Goal: Transaction & Acquisition: Obtain resource

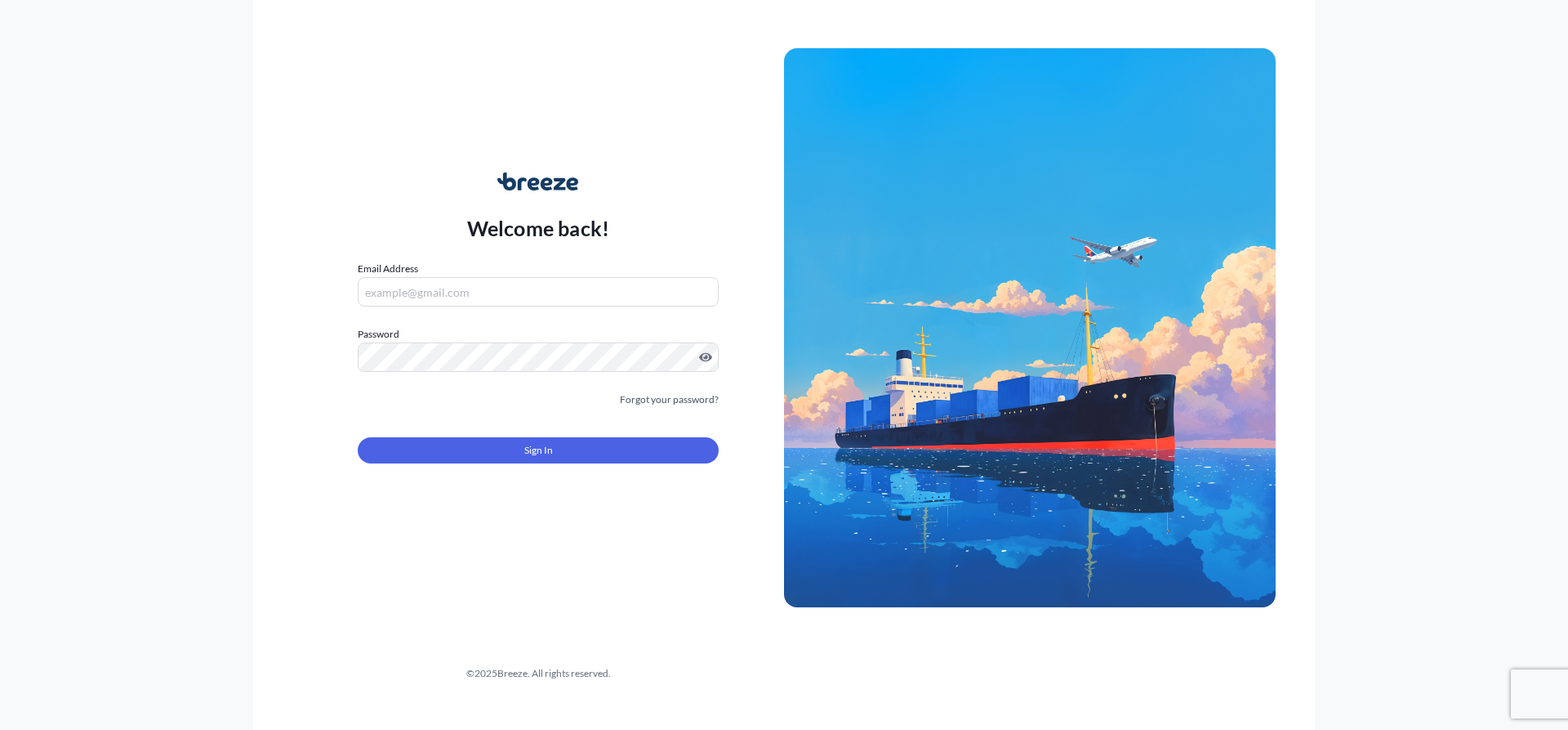
type input "[EMAIL_ADDRESS][DOMAIN_NAME]"
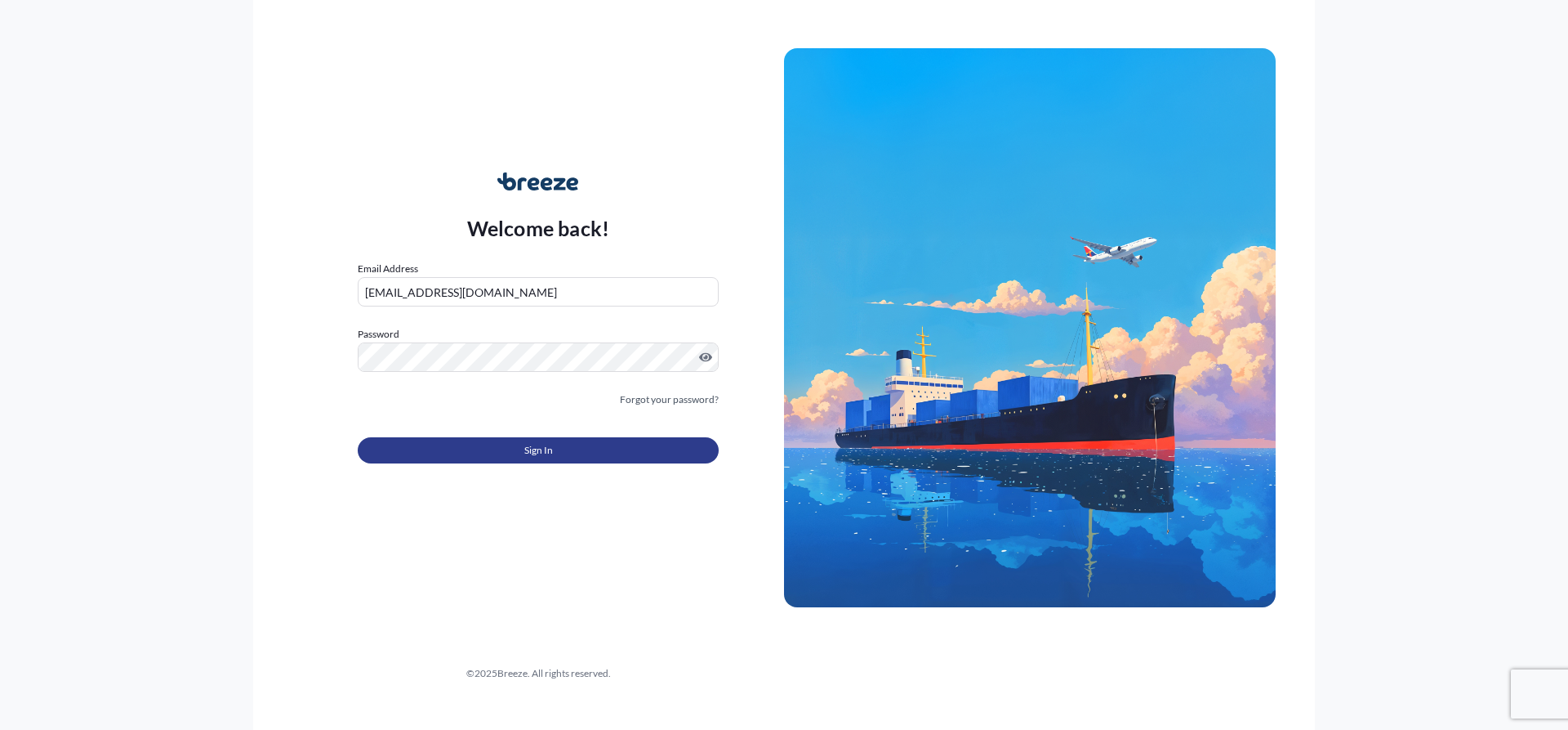
click at [452, 461] on button "Sign In" at bounding box center [538, 450] width 361 height 26
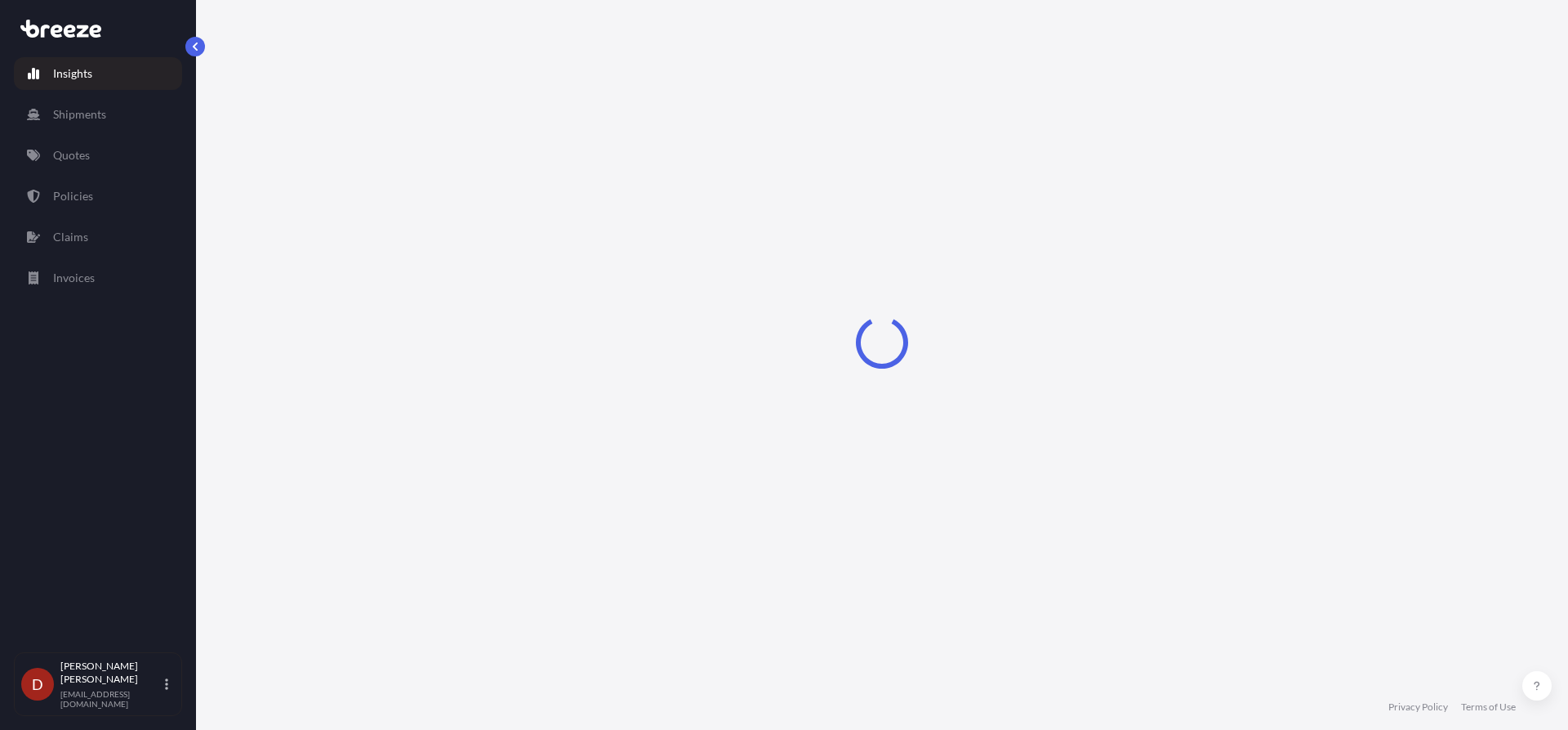
select select "2025"
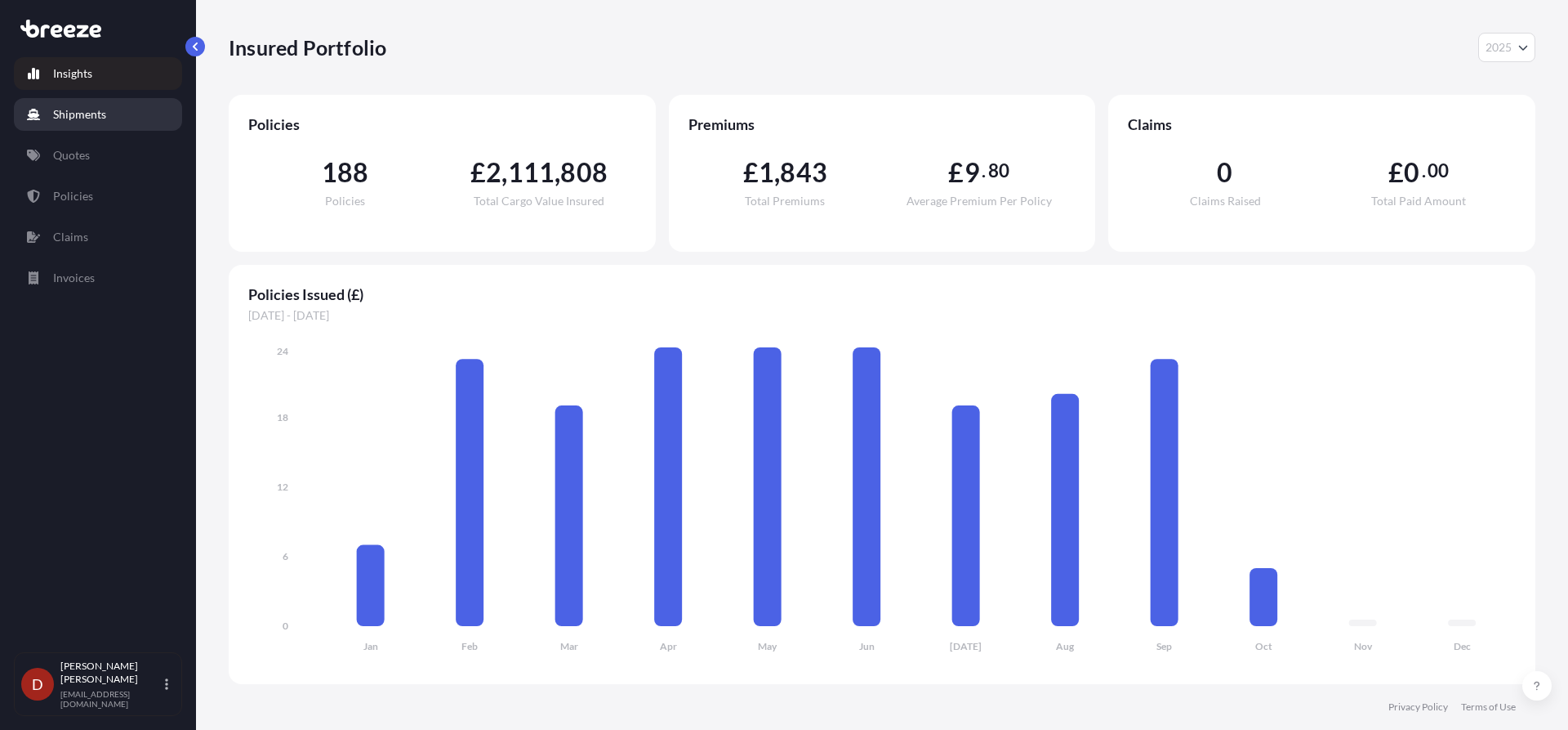
click at [94, 117] on p "Shipments" at bounding box center [79, 114] width 53 height 16
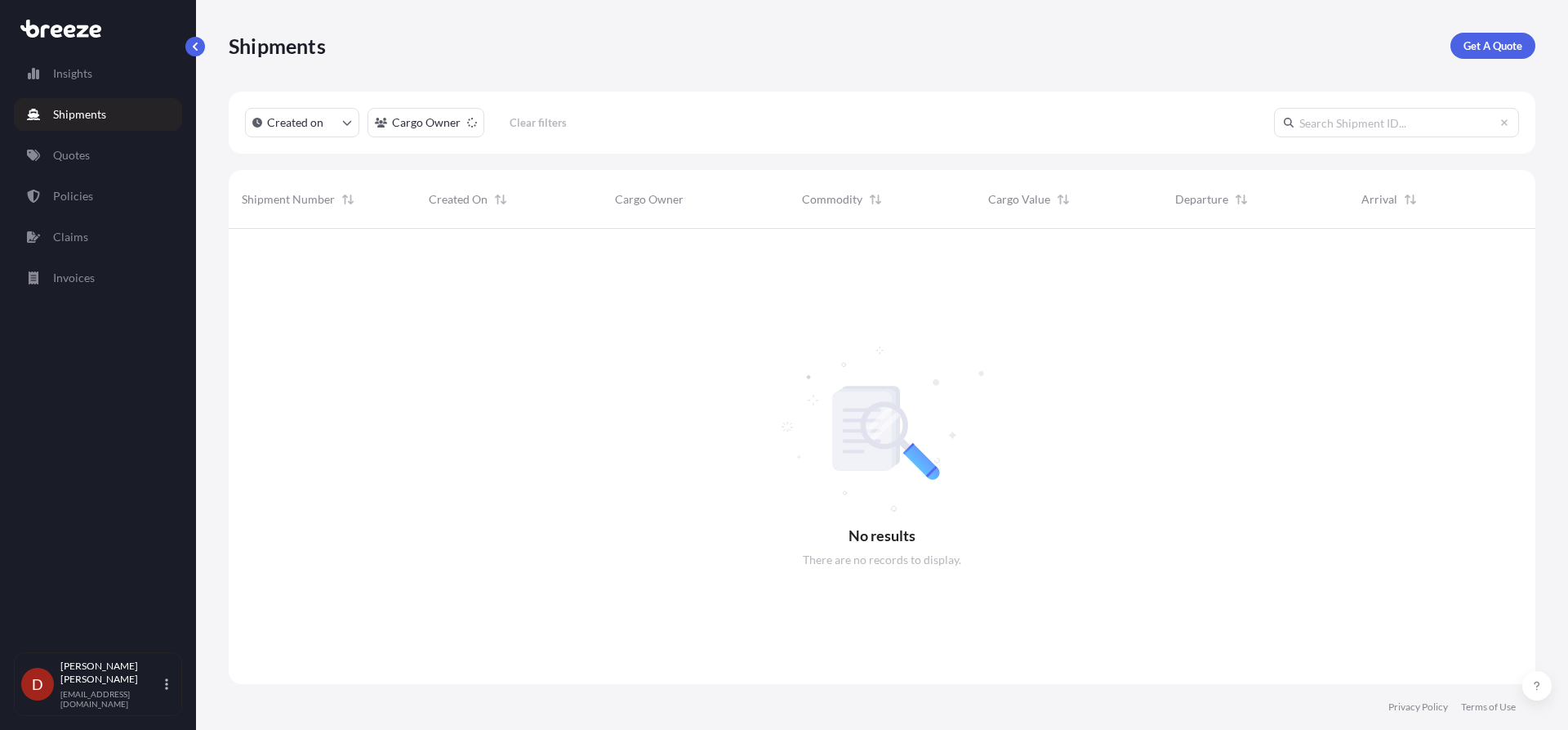
scroll to position [502, 1295]
click at [1520, 30] on div "Shipments Get A Quote" at bounding box center [881, 46] width 1307 height 92
click at [1486, 40] on p "Get A Quote" at bounding box center [1493, 46] width 58 height 16
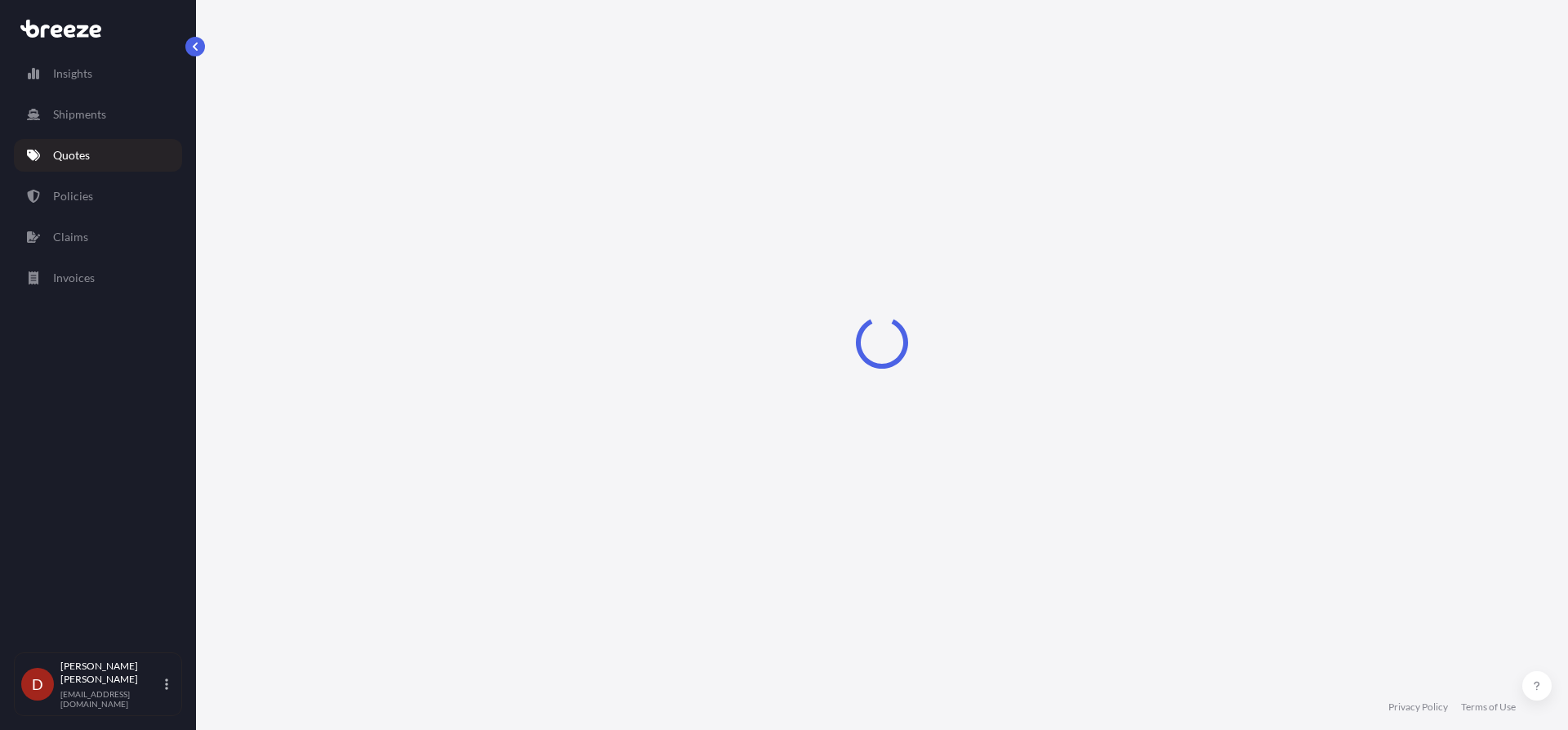
select select "Sea"
select select "1"
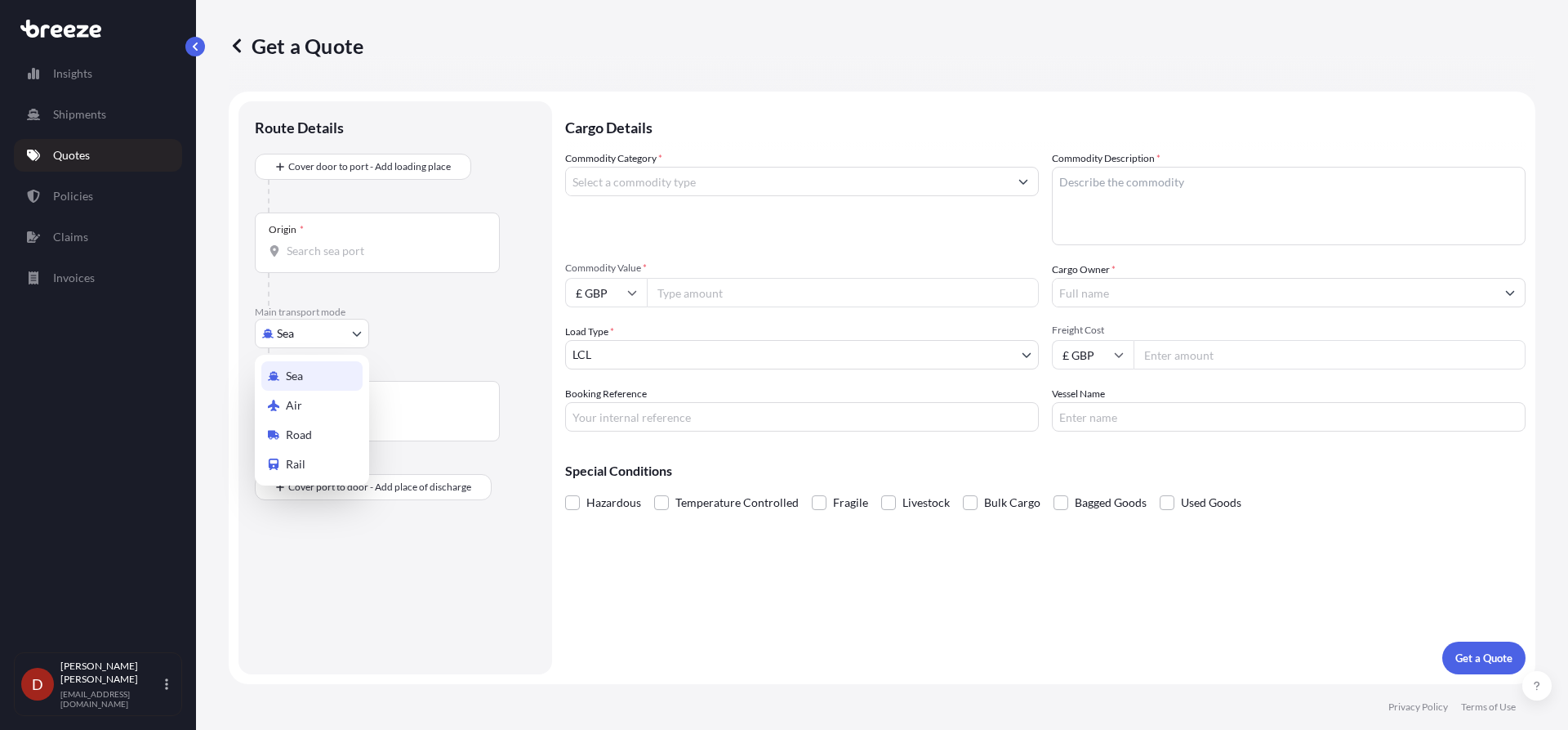
click at [348, 331] on body "Insights Shipments Quotes Policies Claims Invoices D [PERSON_NAME] [PERSON_NAME…" at bounding box center [784, 365] width 1568 height 730
click at [301, 435] on span "Road" at bounding box center [298, 434] width 26 height 16
select select "Road"
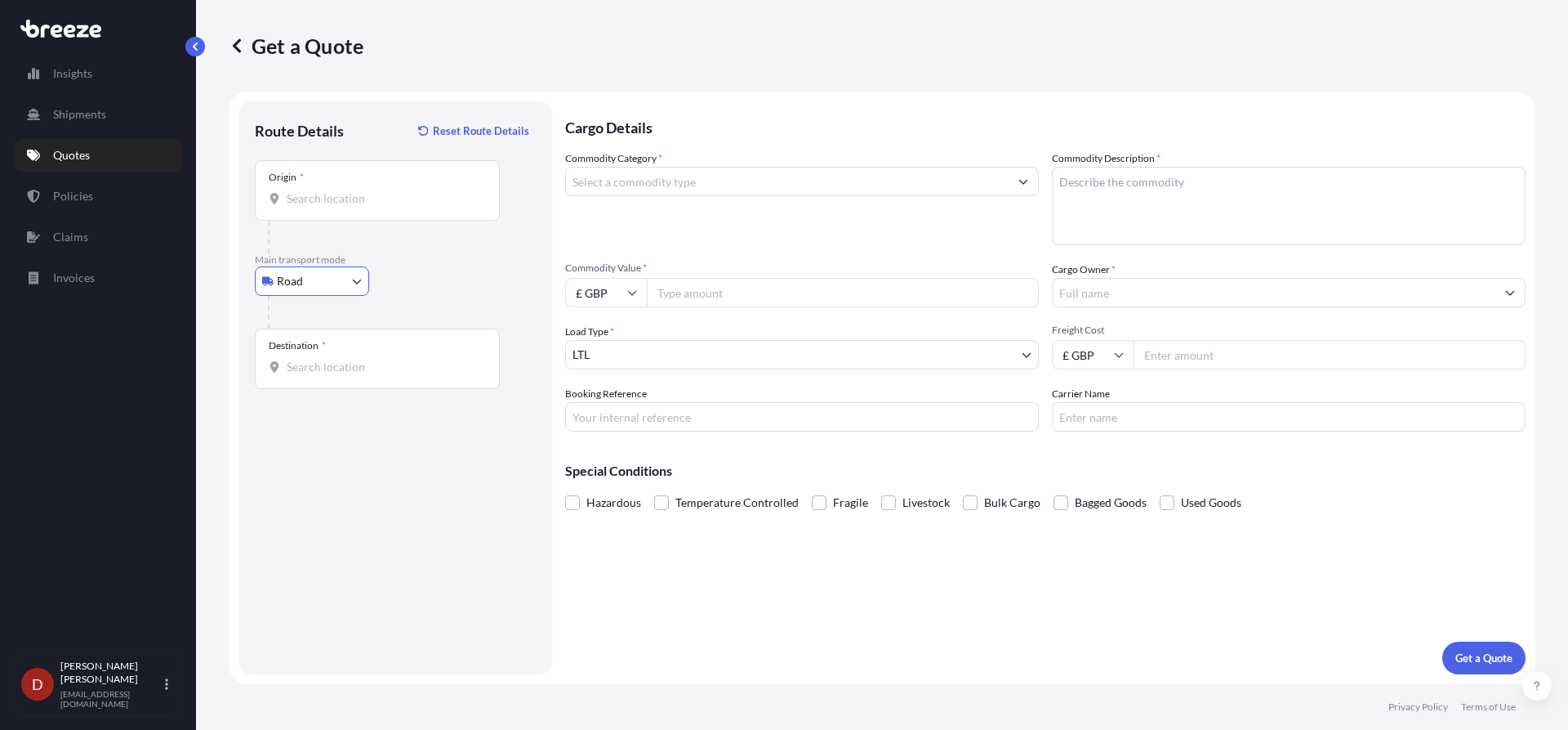
click at [332, 188] on div "Origin *" at bounding box center [377, 190] width 245 height 60
click at [332, 191] on input "Origin *" at bounding box center [383, 199] width 192 height 16
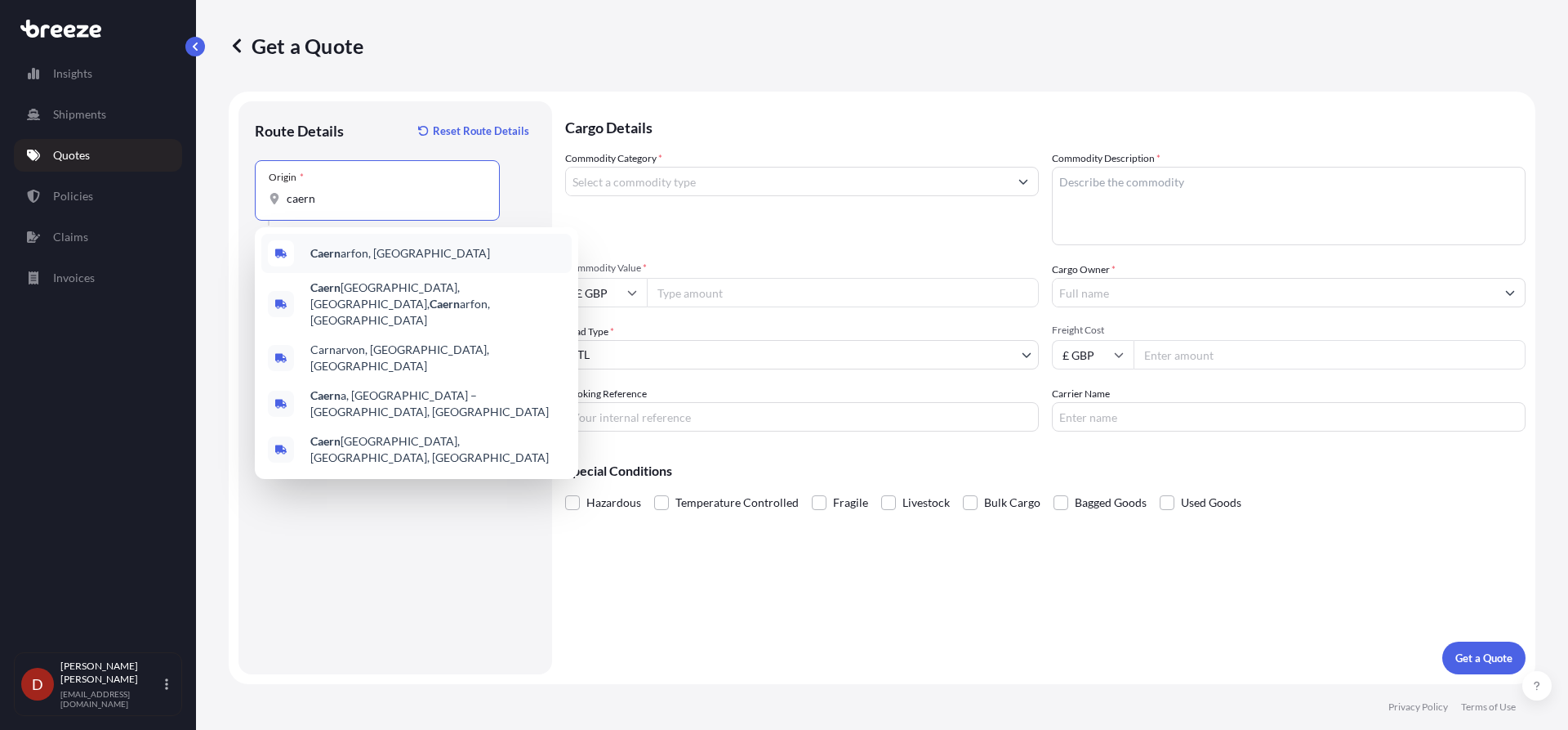
click at [336, 250] on b "Caern" at bounding box center [325, 253] width 31 height 13
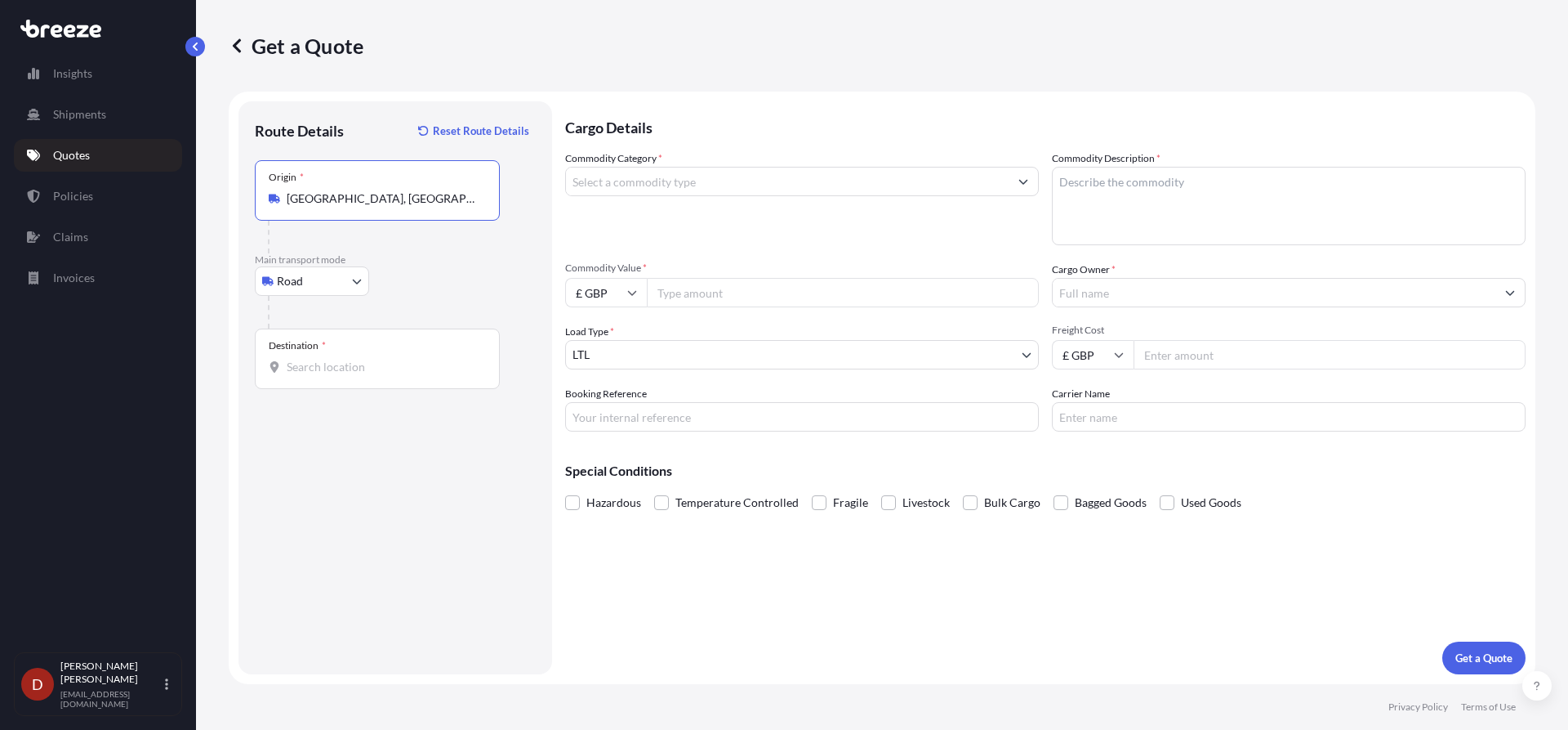
type input "[GEOGRAPHIC_DATA], [GEOGRAPHIC_DATA]"
click at [332, 366] on input "Destination *" at bounding box center [383, 367] width 192 height 16
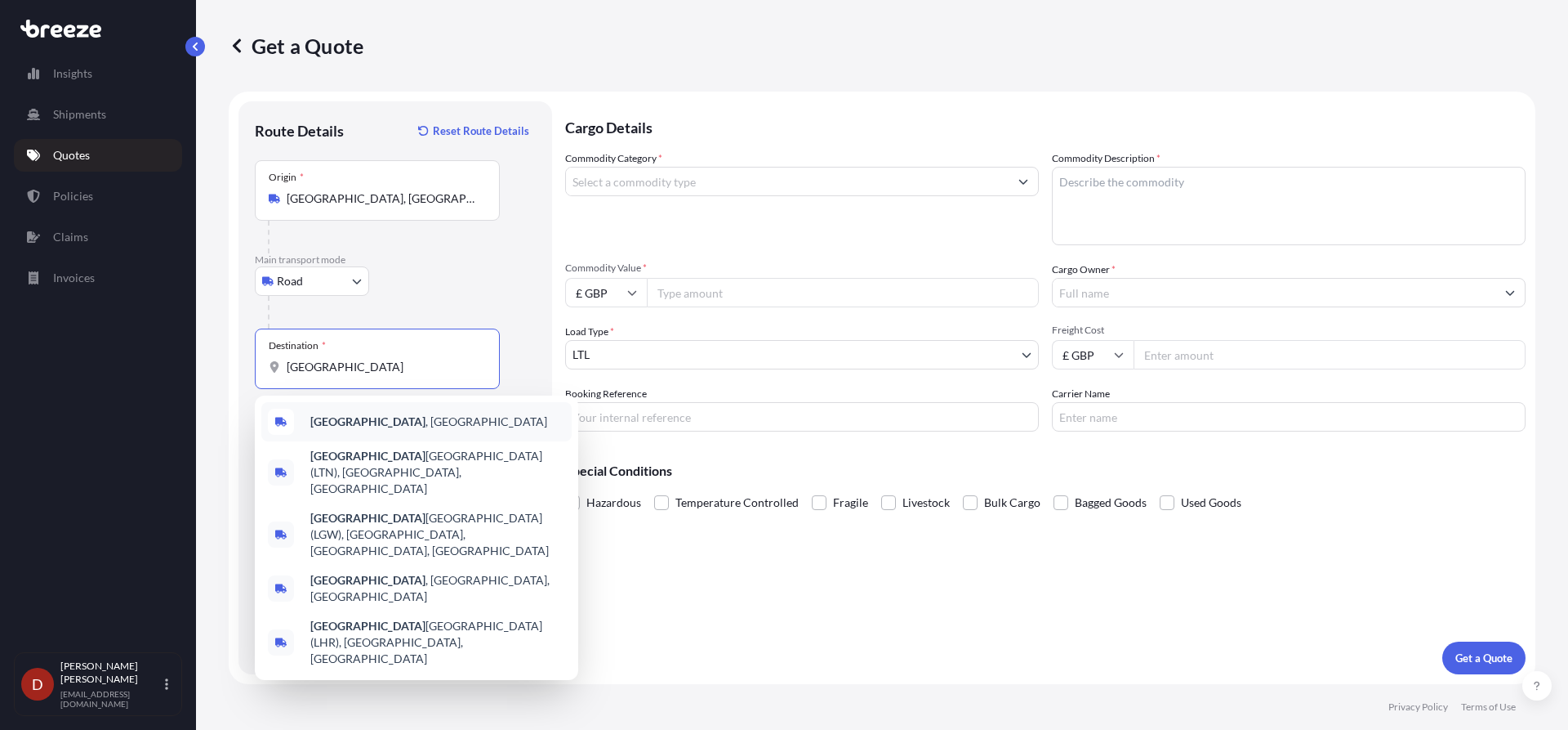
click at [377, 396] on div "[GEOGRAPHIC_DATA] , [GEOGRAPHIC_DATA] [GEOGRAPHIC_DATA] ([GEOGRAPHIC_DATA]), [G…" at bounding box center [417, 538] width 323 height 284
click at [360, 445] on div "[GEOGRAPHIC_DATA] (LTN), [GEOGRAPHIC_DATA], [GEOGRAPHIC_DATA]" at bounding box center [416, 472] width 310 height 62
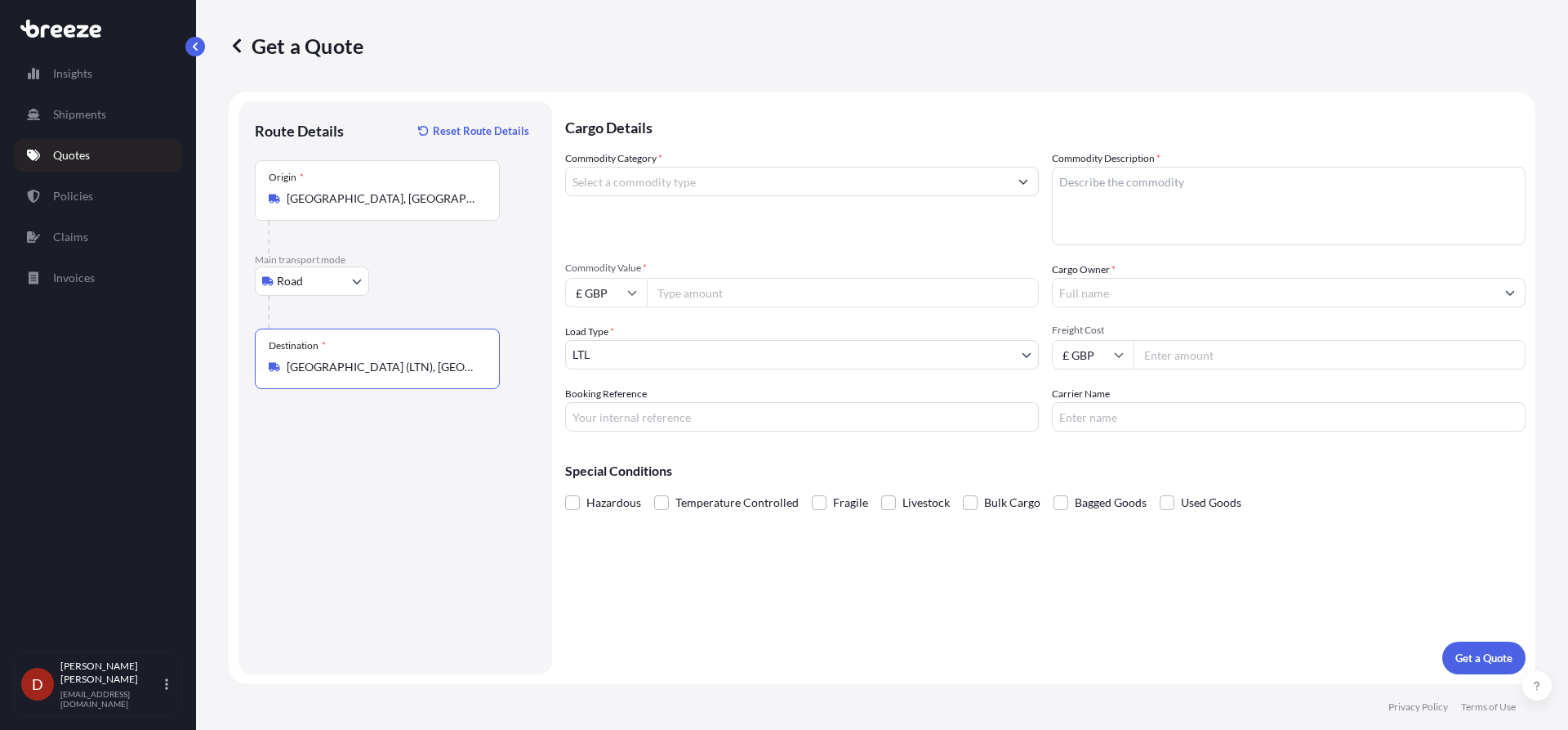
click at [350, 353] on div "Destination * [GEOGRAPHIC_DATA] (LTN), [GEOGRAPHIC_DATA], [GEOGRAPHIC_DATA]" at bounding box center [377, 358] width 245 height 60
click at [350, 359] on input "[GEOGRAPHIC_DATA] (LTN), [GEOGRAPHIC_DATA], [GEOGRAPHIC_DATA]" at bounding box center [383, 367] width 192 height 16
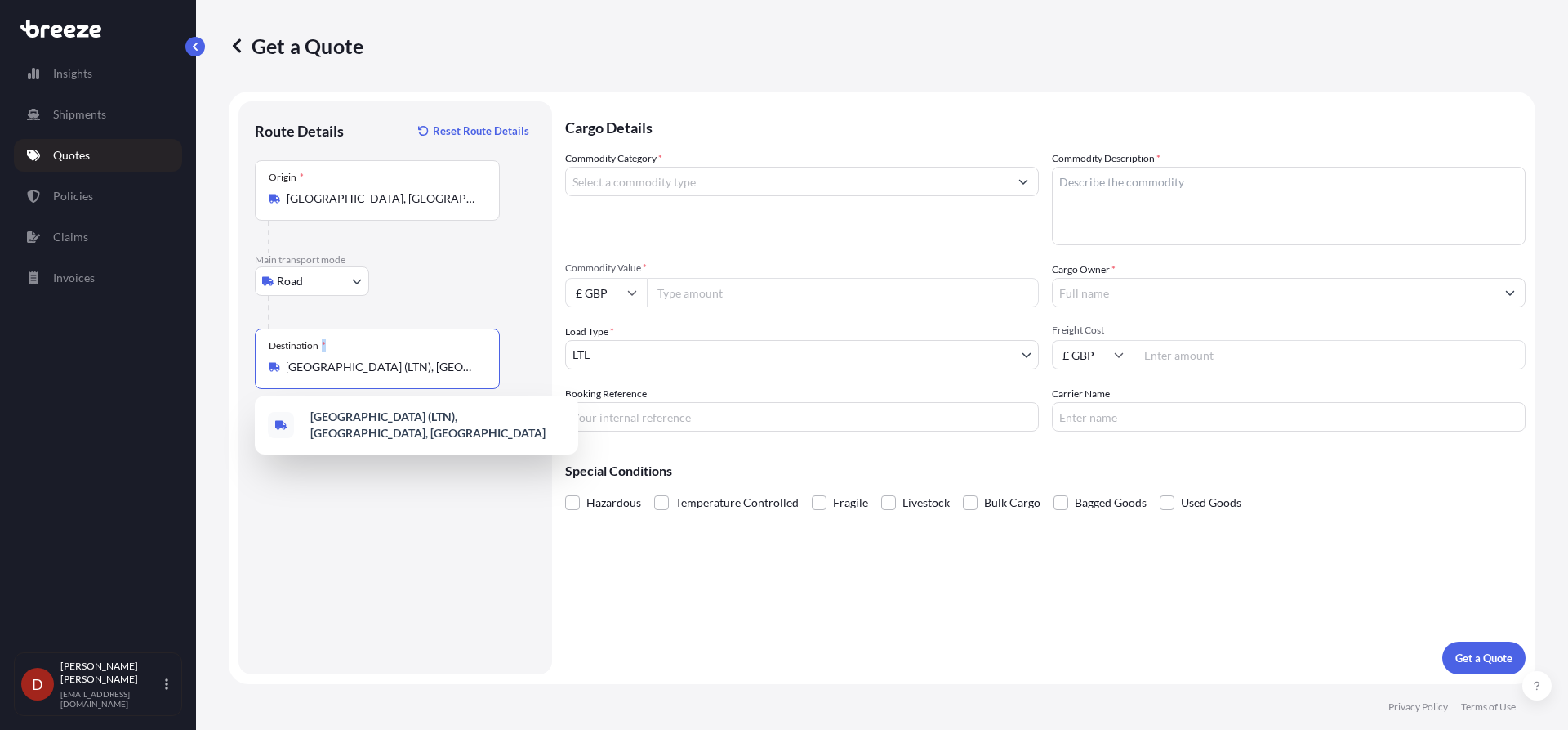
click at [350, 353] on div "Destination * [GEOGRAPHIC_DATA] (LTN), [GEOGRAPHIC_DATA], [GEOGRAPHIC_DATA]" at bounding box center [377, 358] width 245 height 60
click at [350, 359] on input "[GEOGRAPHIC_DATA] (LTN), [GEOGRAPHIC_DATA], [GEOGRAPHIC_DATA]" at bounding box center [383, 367] width 192 height 16
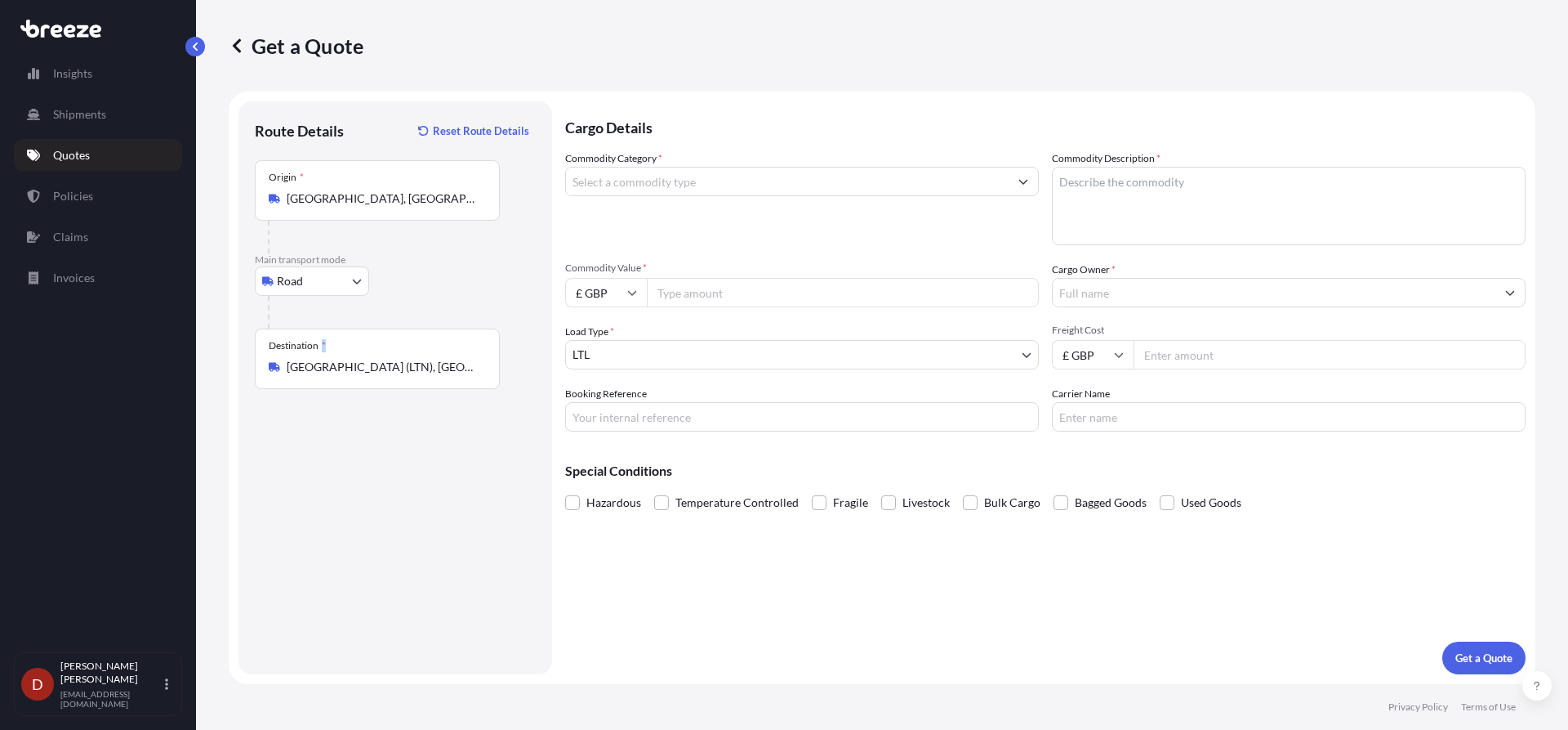
click at [350, 353] on div "Destination * [GEOGRAPHIC_DATA] (LTN), [GEOGRAPHIC_DATA], [GEOGRAPHIC_DATA]" at bounding box center [377, 358] width 245 height 60
click at [350, 359] on input "[GEOGRAPHIC_DATA] (LTN), [GEOGRAPHIC_DATA], [GEOGRAPHIC_DATA]" at bounding box center [383, 367] width 192 height 16
click at [350, 364] on input "[GEOGRAPHIC_DATA] (LTN), [GEOGRAPHIC_DATA], [GEOGRAPHIC_DATA]" at bounding box center [383, 367] width 192 height 16
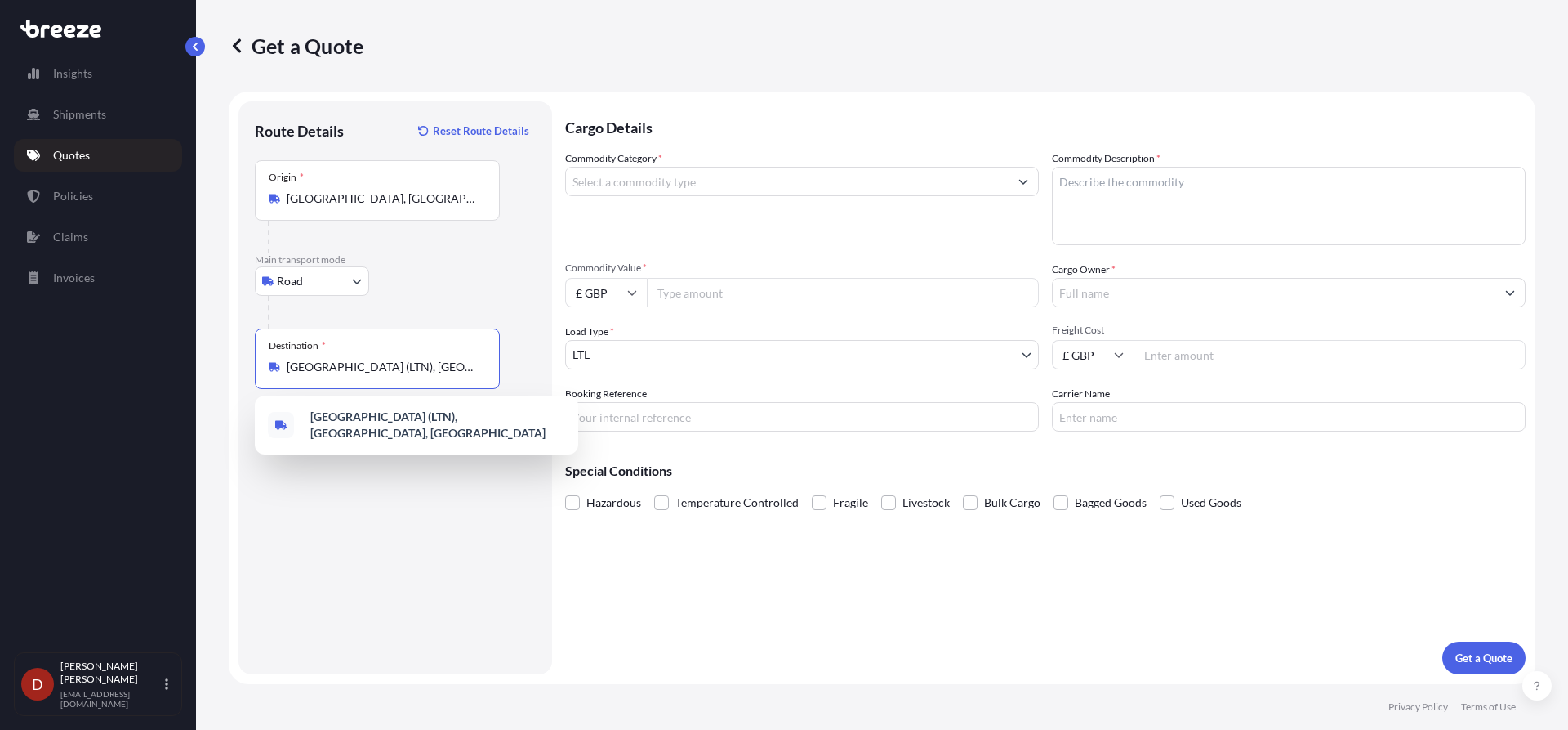
click at [350, 364] on input "[GEOGRAPHIC_DATA] (LTN), [GEOGRAPHIC_DATA], [GEOGRAPHIC_DATA]" at bounding box center [383, 367] width 192 height 16
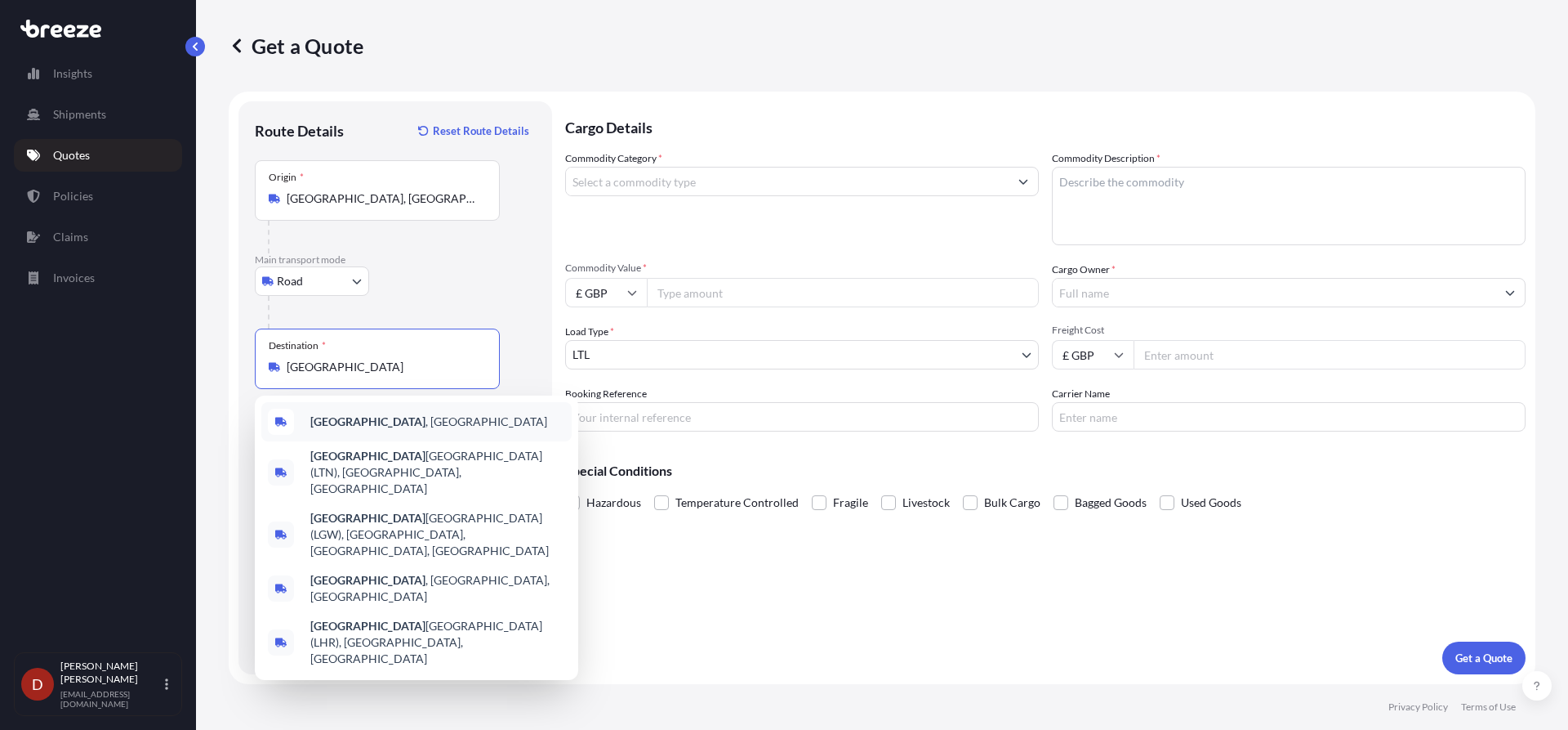
click at [337, 435] on div "[GEOGRAPHIC_DATA] , [GEOGRAPHIC_DATA]" at bounding box center [416, 422] width 310 height 40
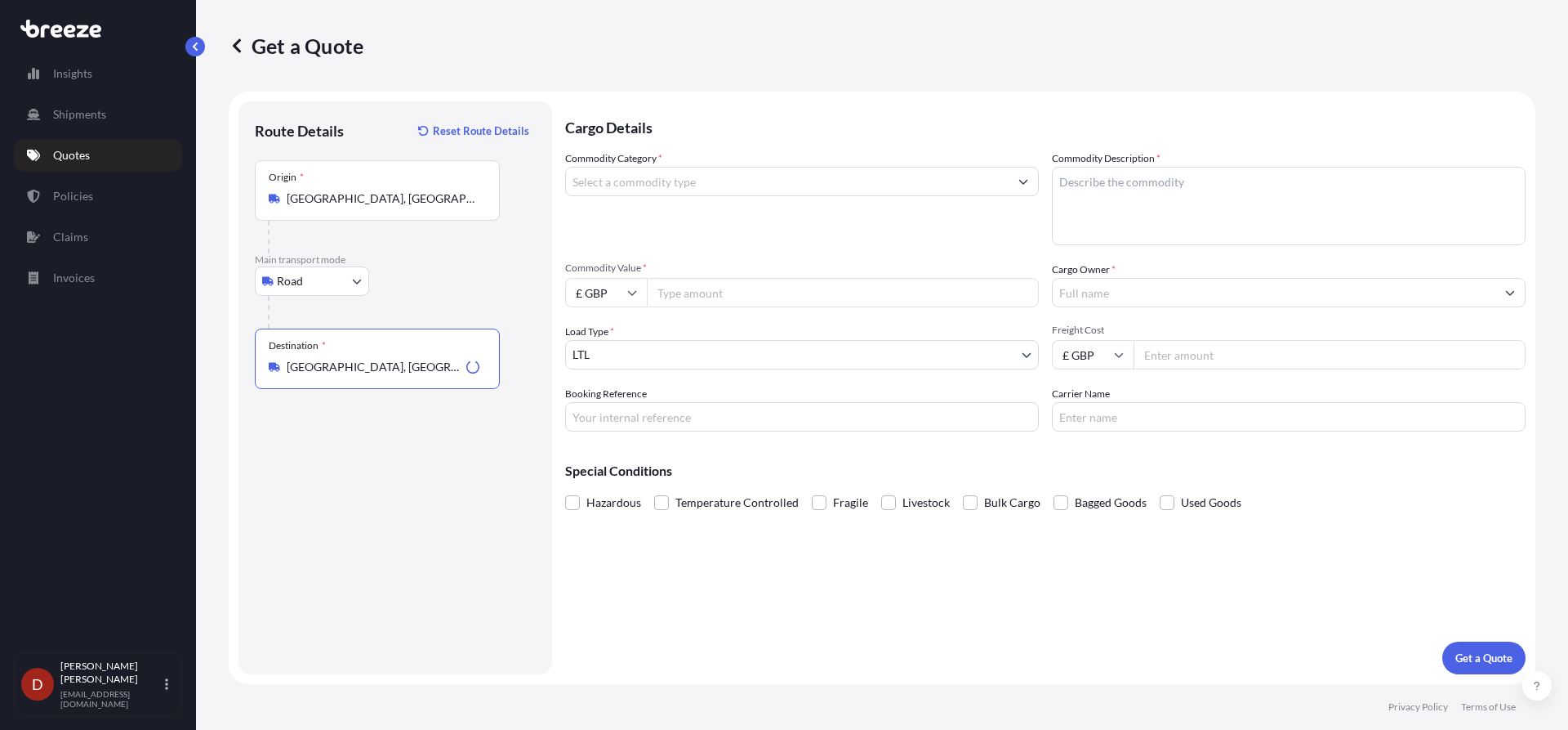
type input "[GEOGRAPHIC_DATA], [GEOGRAPHIC_DATA]"
click at [854, 183] on input "Commodity Category *" at bounding box center [787, 181] width 443 height 30
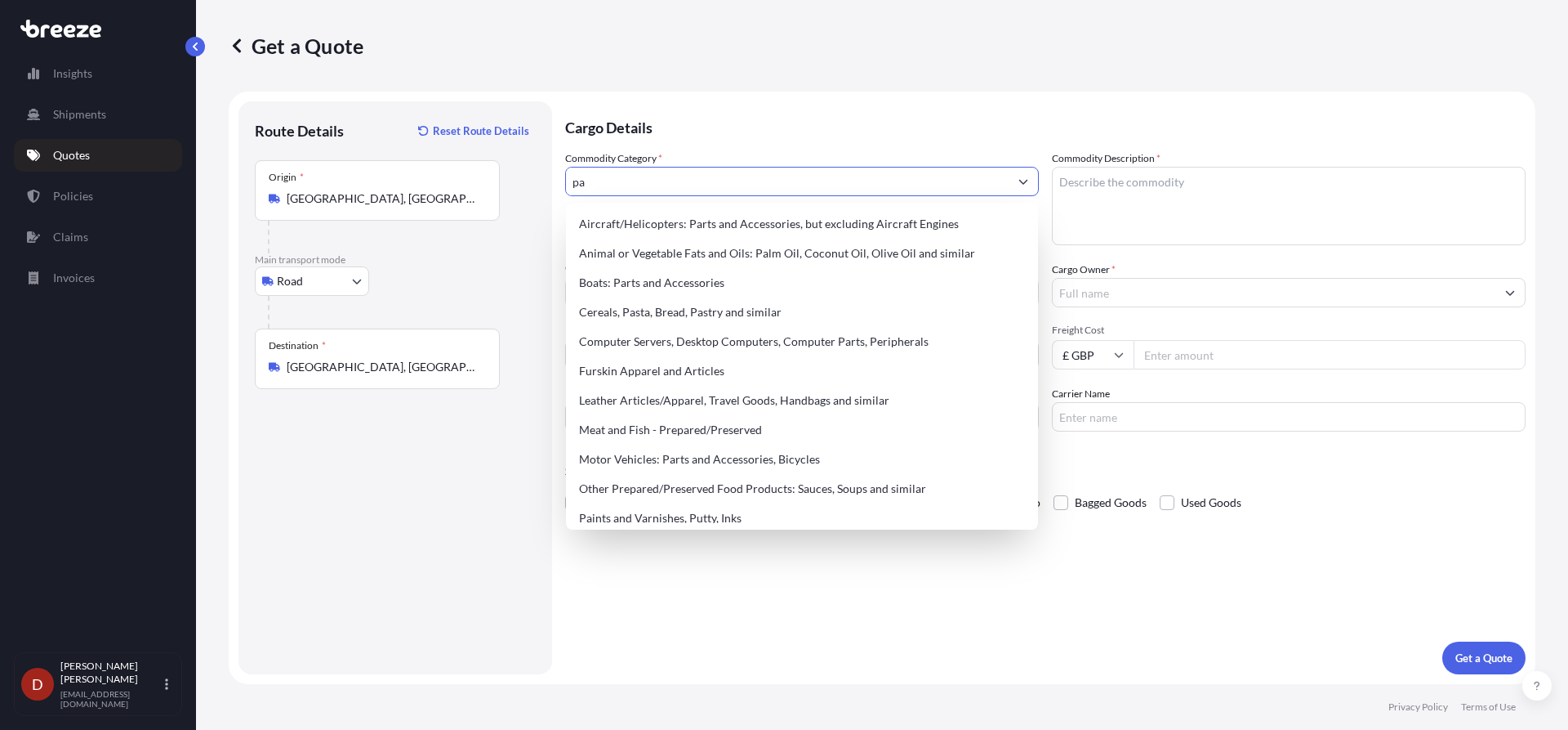
type input "p"
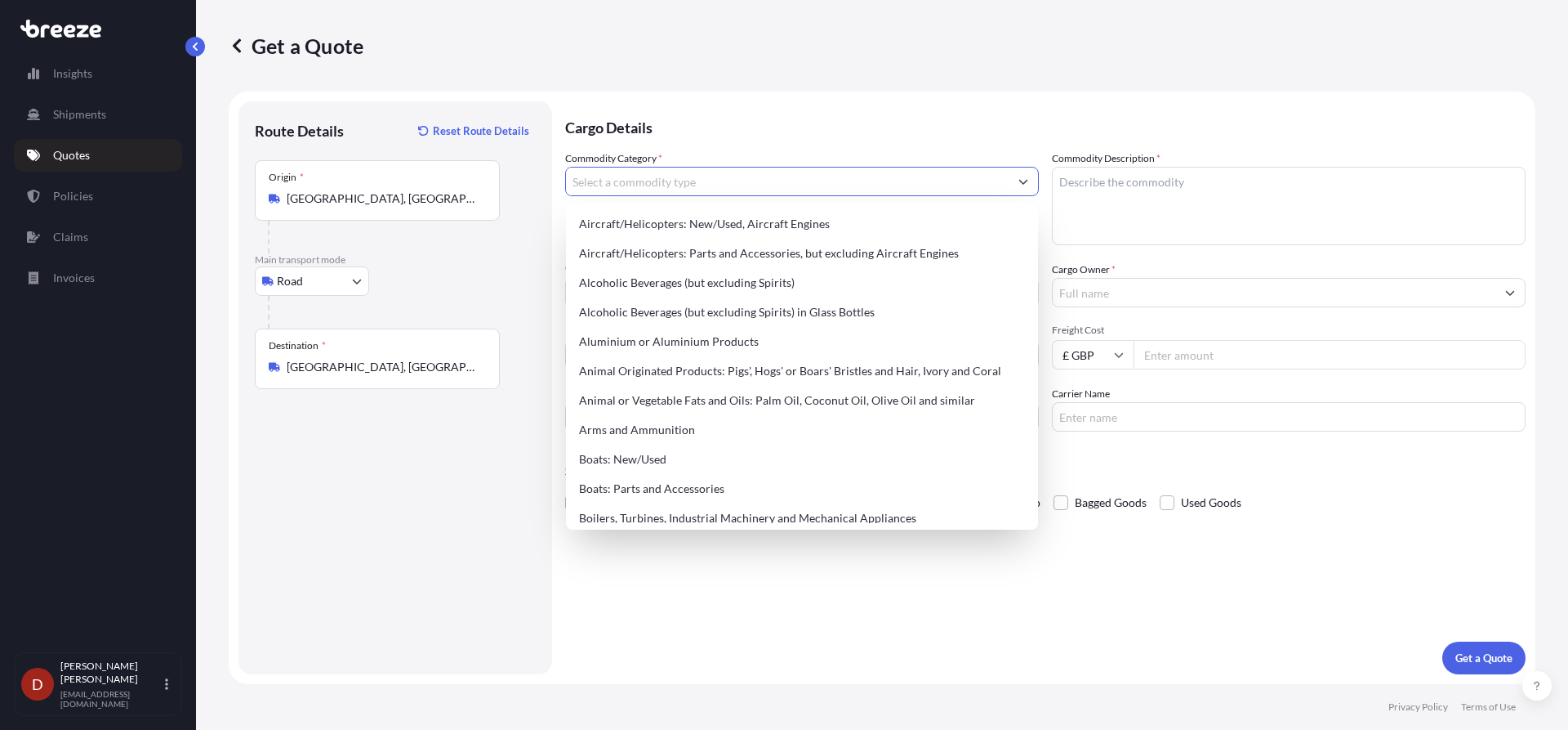
type input "e"
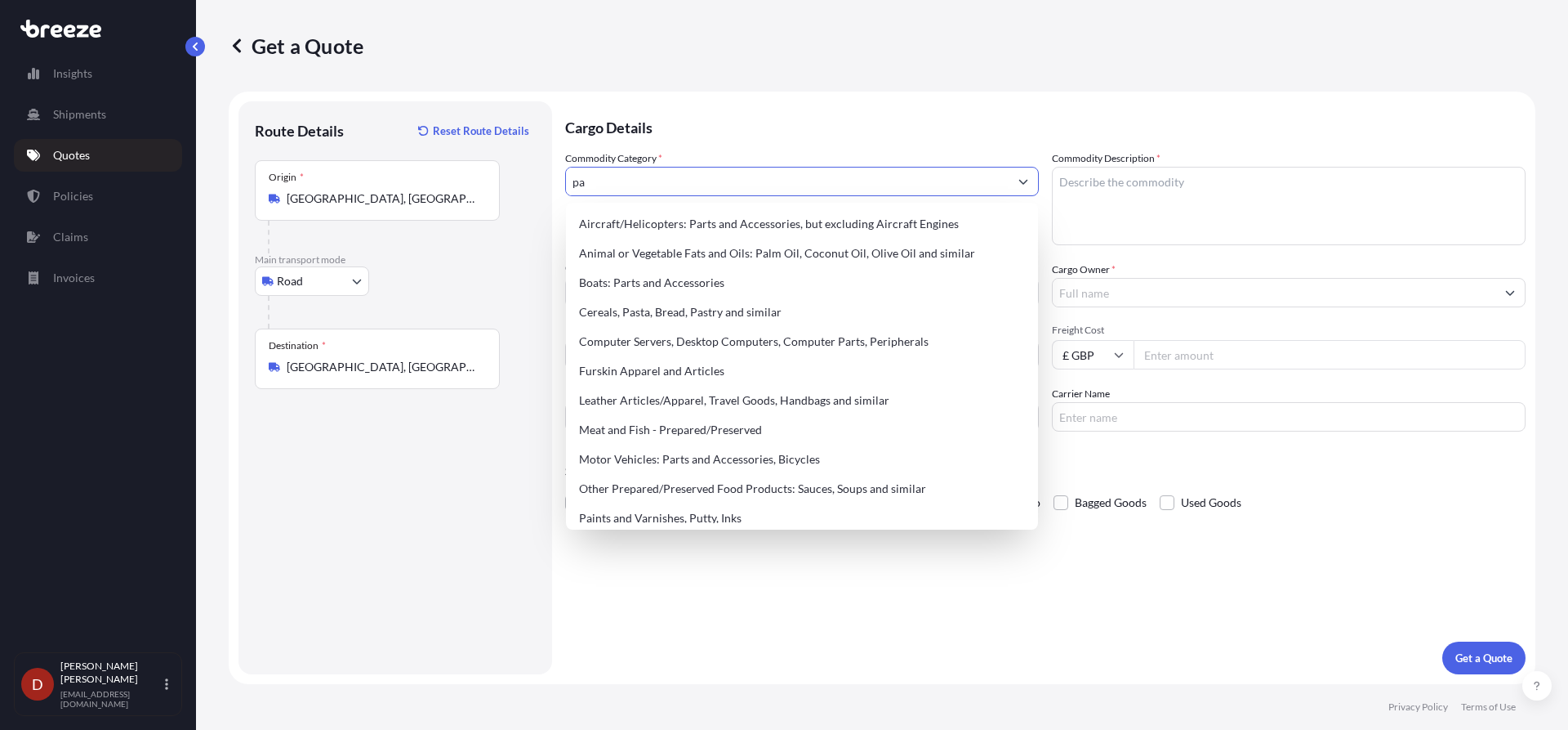
type input "p"
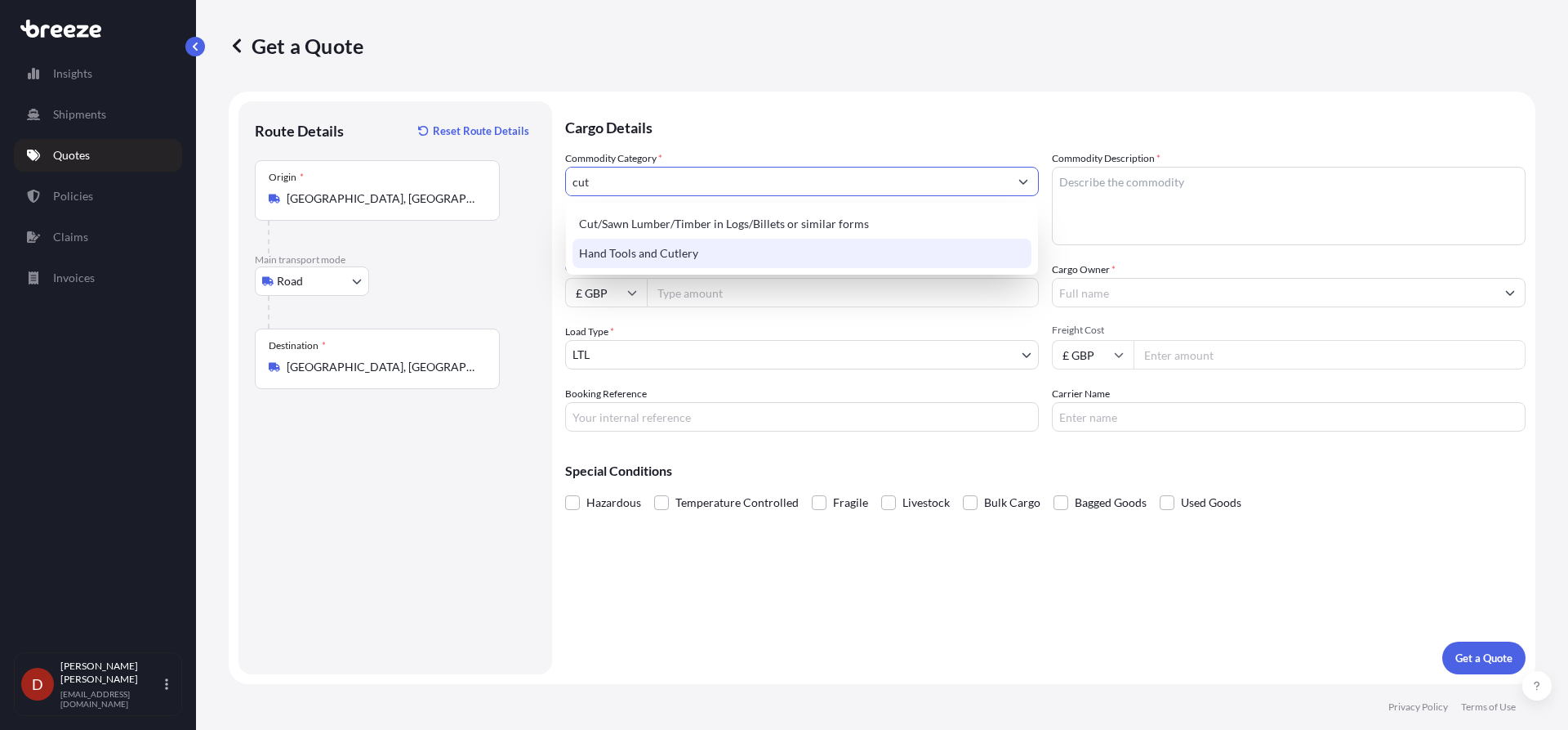
click at [675, 247] on div "Hand Tools and Cutlery" at bounding box center [802, 253] width 459 height 30
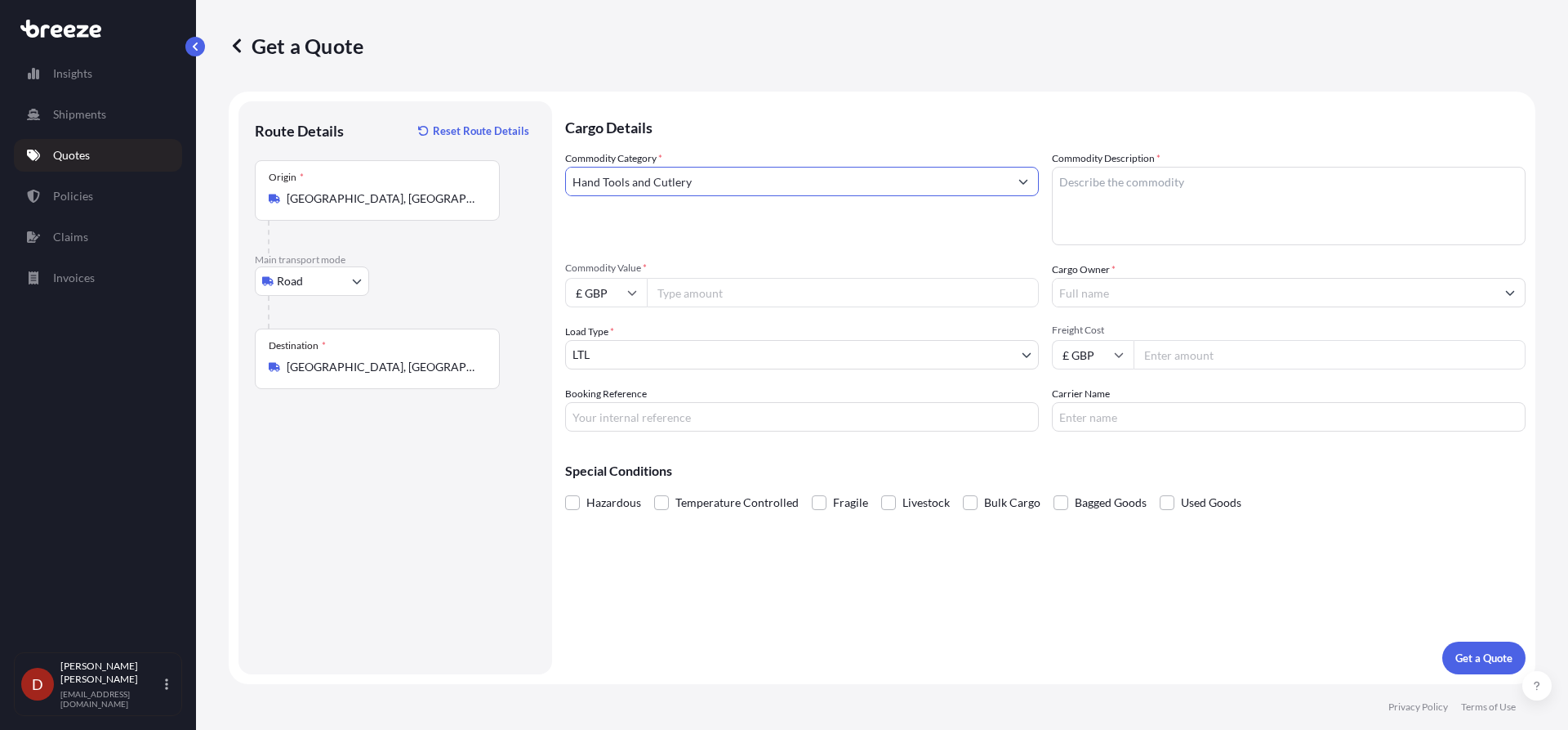
type input "Hand Tools and Cutlery"
click at [1101, 199] on textarea "Commodity Description *" at bounding box center [1289, 205] width 474 height 78
type textarea "Kitchen utensils"
click at [846, 296] on input "Commodity Value *" at bounding box center [843, 292] width 392 height 30
type input "5000"
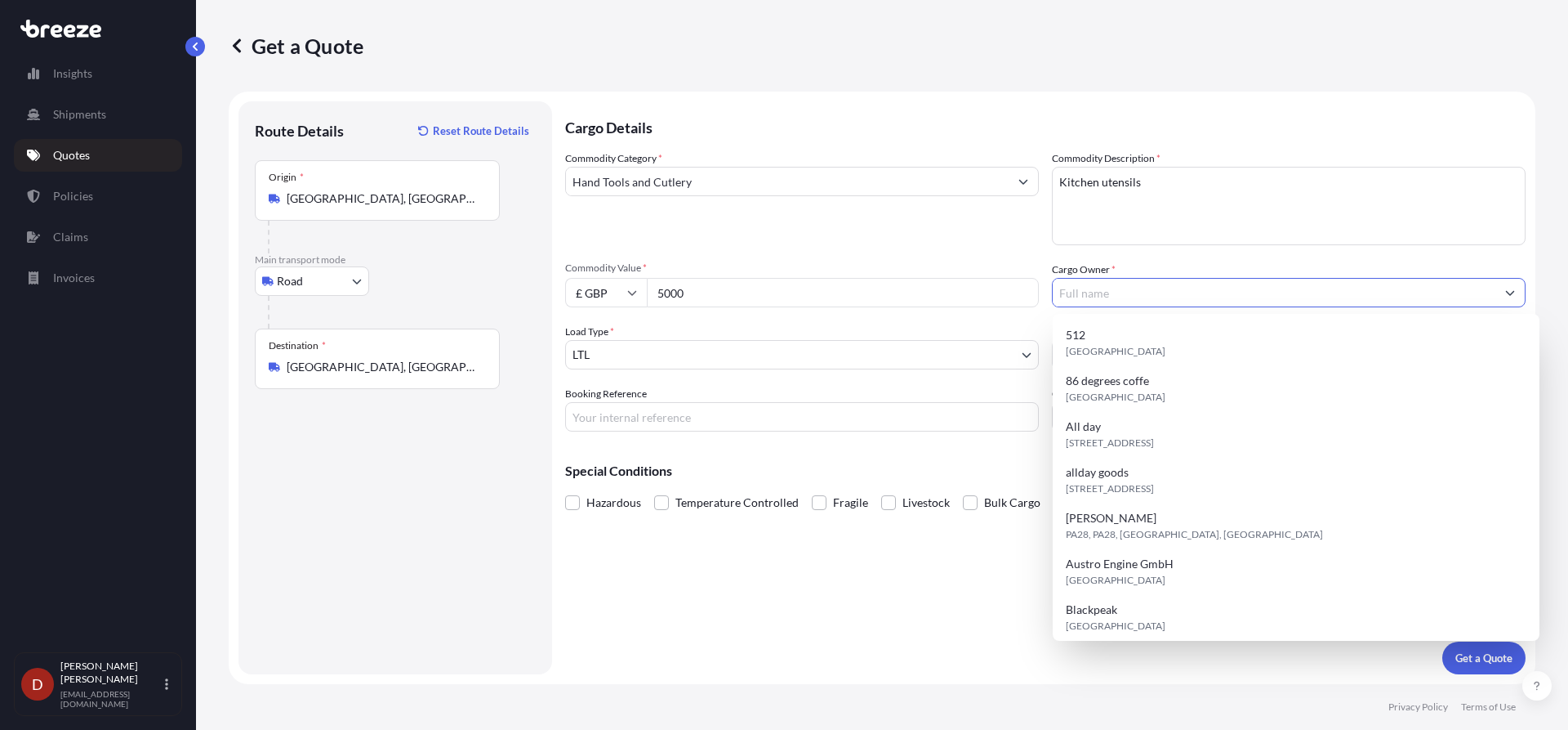
click at [1079, 289] on input "Cargo Owner *" at bounding box center [1273, 292] width 443 height 30
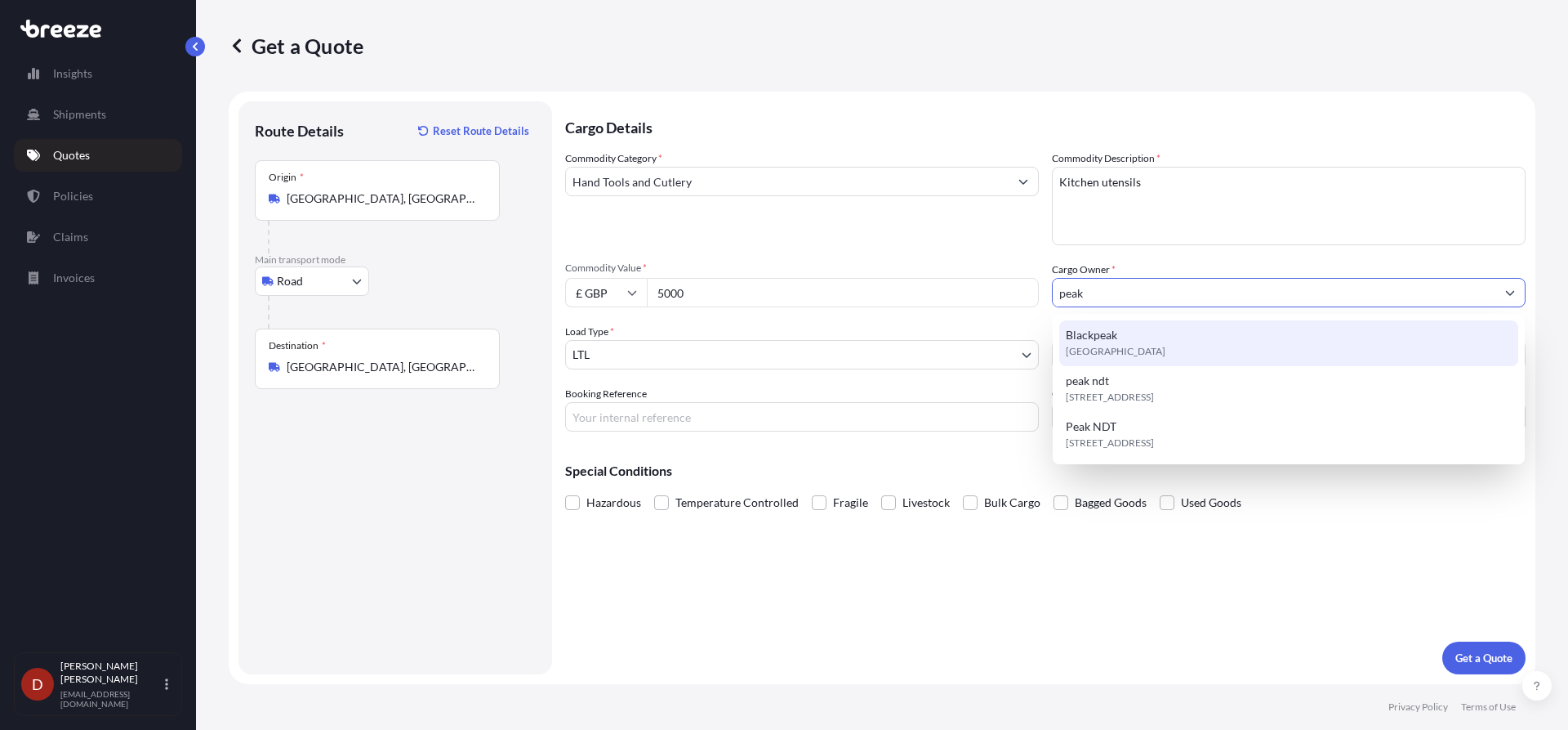
drag, startPoint x: 1102, startPoint y: 286, endPoint x: 1034, endPoint y: 294, distance: 68.5
click at [1034, 294] on div "Commodity Category * Hand Tools and Cutlery Commodity Description * Kitchen ute…" at bounding box center [1045, 290] width 961 height 281
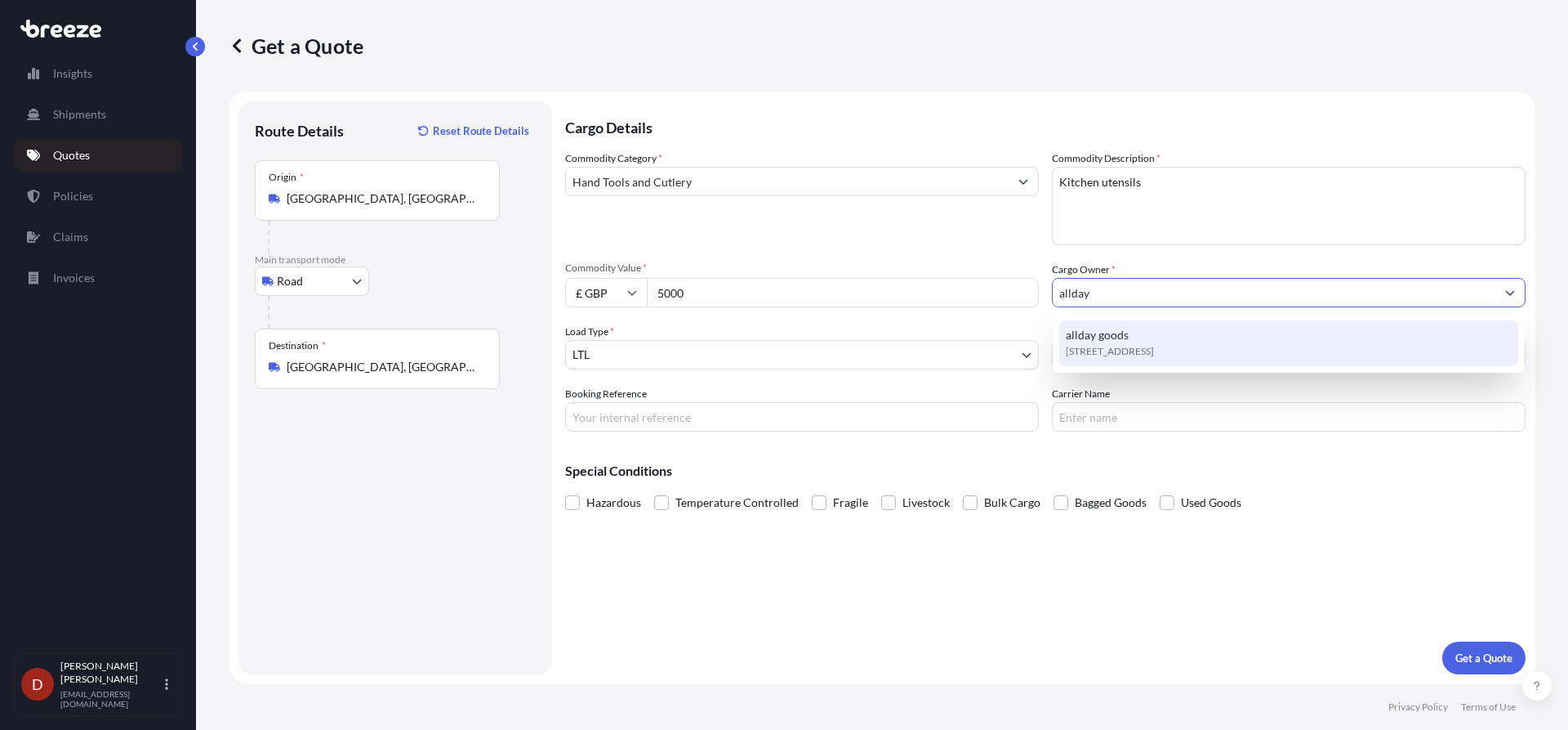
click at [1069, 336] on span "allday goods" at bounding box center [1097, 335] width 63 height 16
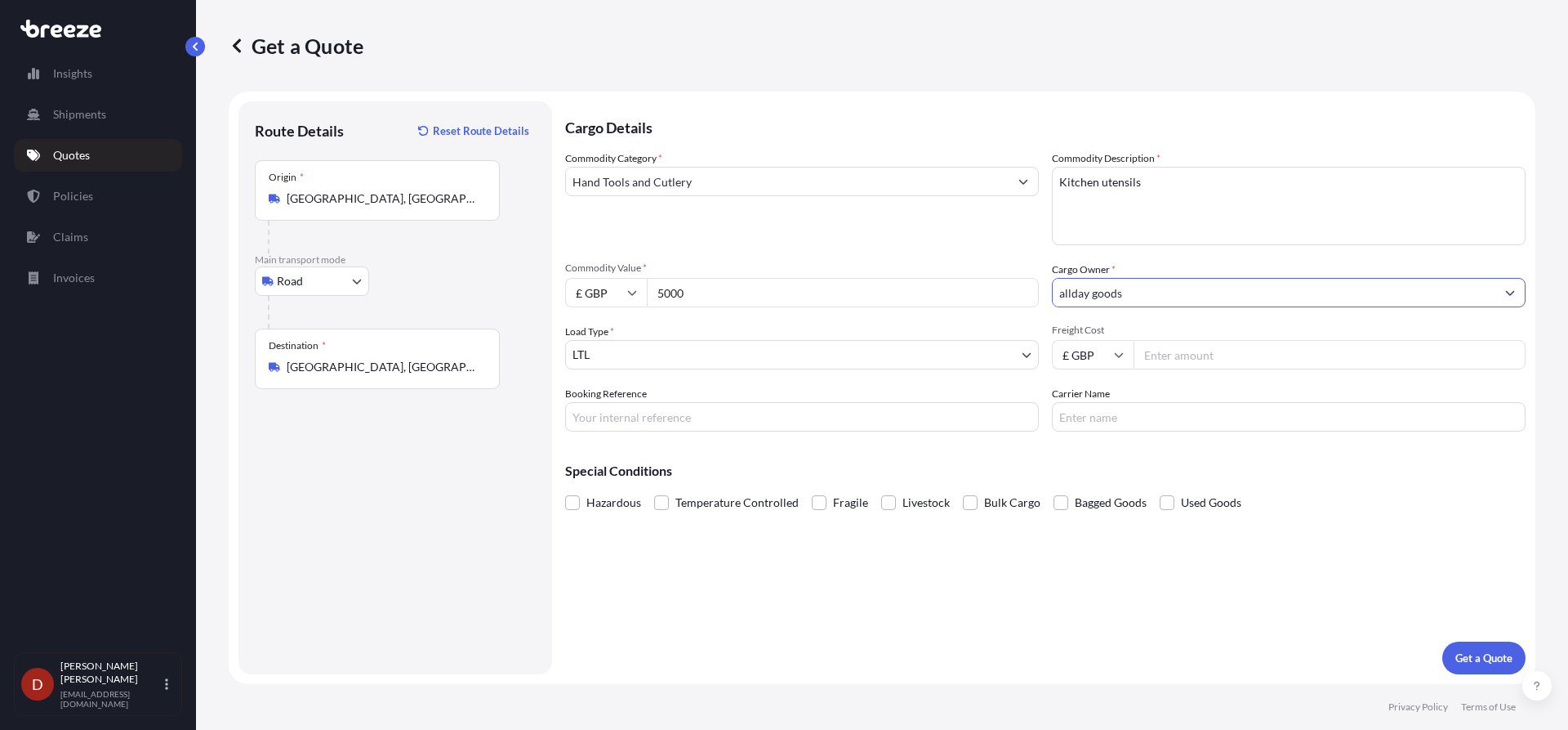
type input "allday goods"
click at [701, 414] on input "Booking Reference" at bounding box center [802, 416] width 474 height 30
paste input "D-DO2500335"
type input "D-DO2500335"
click at [475, 531] on div "Route Details Reset Route Details Place of loading Road Road Rail Origin * [GEO…" at bounding box center [395, 387] width 281 height 540
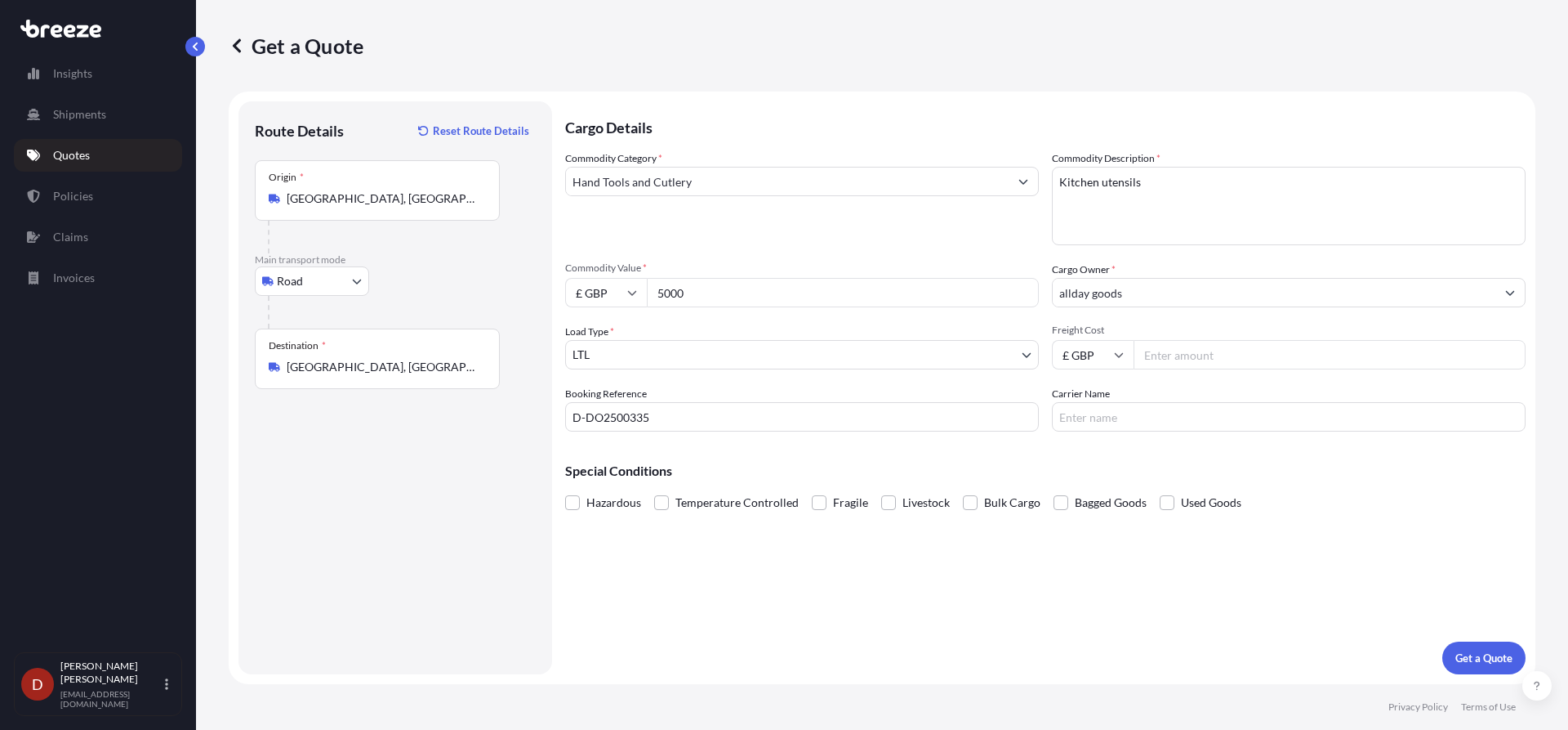
click at [1470, 641] on div "Cargo Details Commodity Category * Hand Tools and Cutlery Commodity Description…" at bounding box center [1045, 387] width 961 height 573
click at [1470, 650] on p "Get a Quote" at bounding box center [1484, 658] width 58 height 16
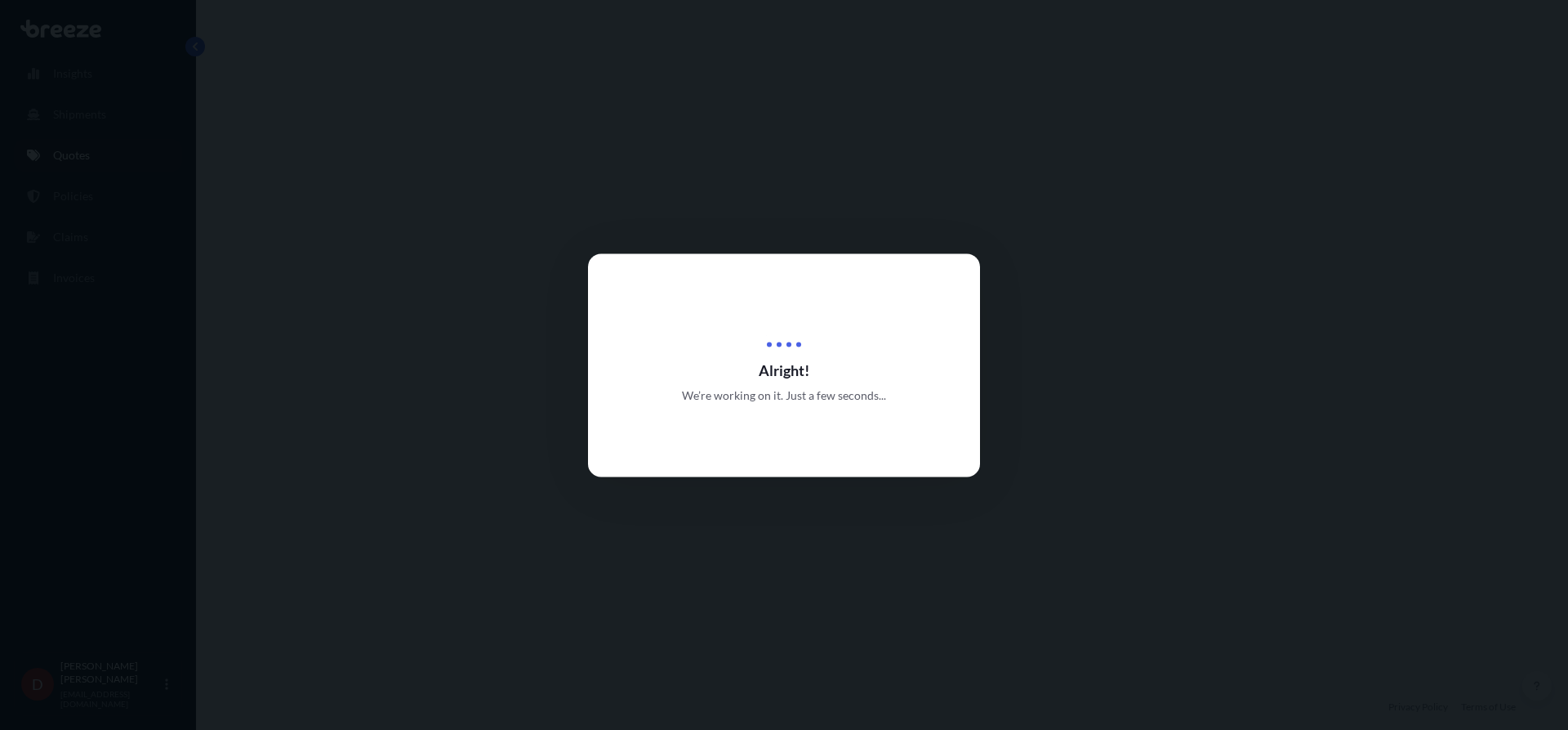
select select "Road"
select select "1"
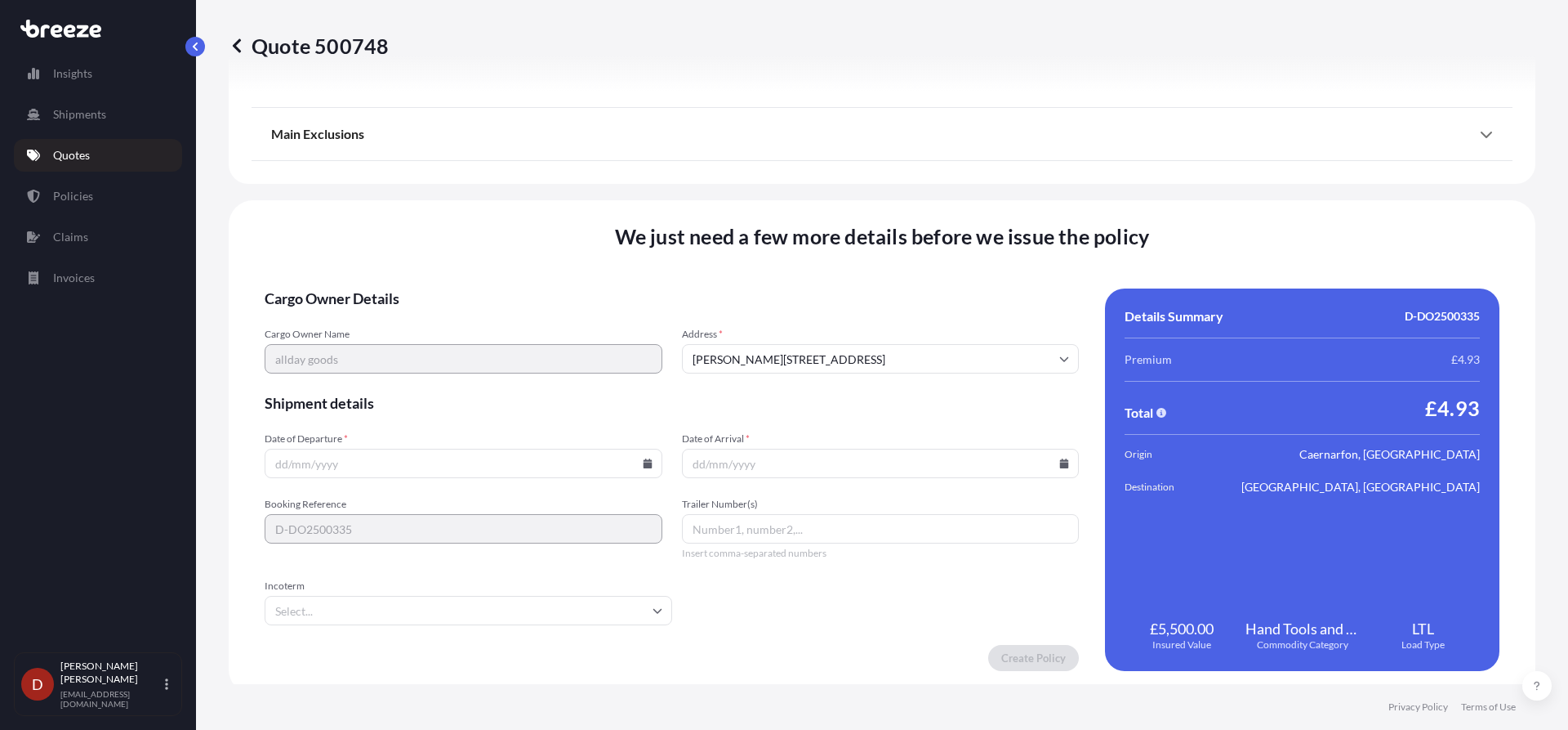
scroll to position [1847, 0]
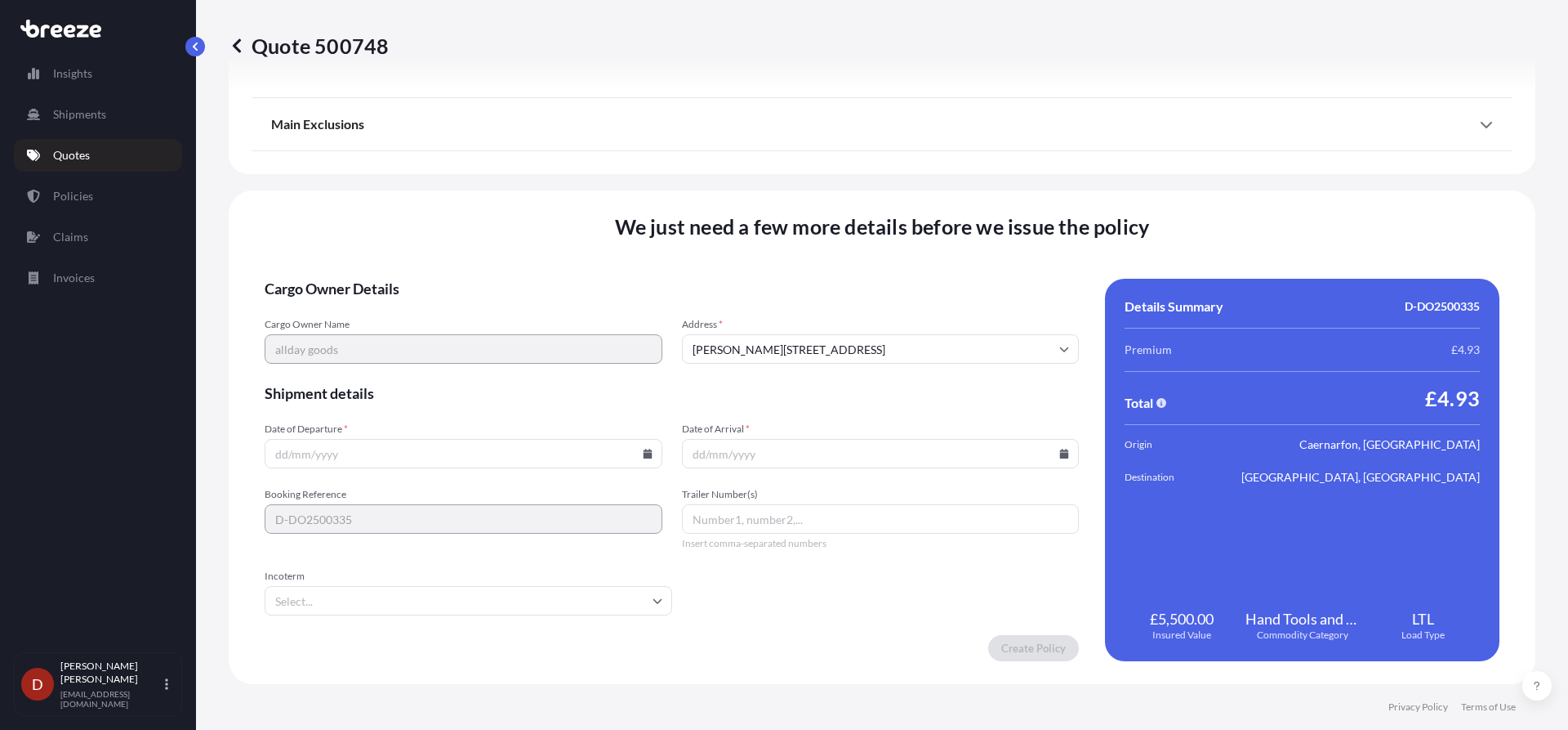
click at [551, 454] on input "Date of Departure *" at bounding box center [463, 453] width 398 height 30
click at [642, 453] on icon at bounding box center [647, 453] width 10 height 10
click at [383, 279] on button "7" at bounding box center [385, 277] width 26 height 26
type input "[DATE]"
click at [899, 448] on input "Date of Arrival *" at bounding box center [881, 453] width 398 height 30
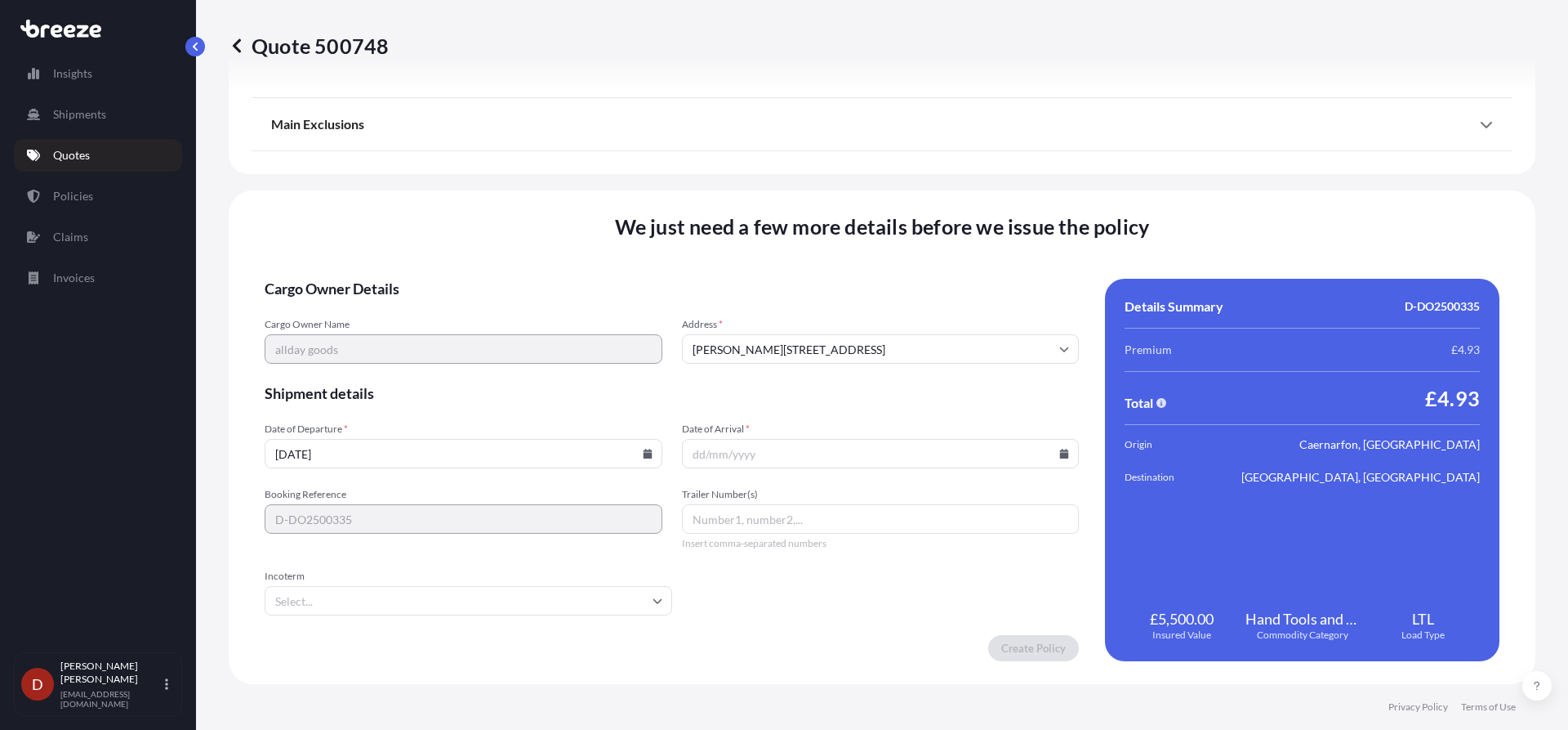
click at [1059, 452] on icon at bounding box center [1064, 453] width 10 height 10
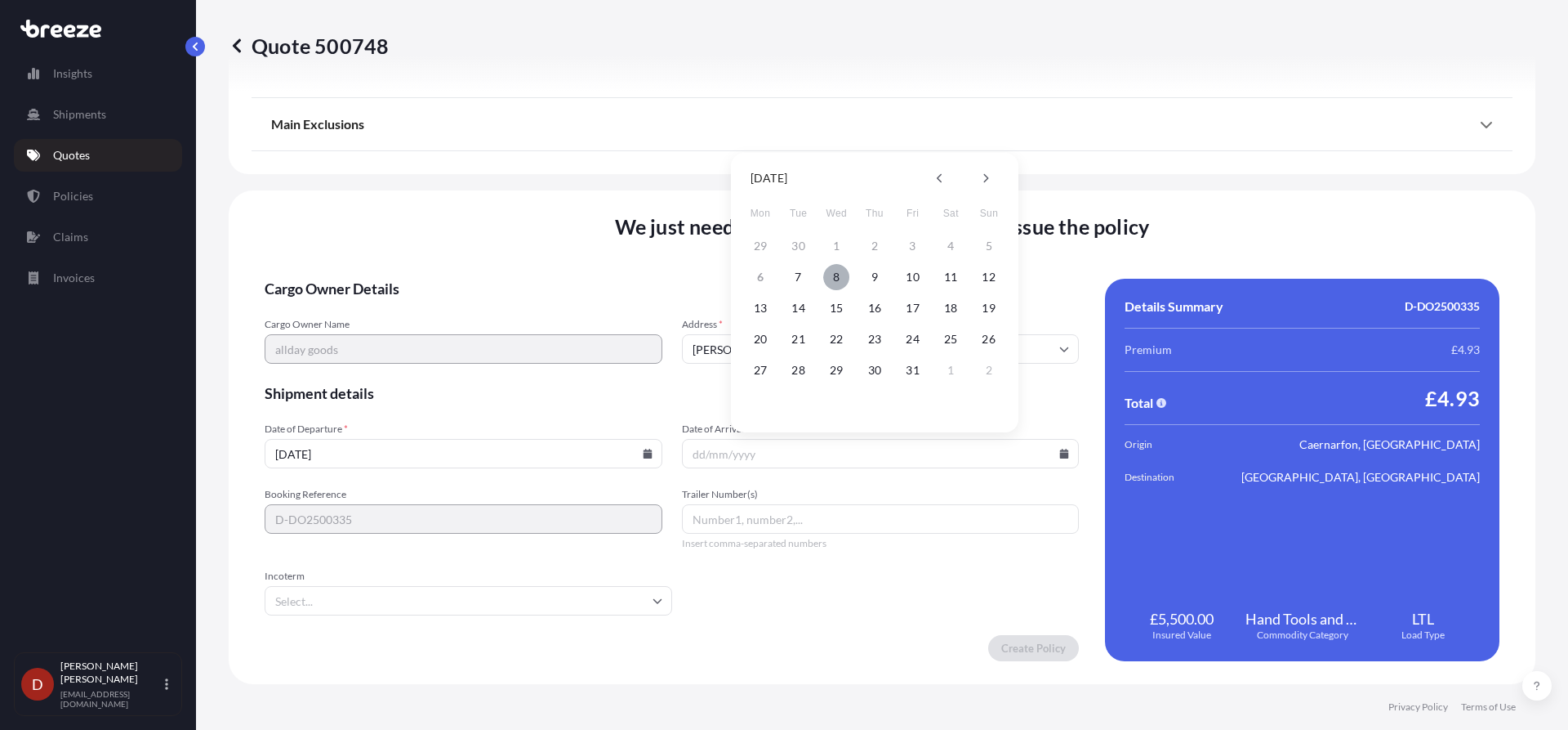
click at [831, 272] on button "8" at bounding box center [836, 277] width 26 height 26
type input "[DATE]"
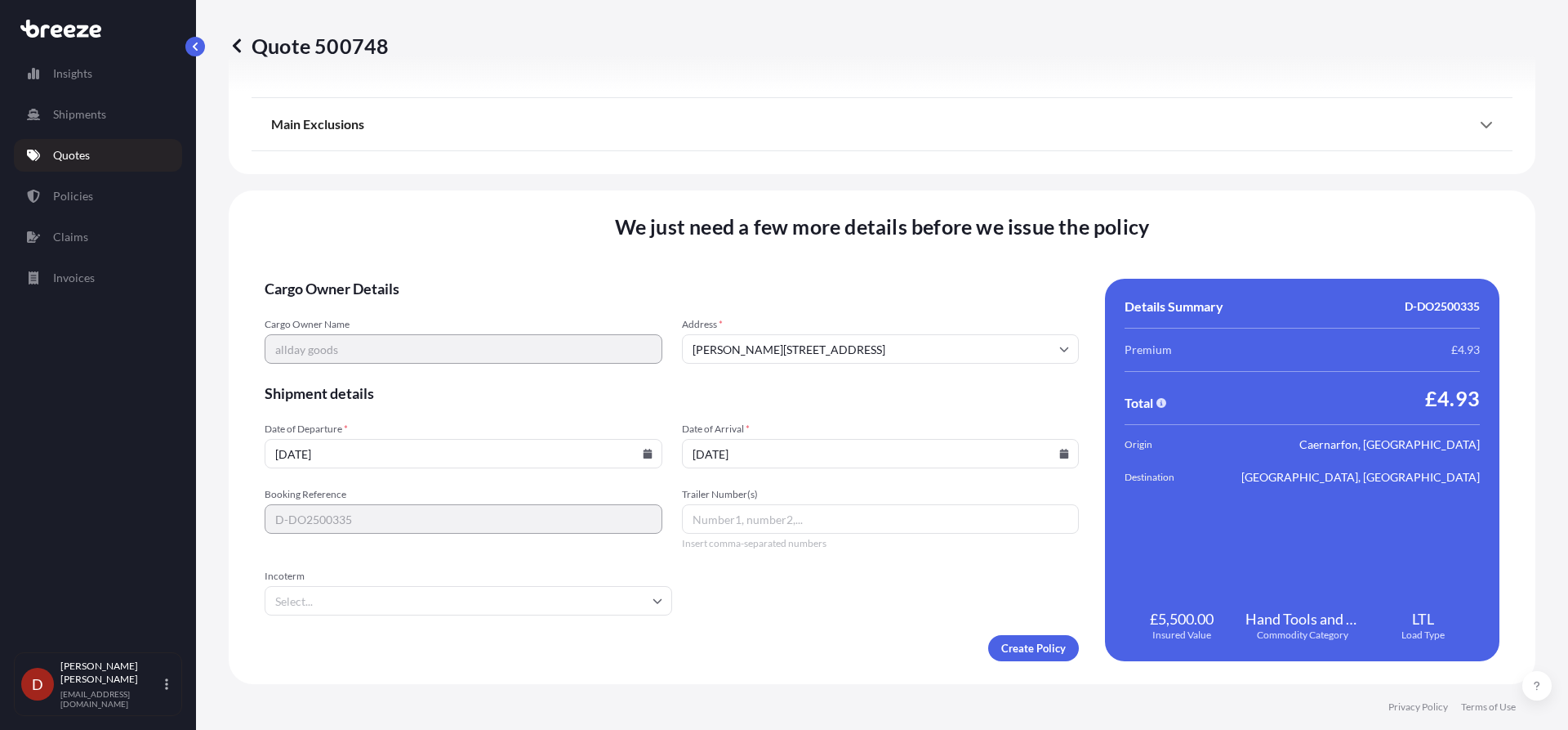
click at [1079, 647] on div "Cargo Owner Details Cargo Owner Name allday goods Address * [PERSON_NAME][GEOGR…" at bounding box center [881, 469] width 1235 height 382
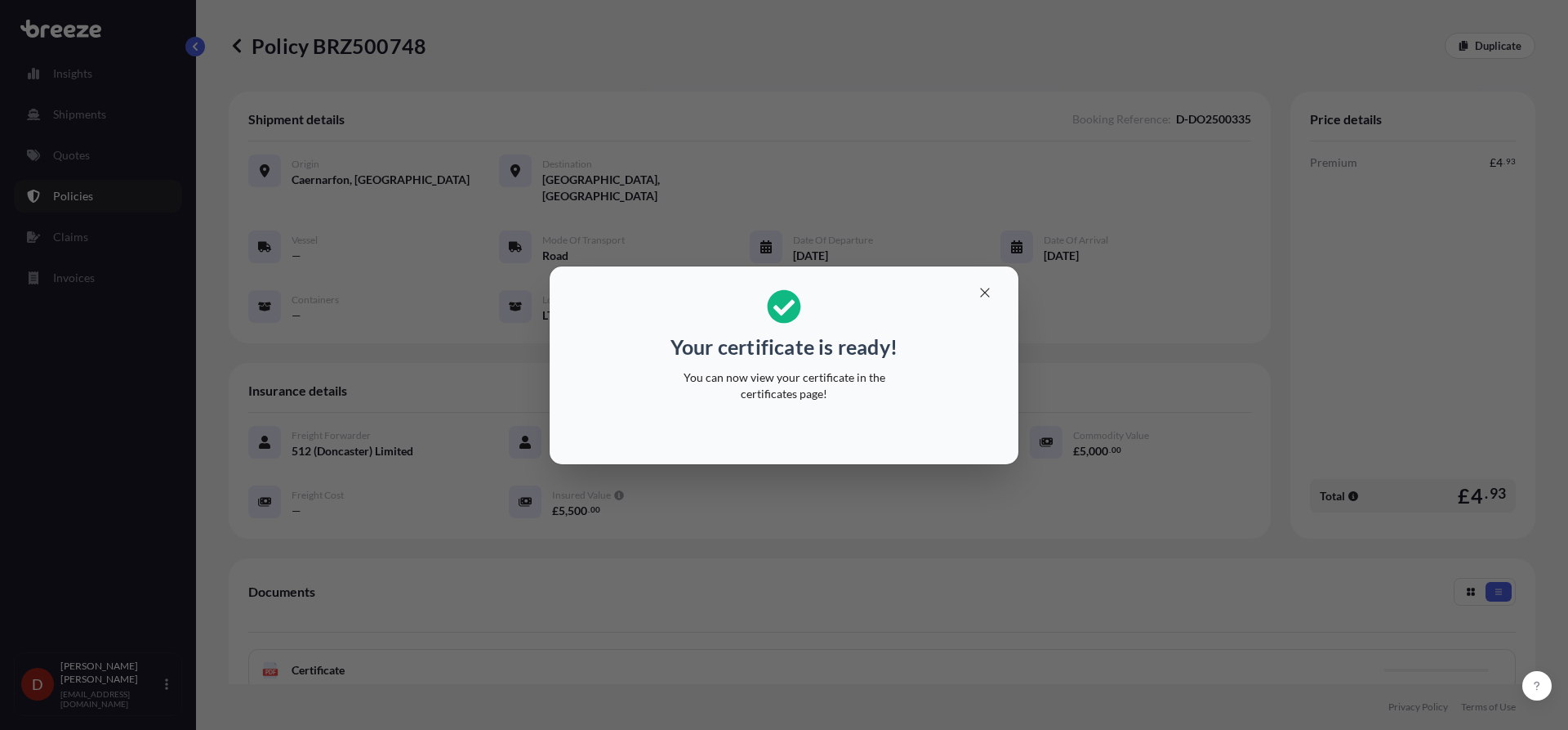
click at [984, 288] on icon "button" at bounding box center [985, 292] width 14 height 14
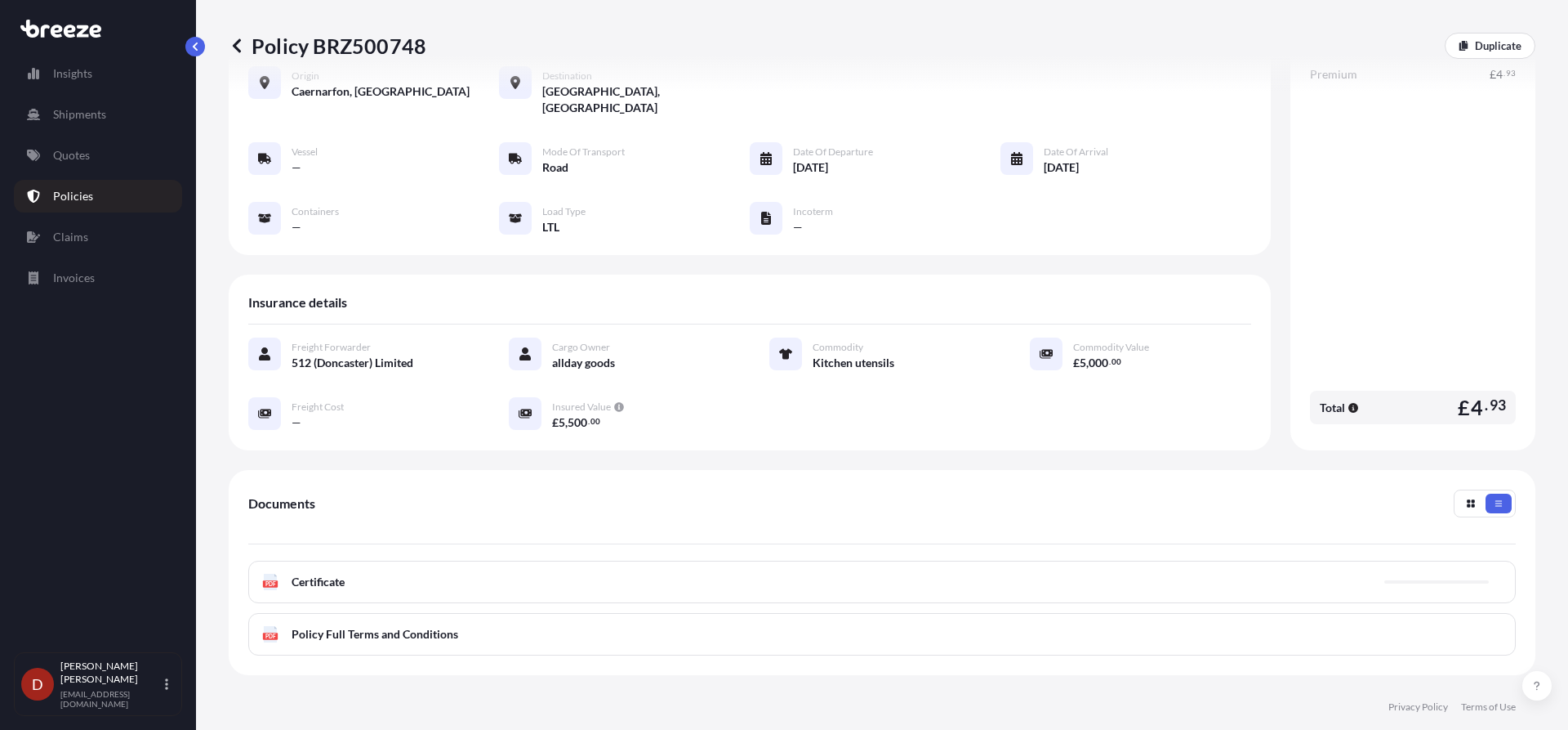
scroll to position [237, 0]
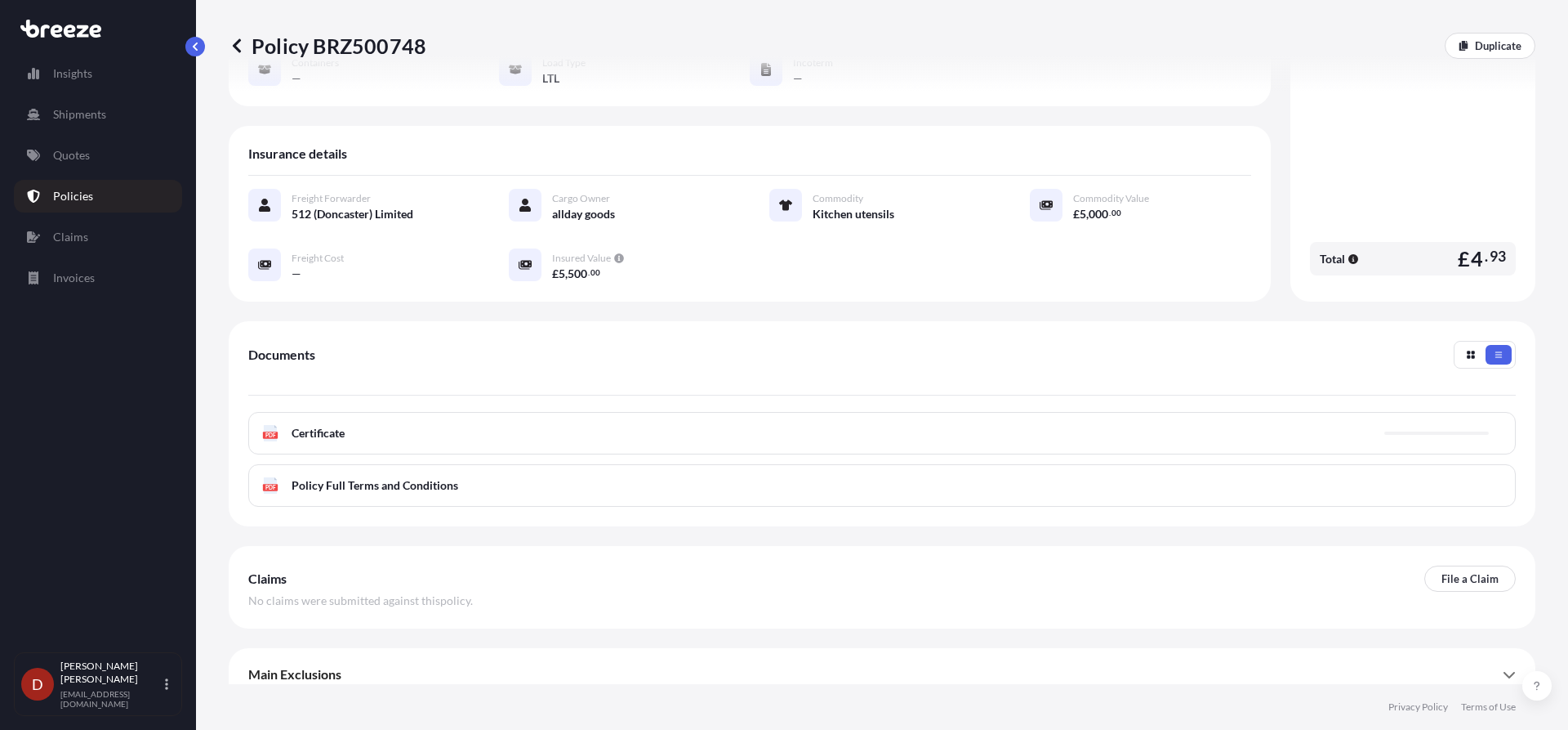
click at [763, 412] on div "PDF Certificate" at bounding box center [881, 432] width 1268 height 42
click at [752, 413] on div "PDF Certificate" at bounding box center [881, 432] width 1268 height 42
click at [752, 413] on link "PDF Certificate [DATE]" at bounding box center [881, 432] width 1268 height 42
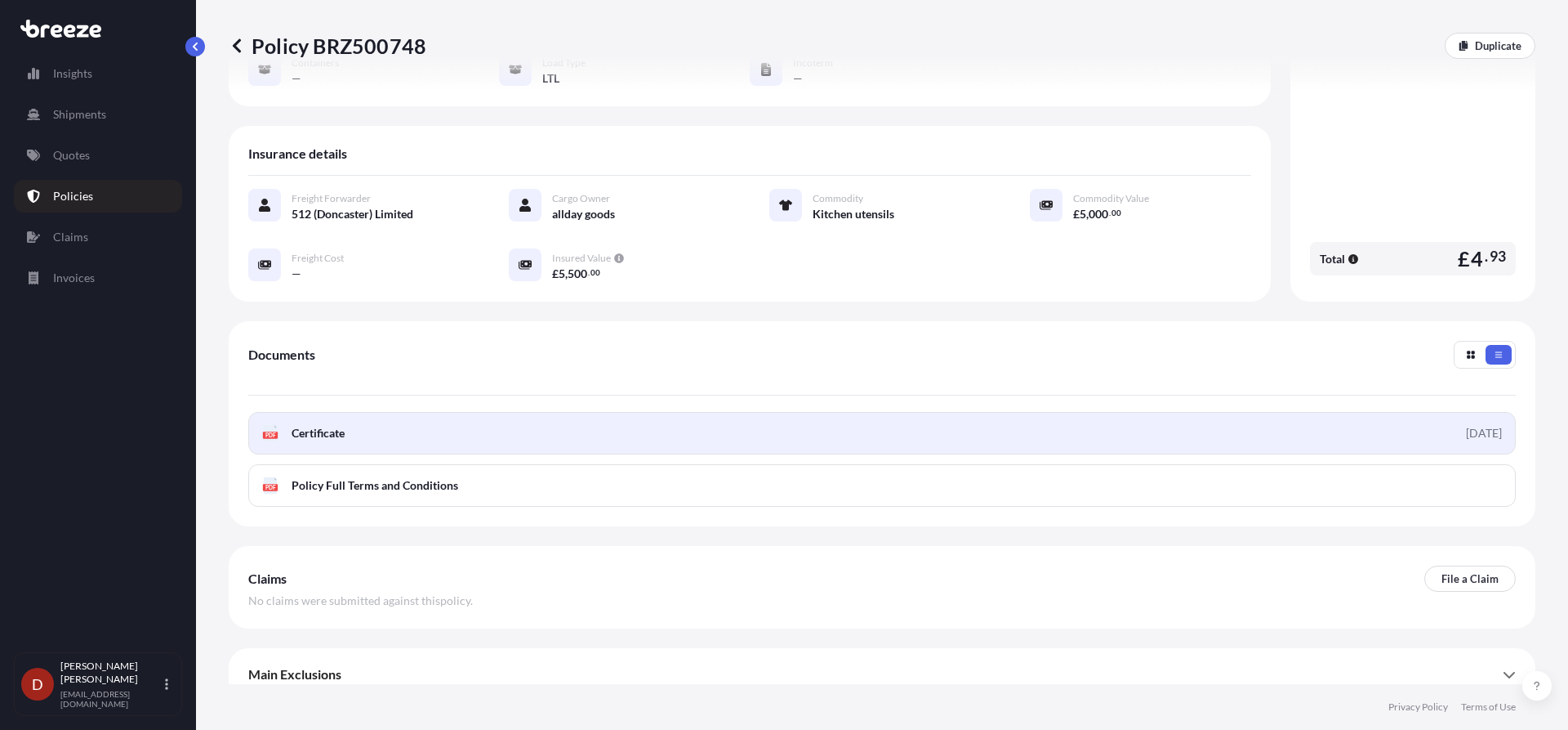
click at [920, 412] on link "PDF Certificate [DATE]" at bounding box center [881, 432] width 1268 height 42
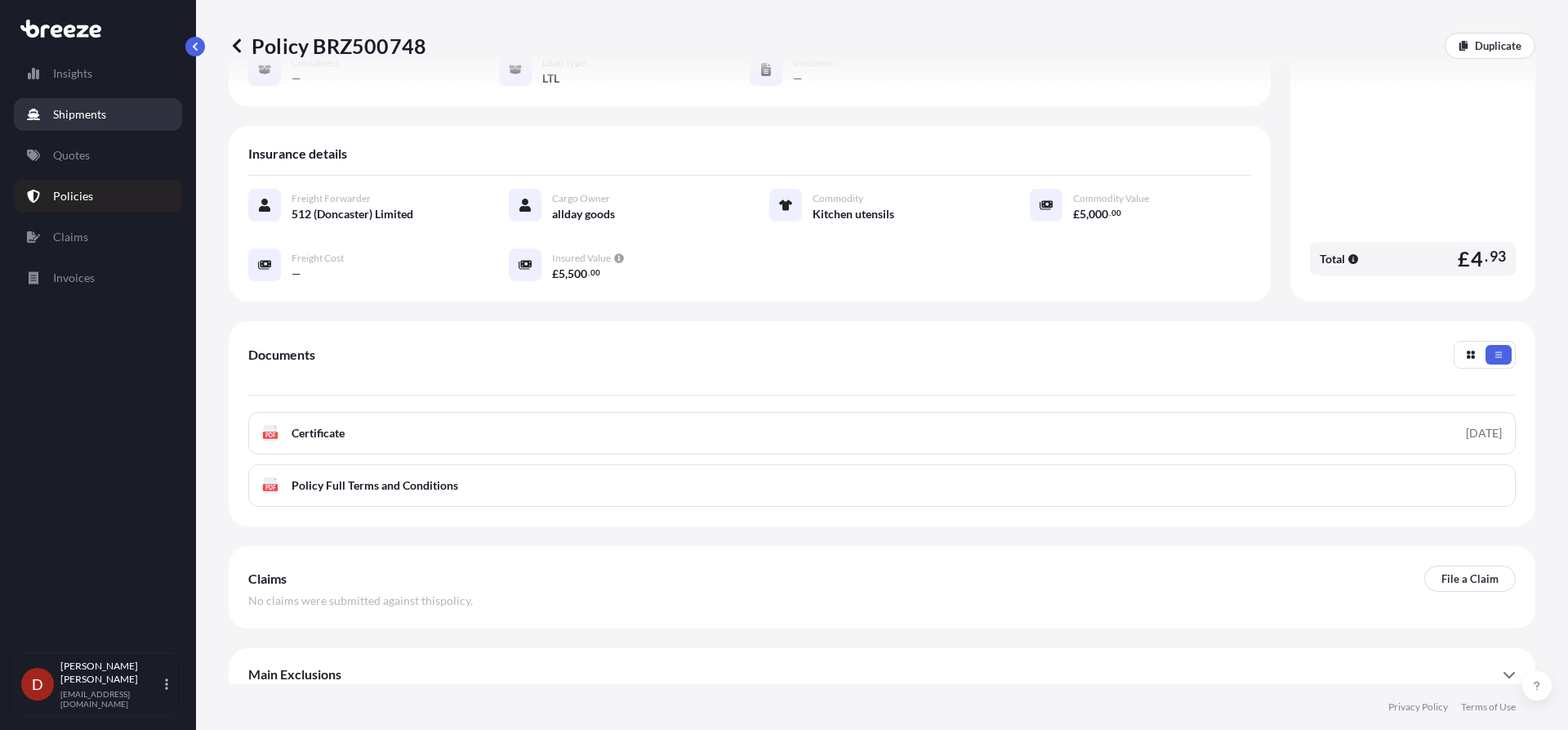
click at [70, 115] on p "Shipments" at bounding box center [79, 114] width 53 height 16
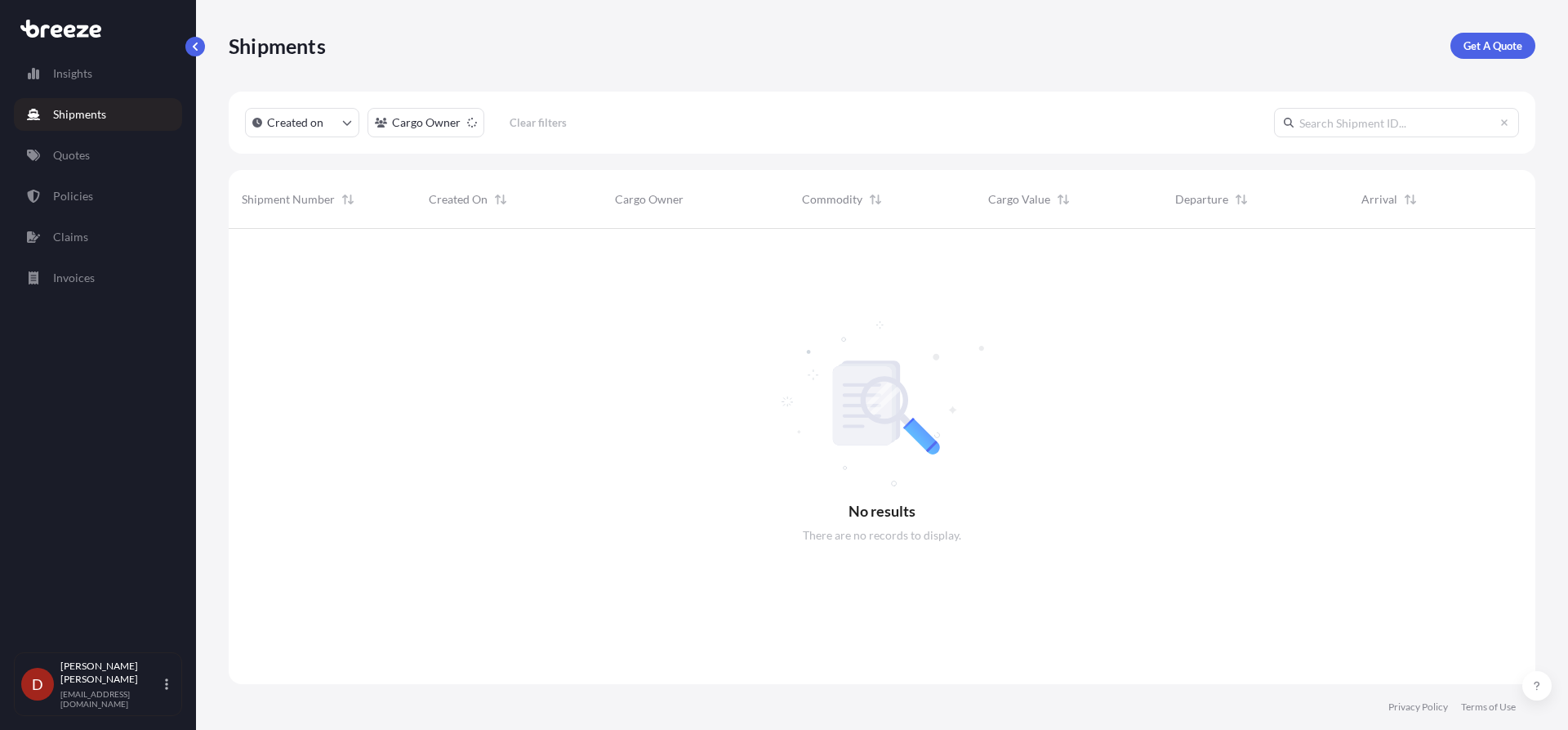
scroll to position [502, 1295]
click at [1465, 48] on link "Get A Quote" at bounding box center [1493, 45] width 85 height 26
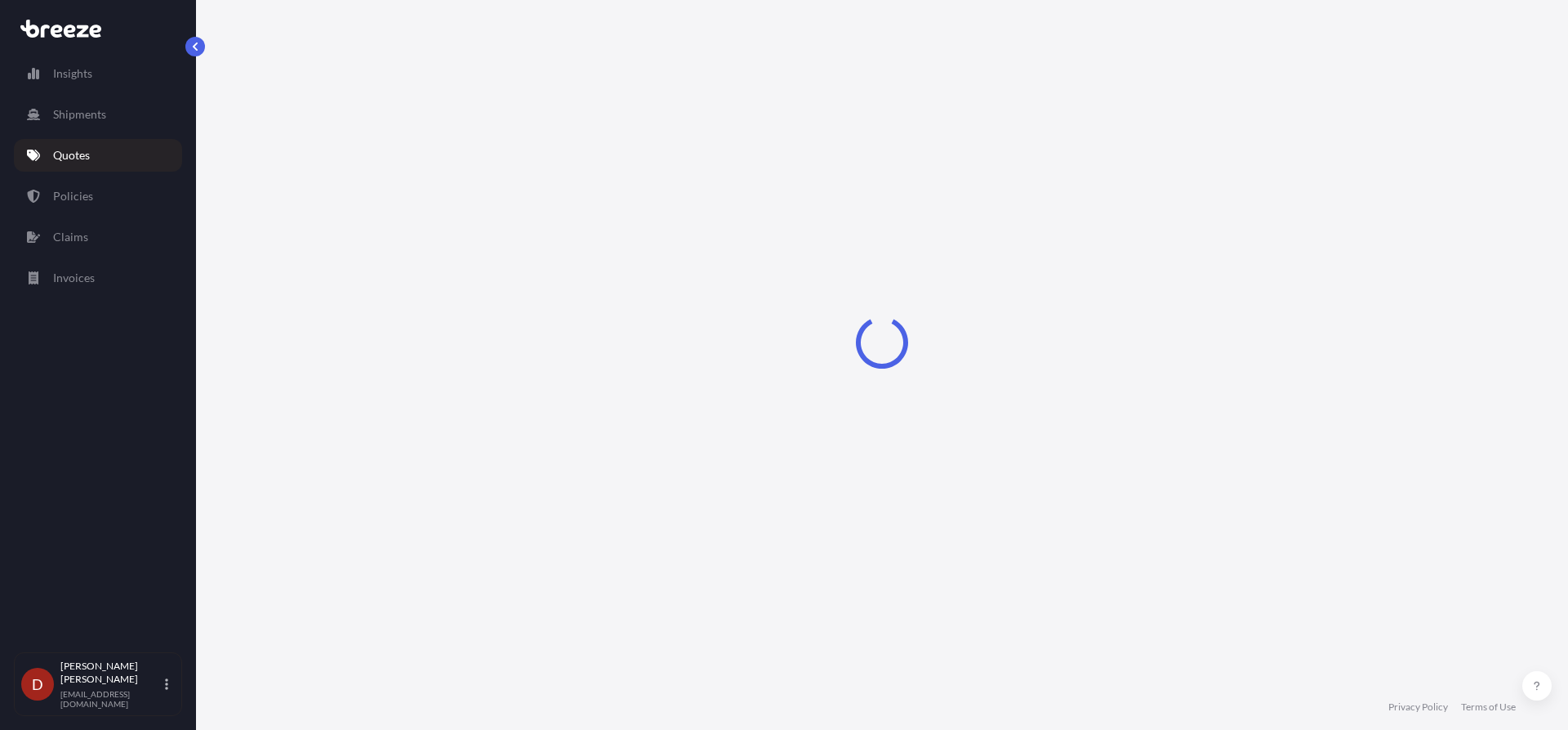
select select "Sea"
select select "1"
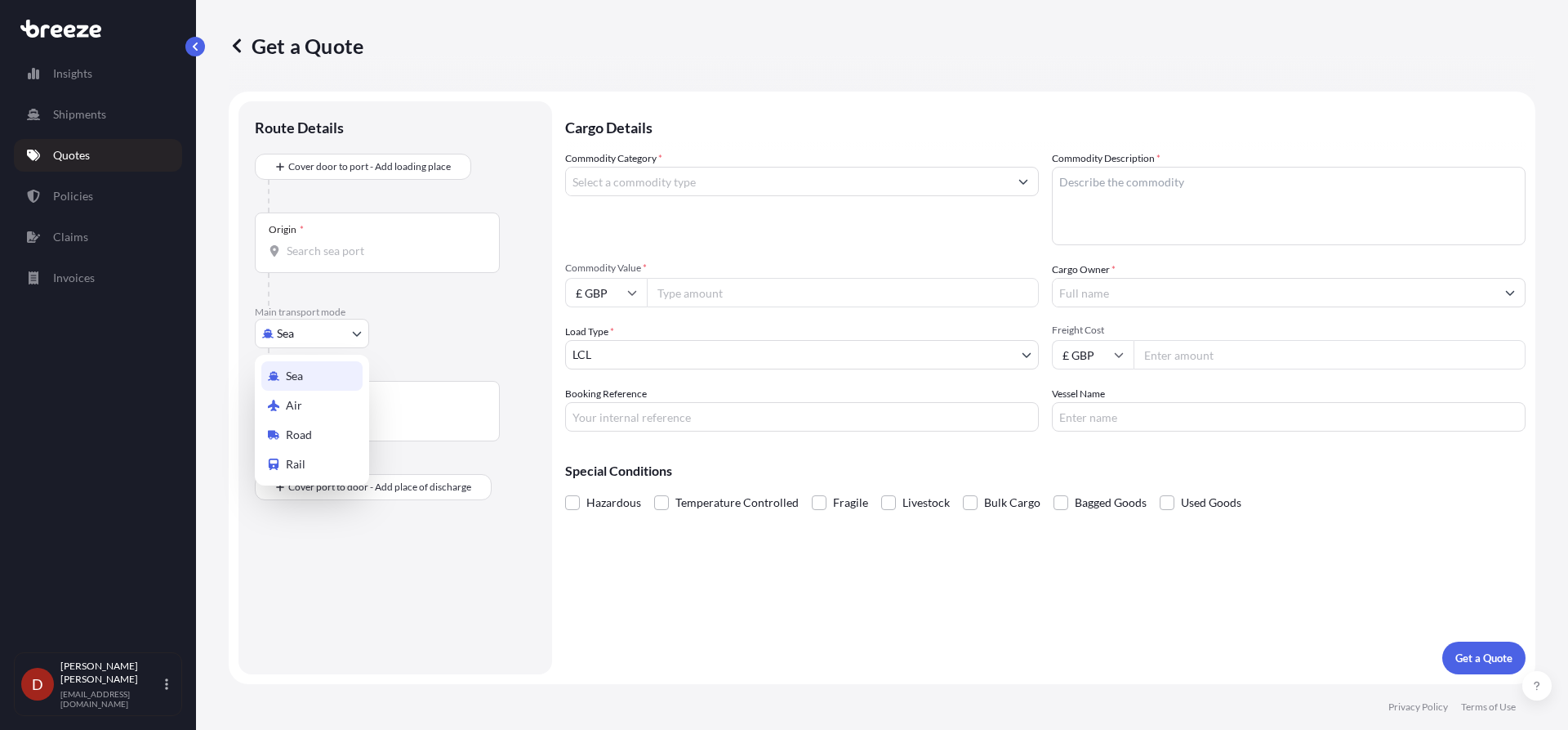
click at [287, 343] on body "Insights Shipments Quotes Policies Claims Invoices D [PERSON_NAME] [PERSON_NAME…" at bounding box center [784, 365] width 1568 height 730
click at [308, 432] on span "Road" at bounding box center [298, 434] width 26 height 16
select select "Road"
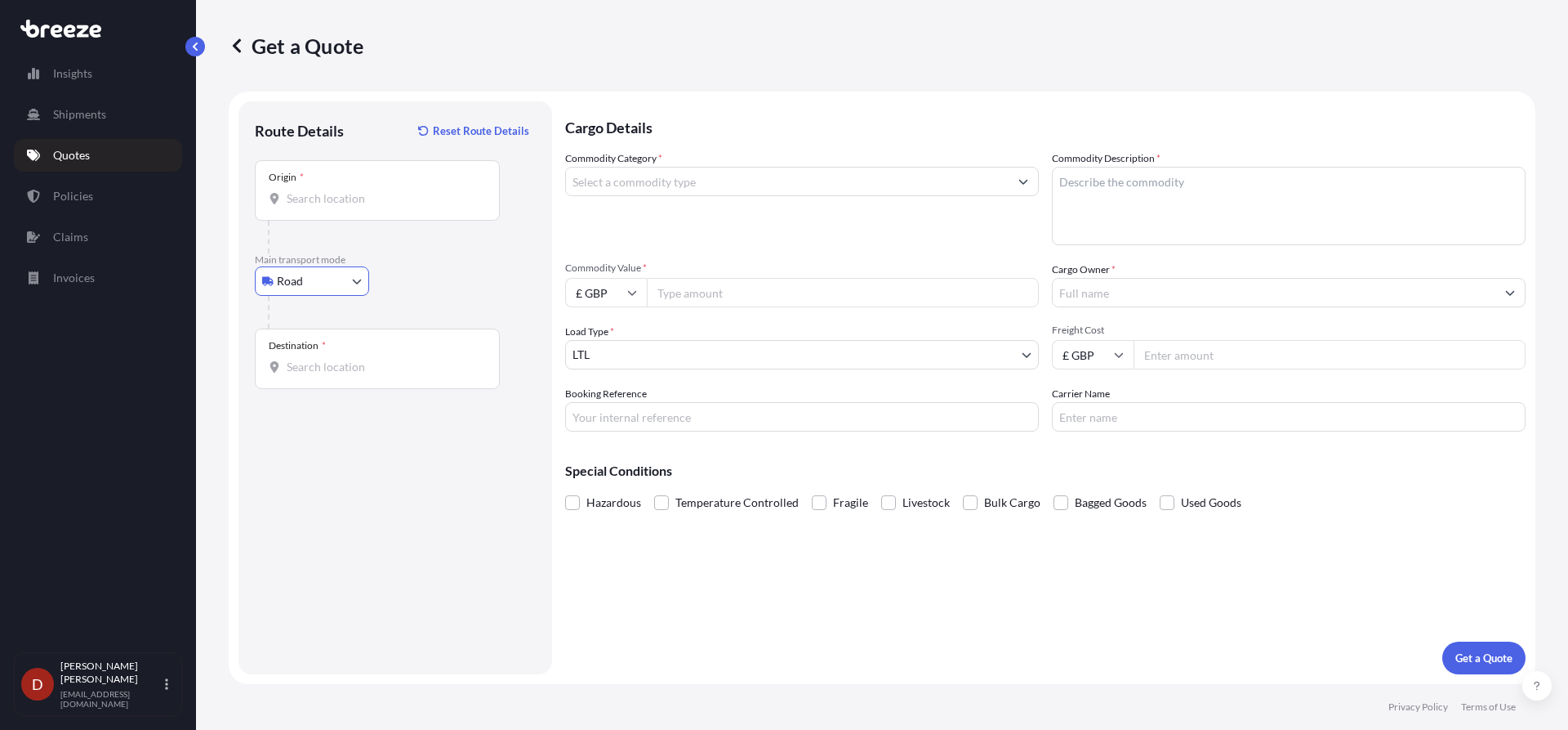
click at [326, 189] on div "Origin *" at bounding box center [377, 190] width 245 height 60
click at [326, 191] on input "Origin *" at bounding box center [383, 199] width 192 height 16
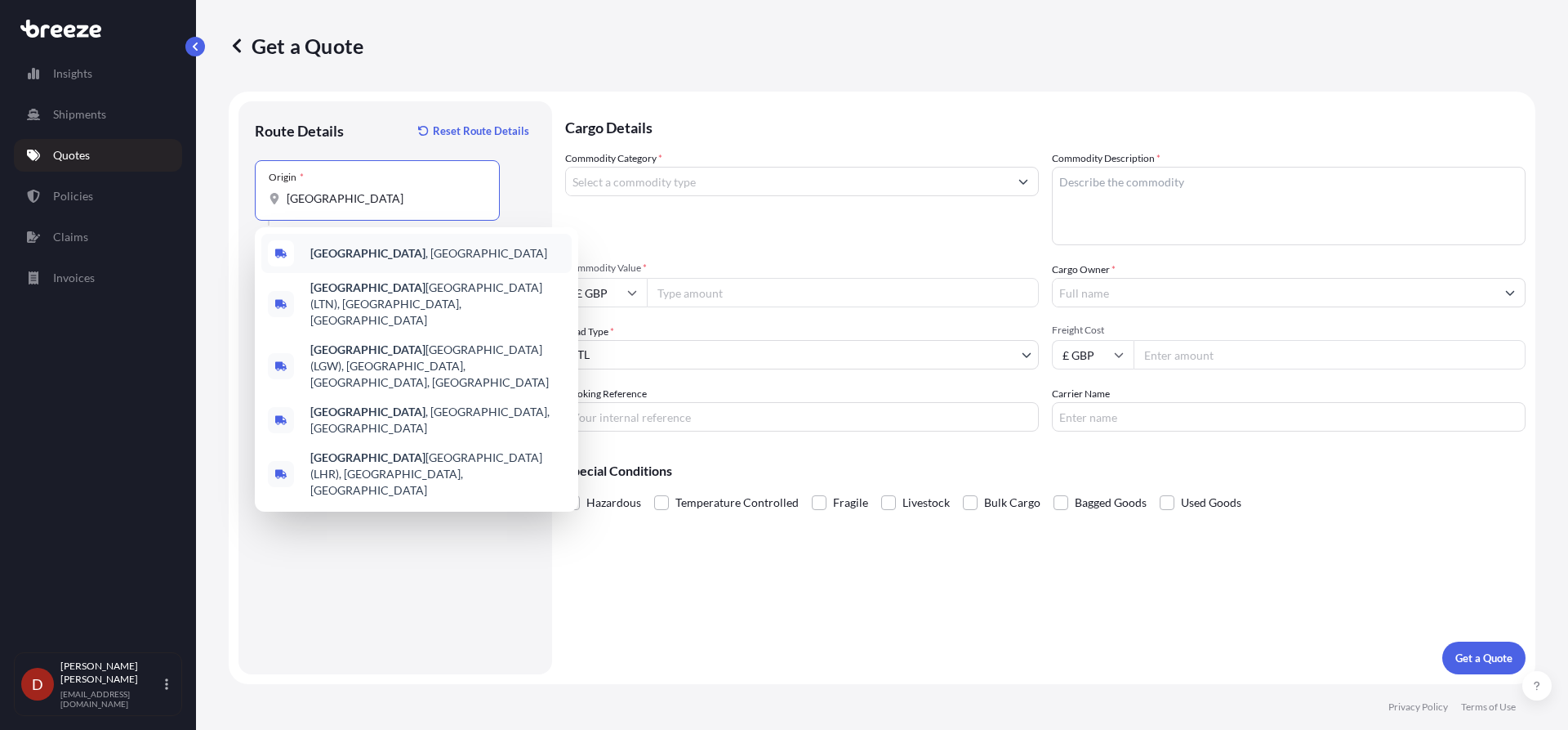
click at [323, 239] on div "[GEOGRAPHIC_DATA] , [GEOGRAPHIC_DATA]" at bounding box center [416, 254] width 310 height 40
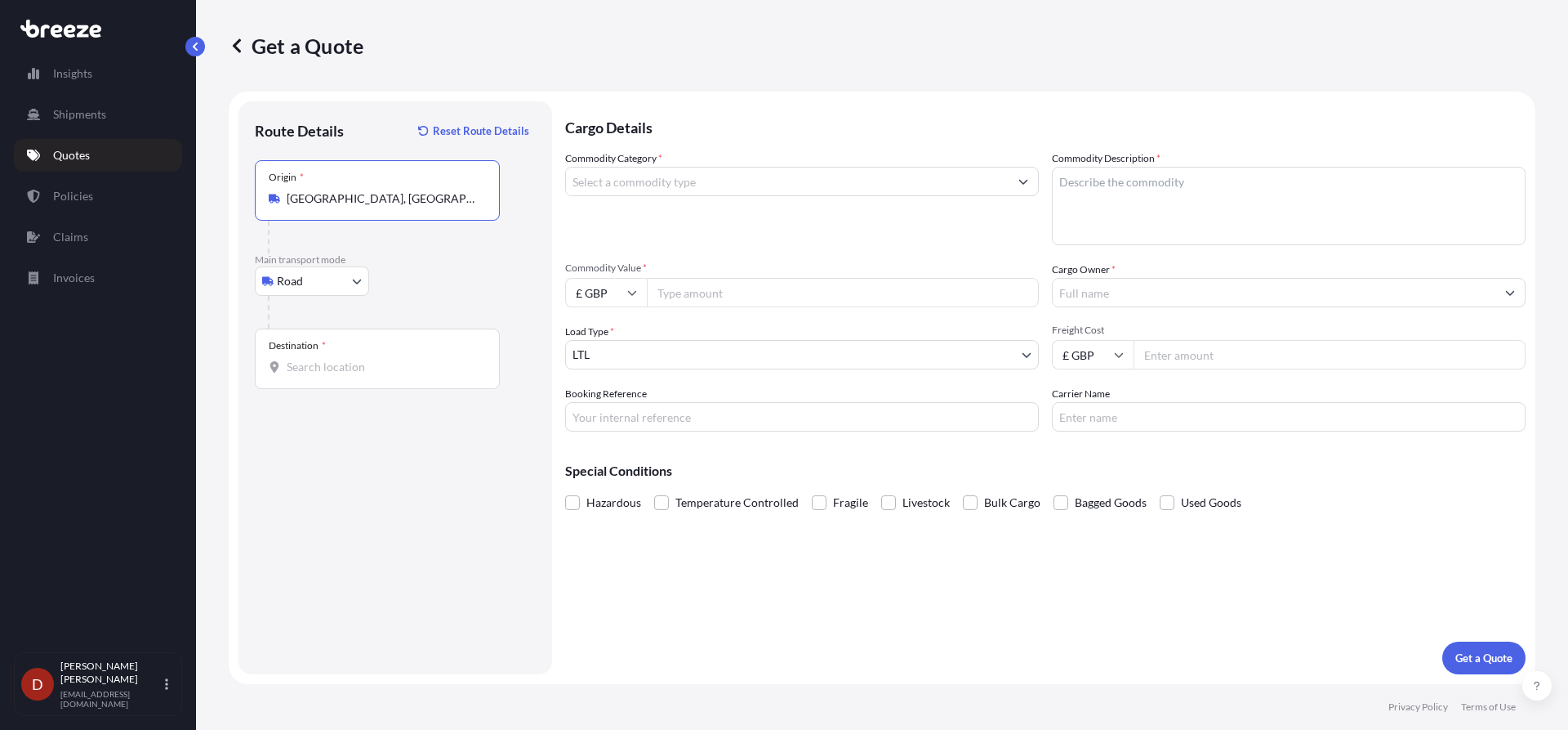
type input "[GEOGRAPHIC_DATA], [GEOGRAPHIC_DATA]"
click at [340, 369] on input "Destination *" at bounding box center [383, 367] width 192 height 16
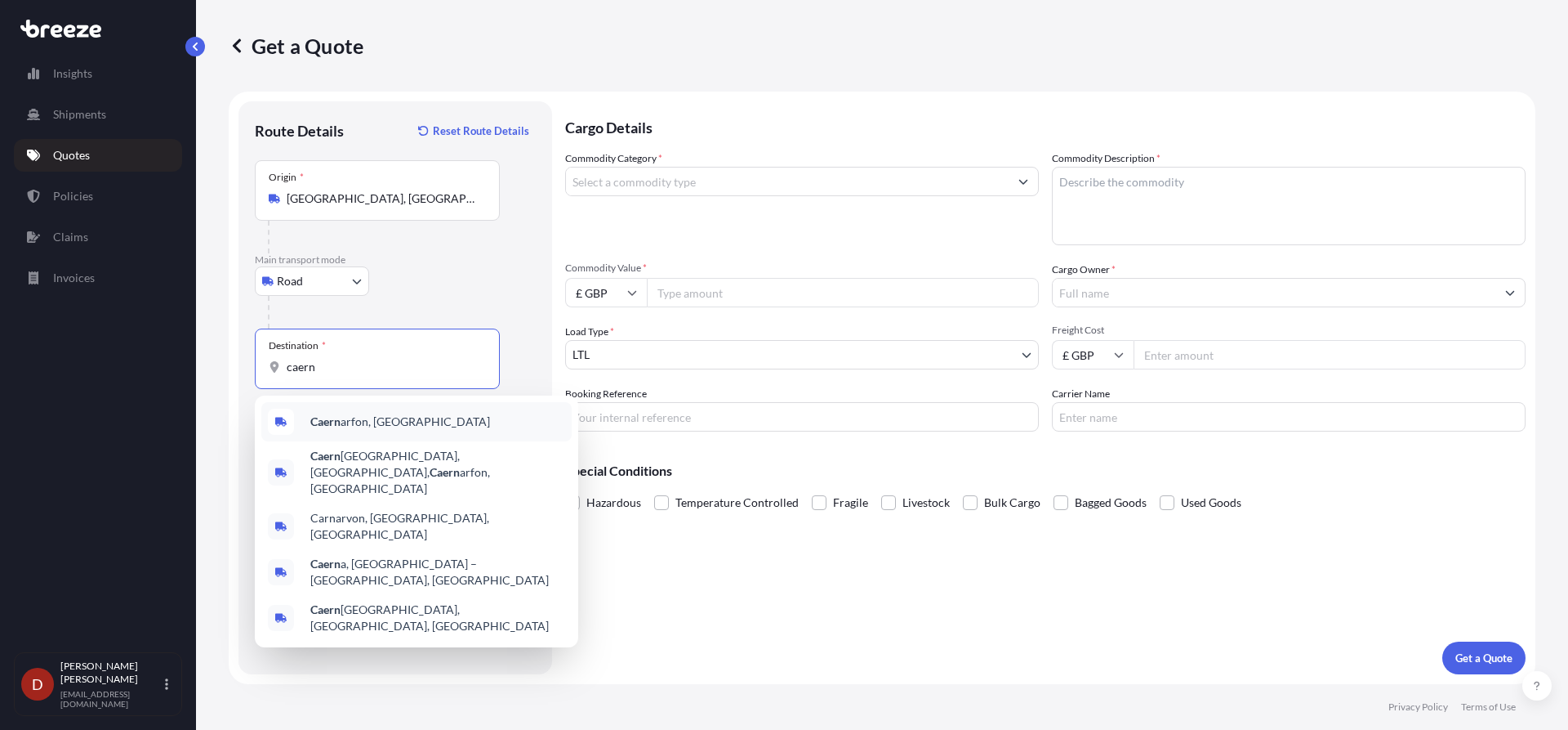
click at [330, 417] on b "Caern" at bounding box center [325, 421] width 31 height 13
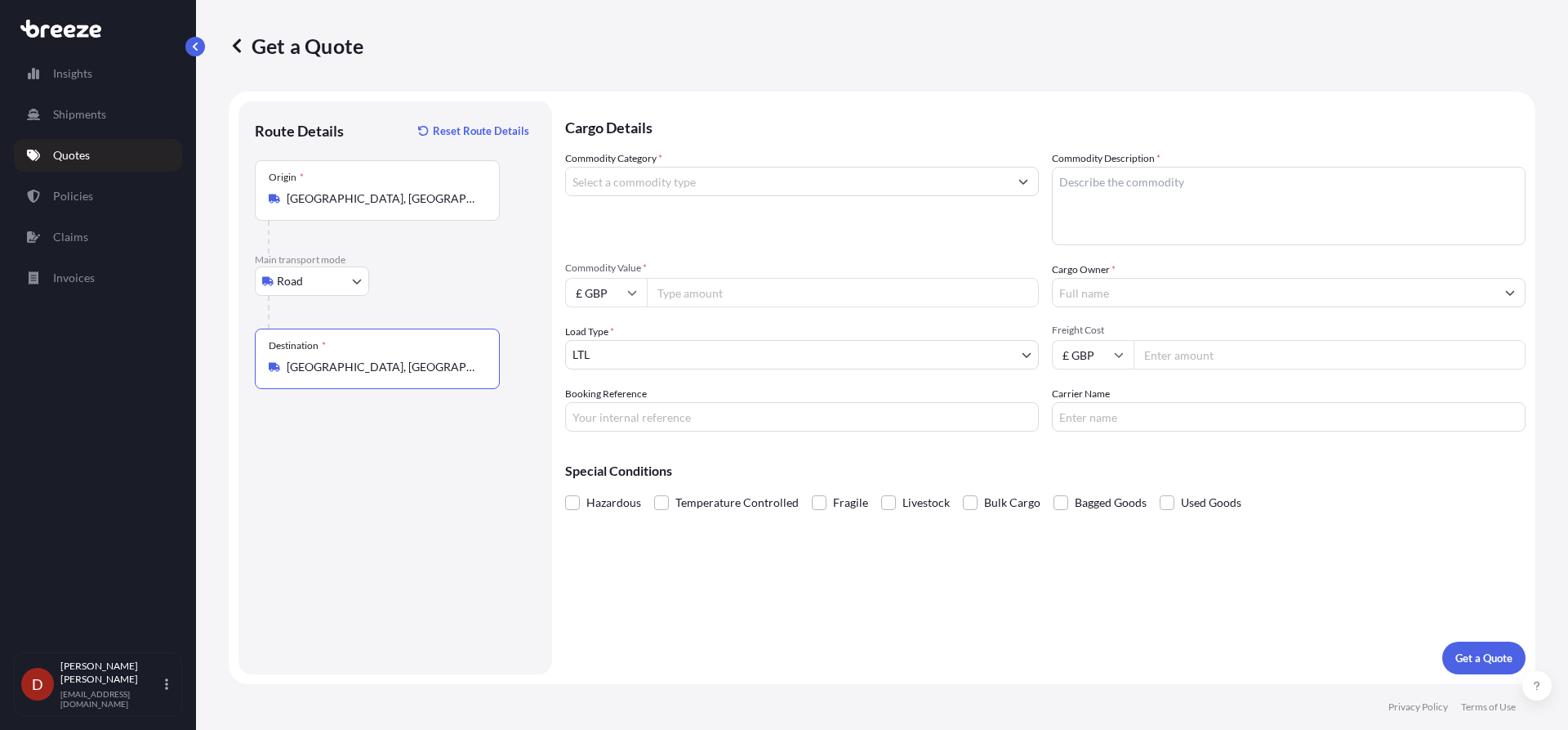
type input "[GEOGRAPHIC_DATA], [GEOGRAPHIC_DATA]"
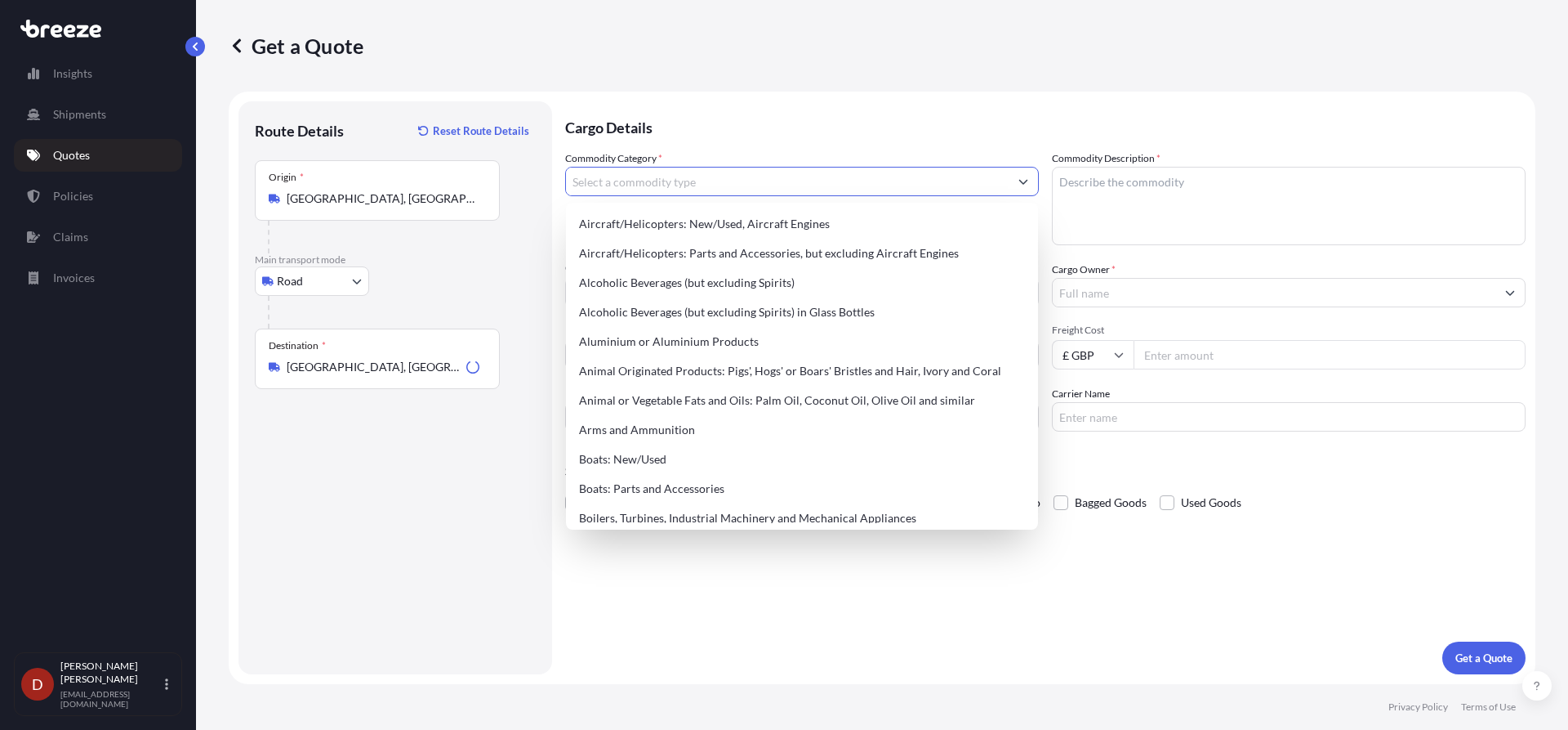
click at [620, 185] on input "Commodity Category *" at bounding box center [787, 181] width 443 height 30
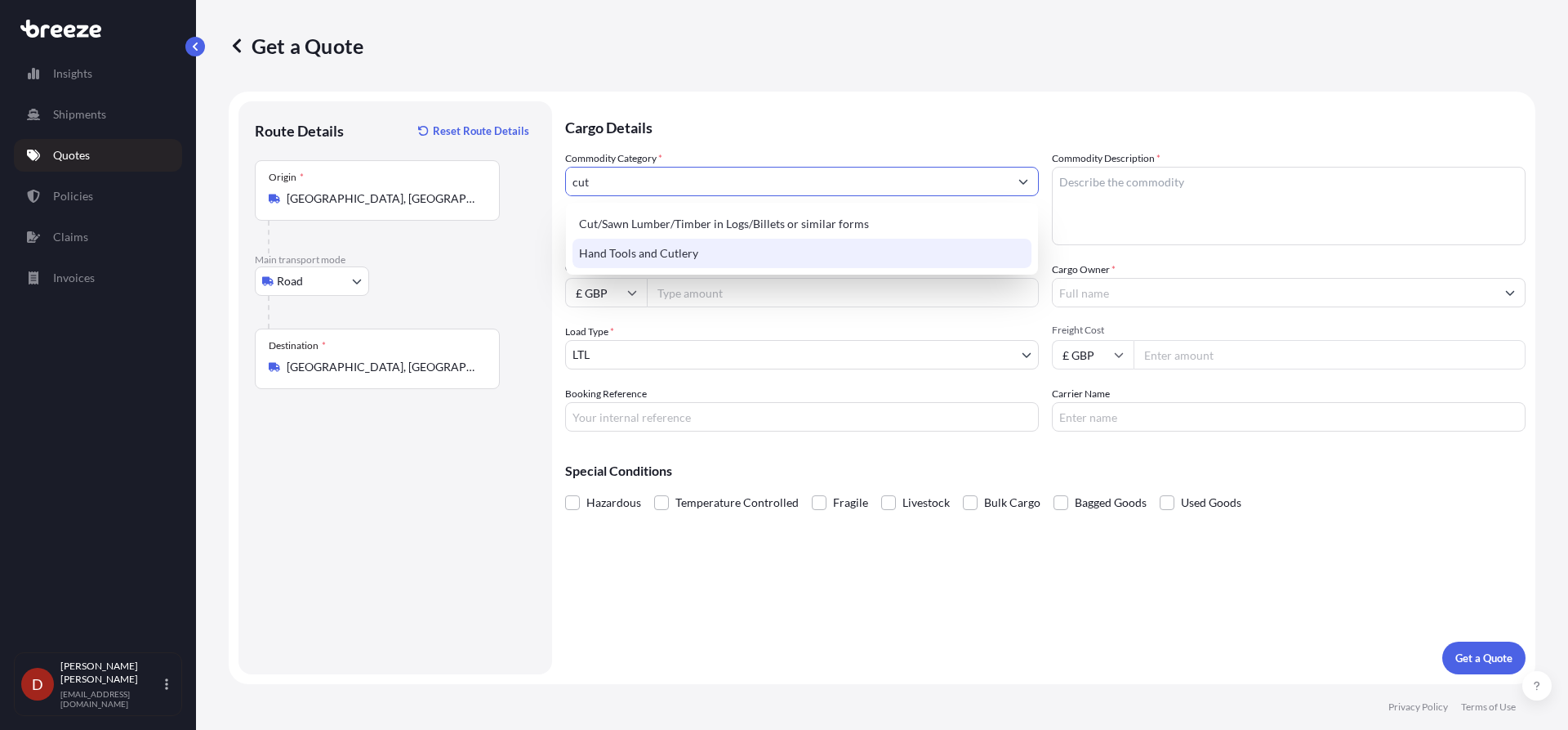
click at [620, 248] on div "Hand Tools and Cutlery" at bounding box center [802, 253] width 459 height 30
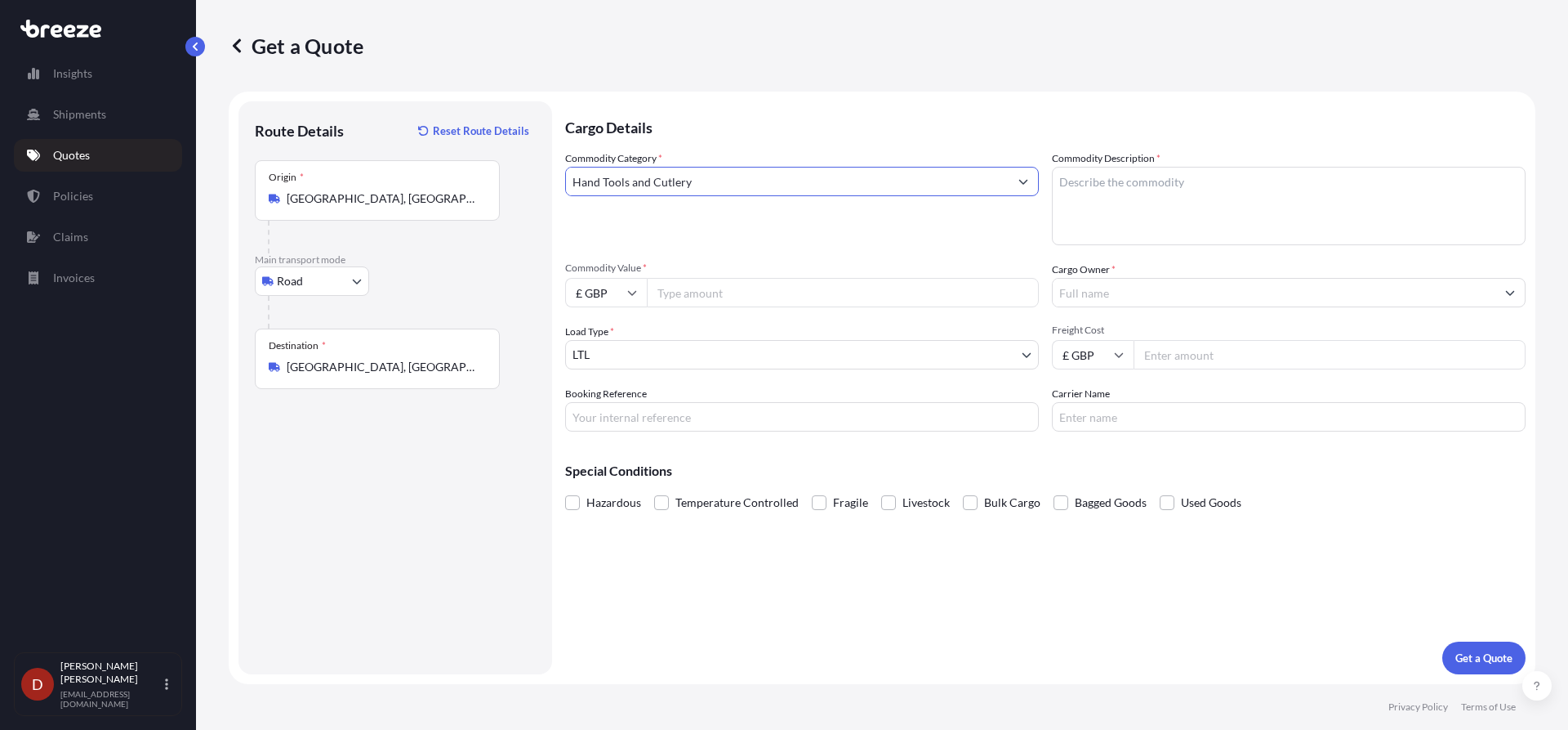
type input "Hand Tools and Cutlery"
click at [1179, 187] on textarea "Commodity Description *" at bounding box center [1289, 205] width 474 height 78
type textarea "Kitchen utensils"
type input "10000"
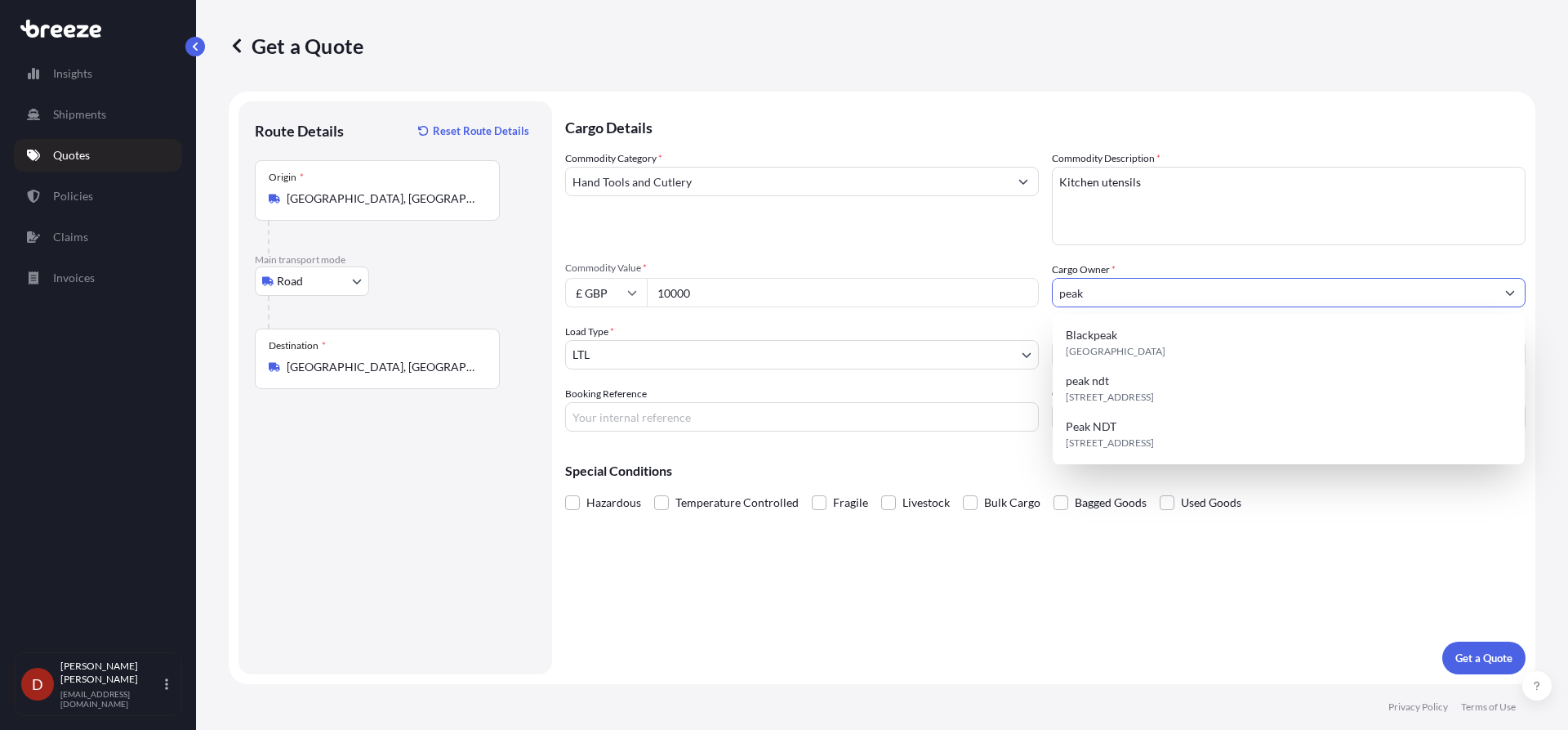
drag, startPoint x: 1094, startPoint y: 298, endPoint x: 970, endPoint y: 298, distance: 124.0
click at [970, 298] on div "Commodity Category * Hand Tools and Cutlery Commodity Description * Kitchen ute…" at bounding box center [1045, 290] width 961 height 281
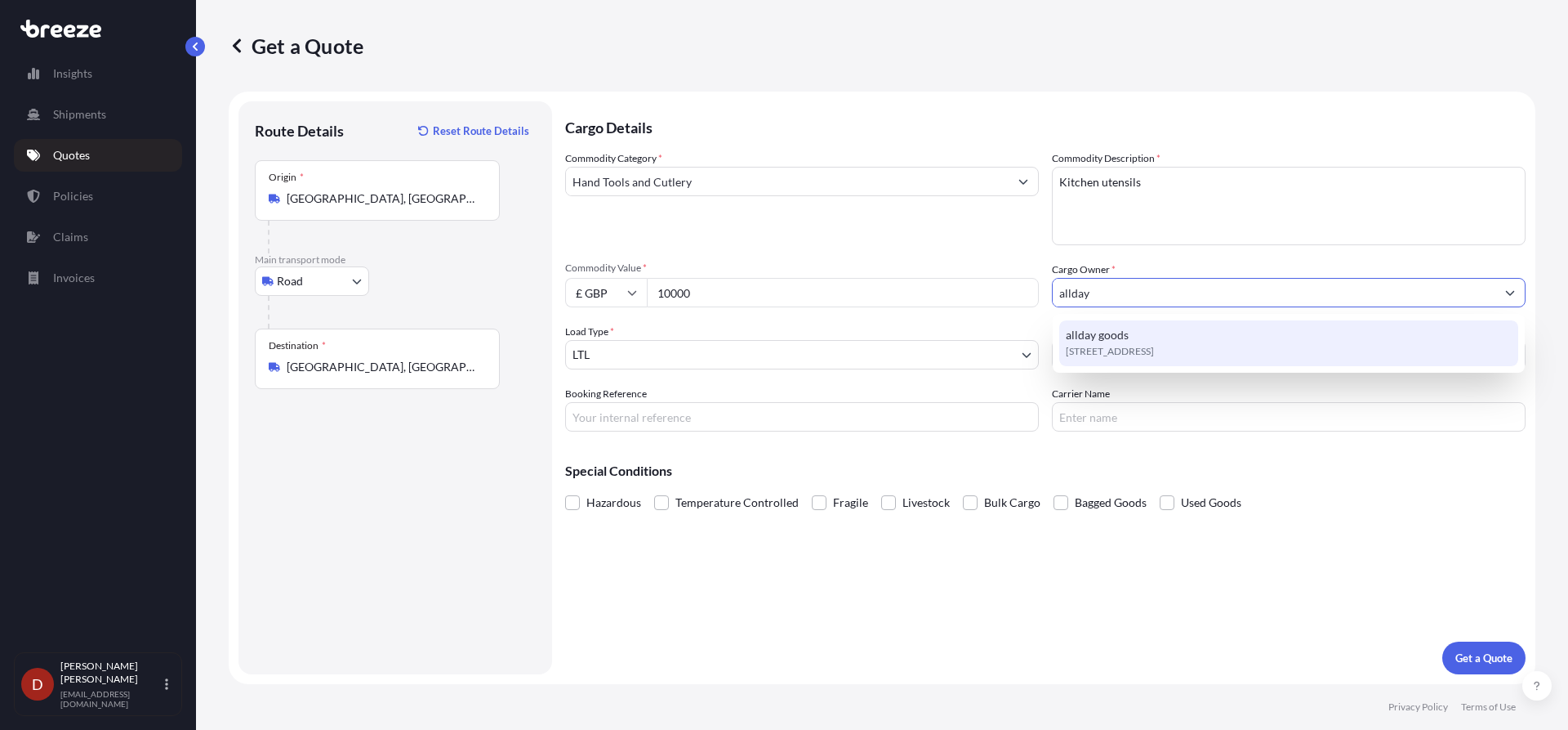
click at [1116, 352] on span "[STREET_ADDRESS]" at bounding box center [1110, 352] width 88 height 16
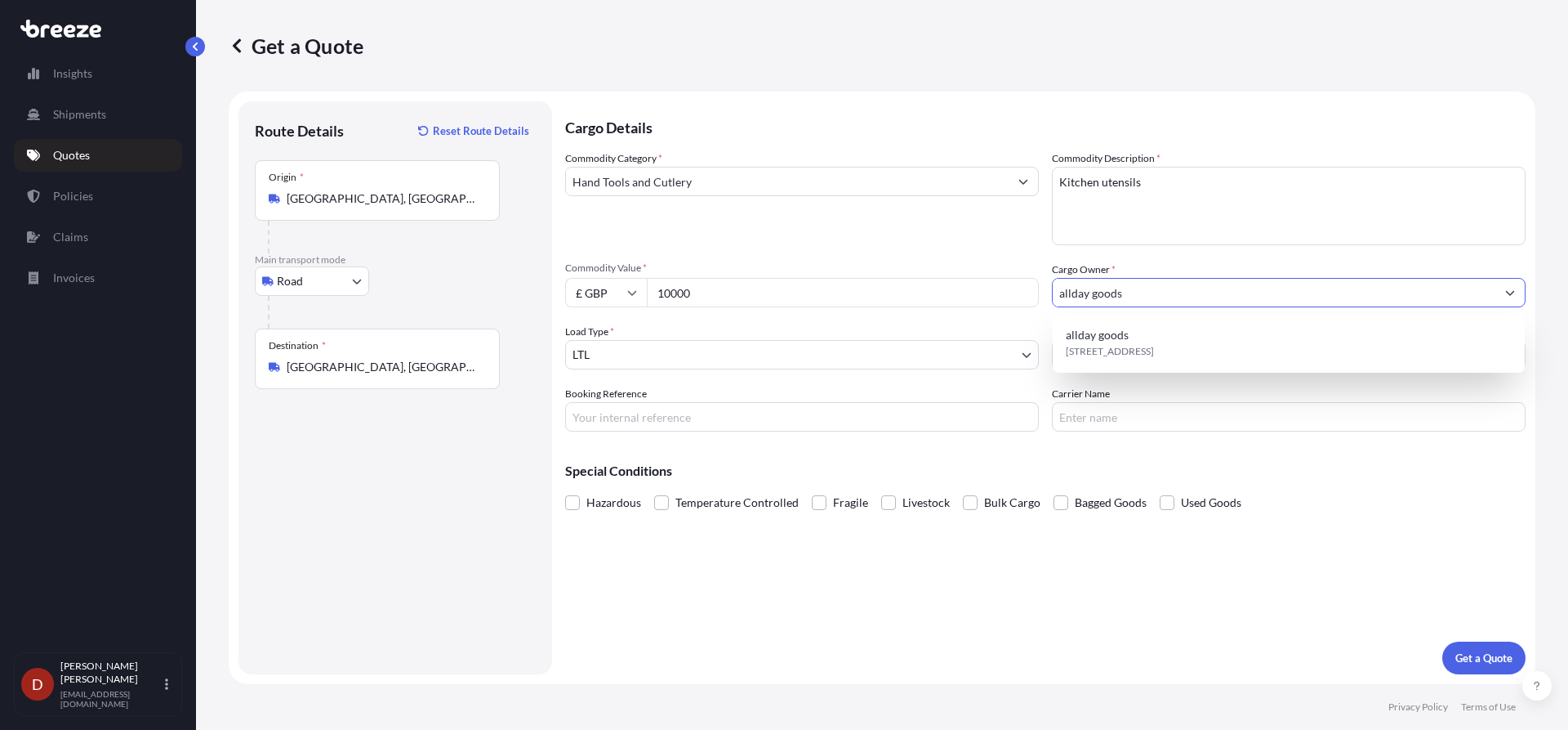
type input "allday goods"
click at [806, 412] on input "Booking Reference" at bounding box center [802, 416] width 474 height 30
paste input "D-DO2500334"
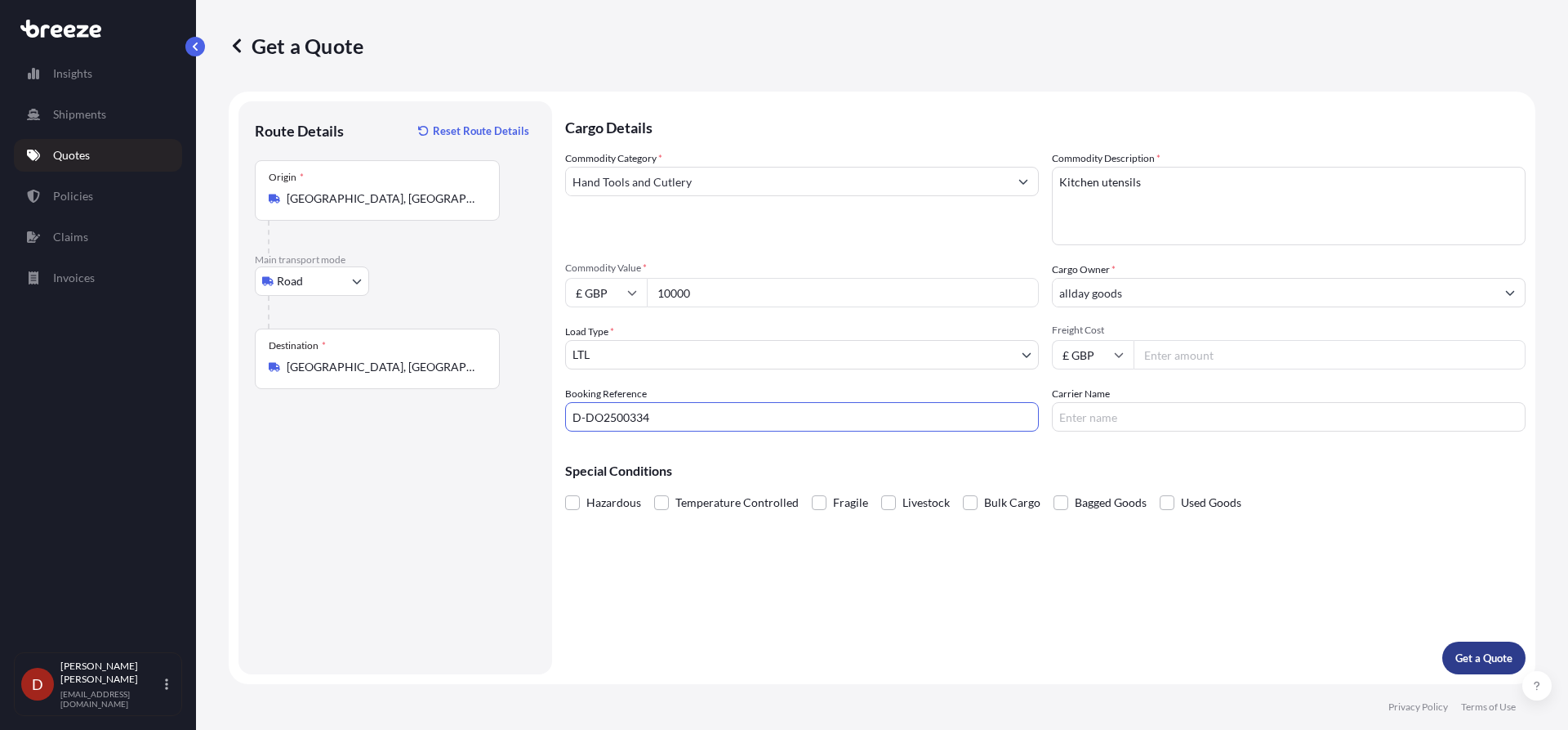
type input "D-DO2500334"
click at [1482, 653] on p "Get a Quote" at bounding box center [1484, 658] width 58 height 16
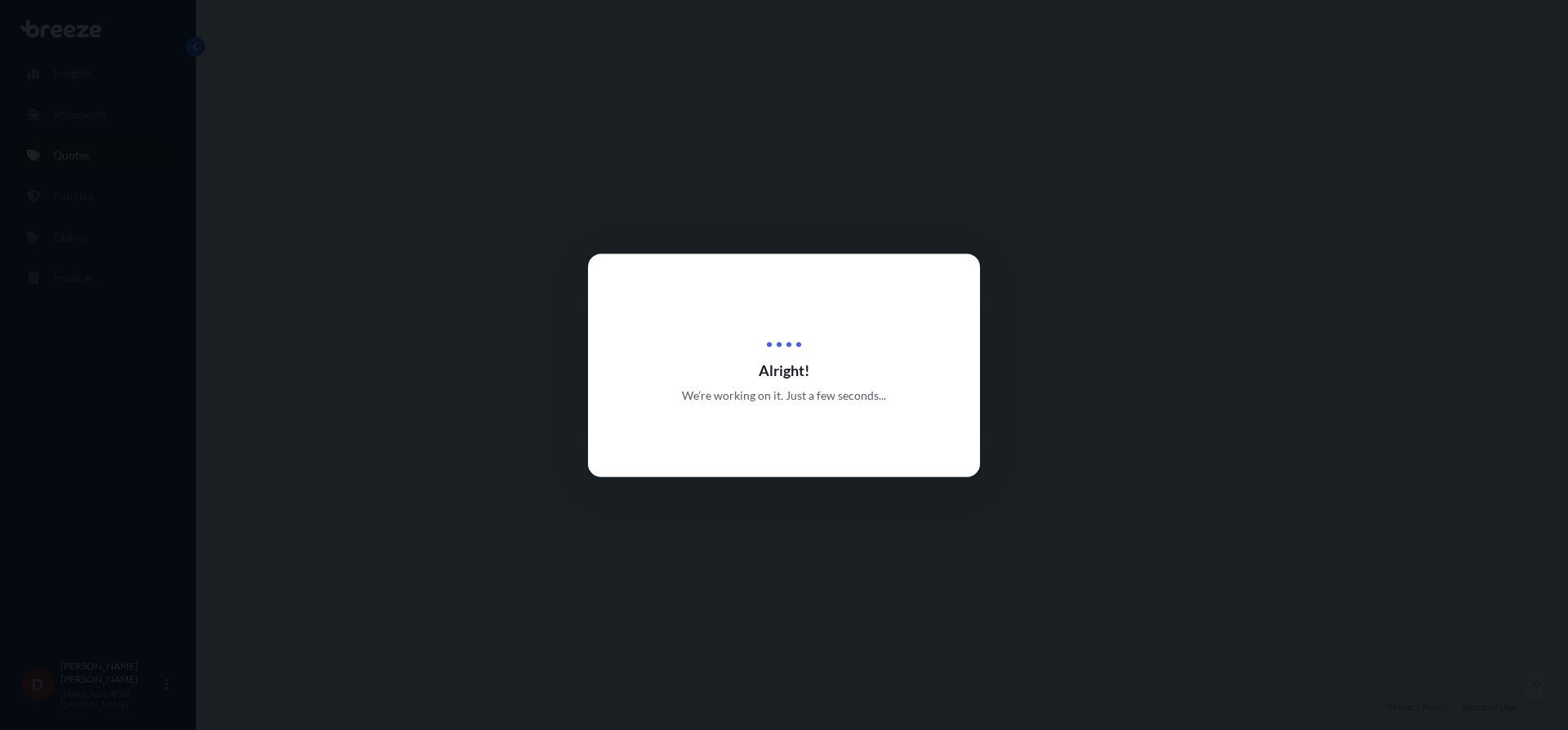
select select "Road"
select select "1"
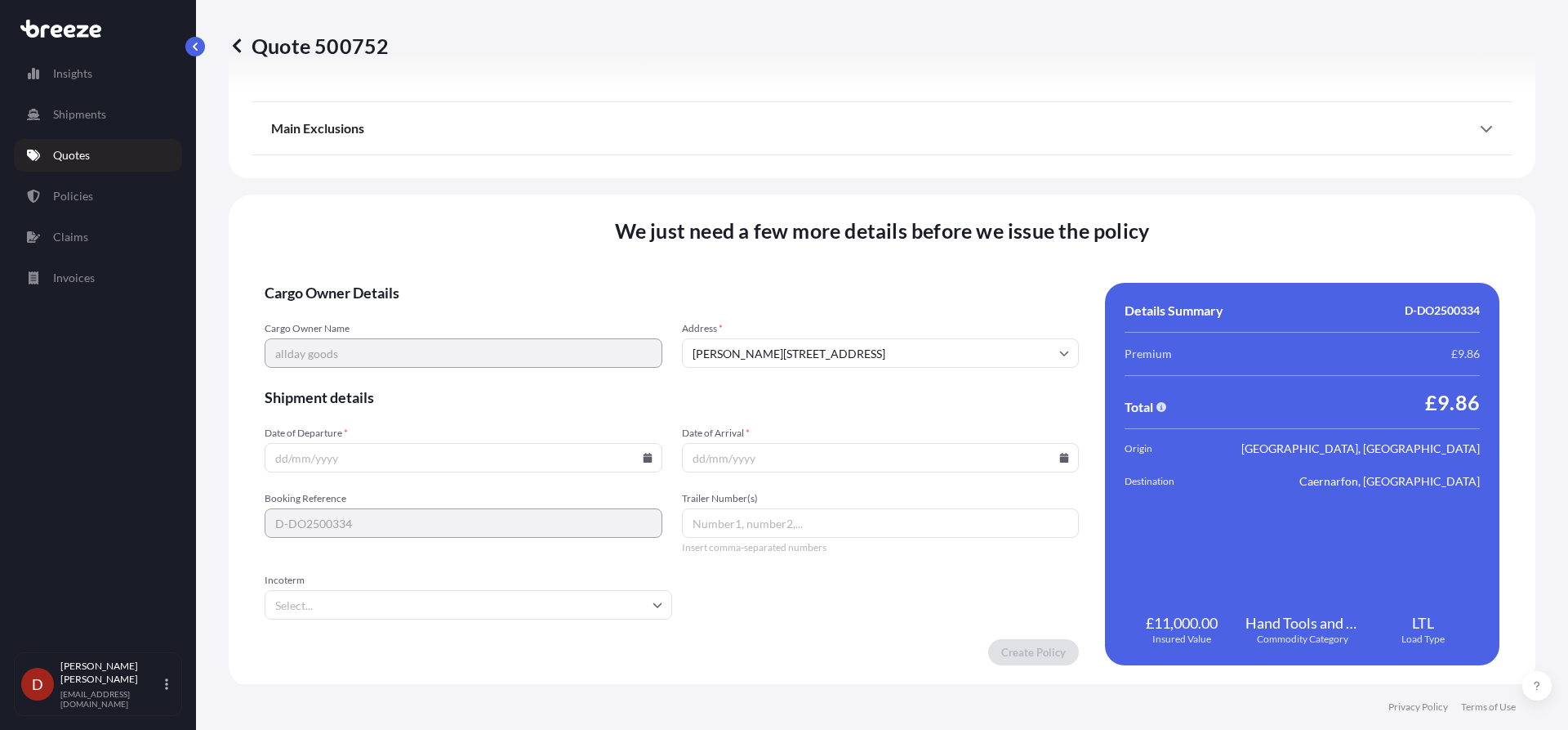
scroll to position [1847, 0]
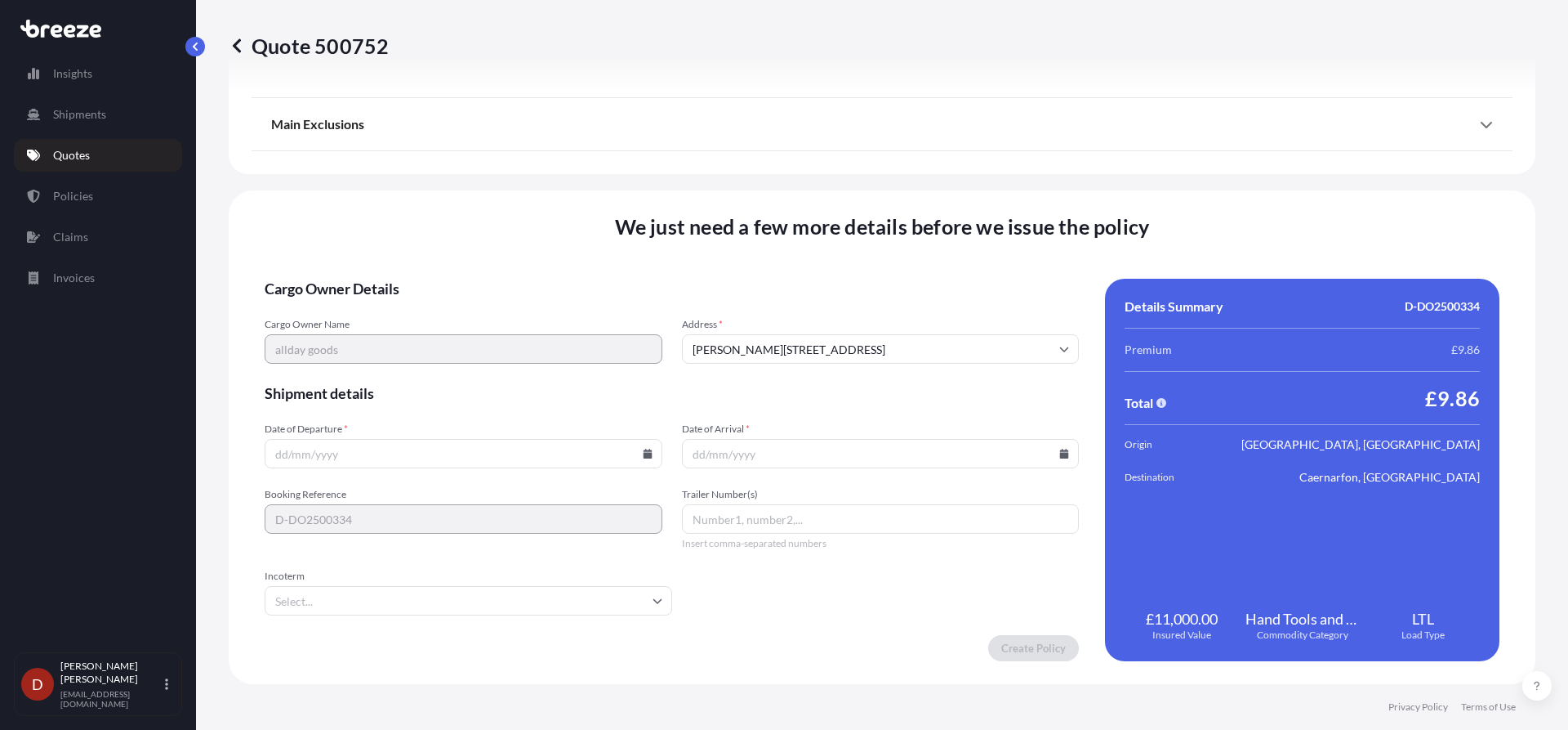
click at [542, 446] on input "Date of Departure *" at bounding box center [463, 453] width 398 height 30
click at [646, 450] on icon at bounding box center [647, 453] width 9 height 10
click at [345, 272] on button "6" at bounding box center [347, 277] width 26 height 26
click at [642, 453] on icon at bounding box center [647, 453] width 9 height 10
click at [385, 274] on button "7" at bounding box center [385, 277] width 26 height 26
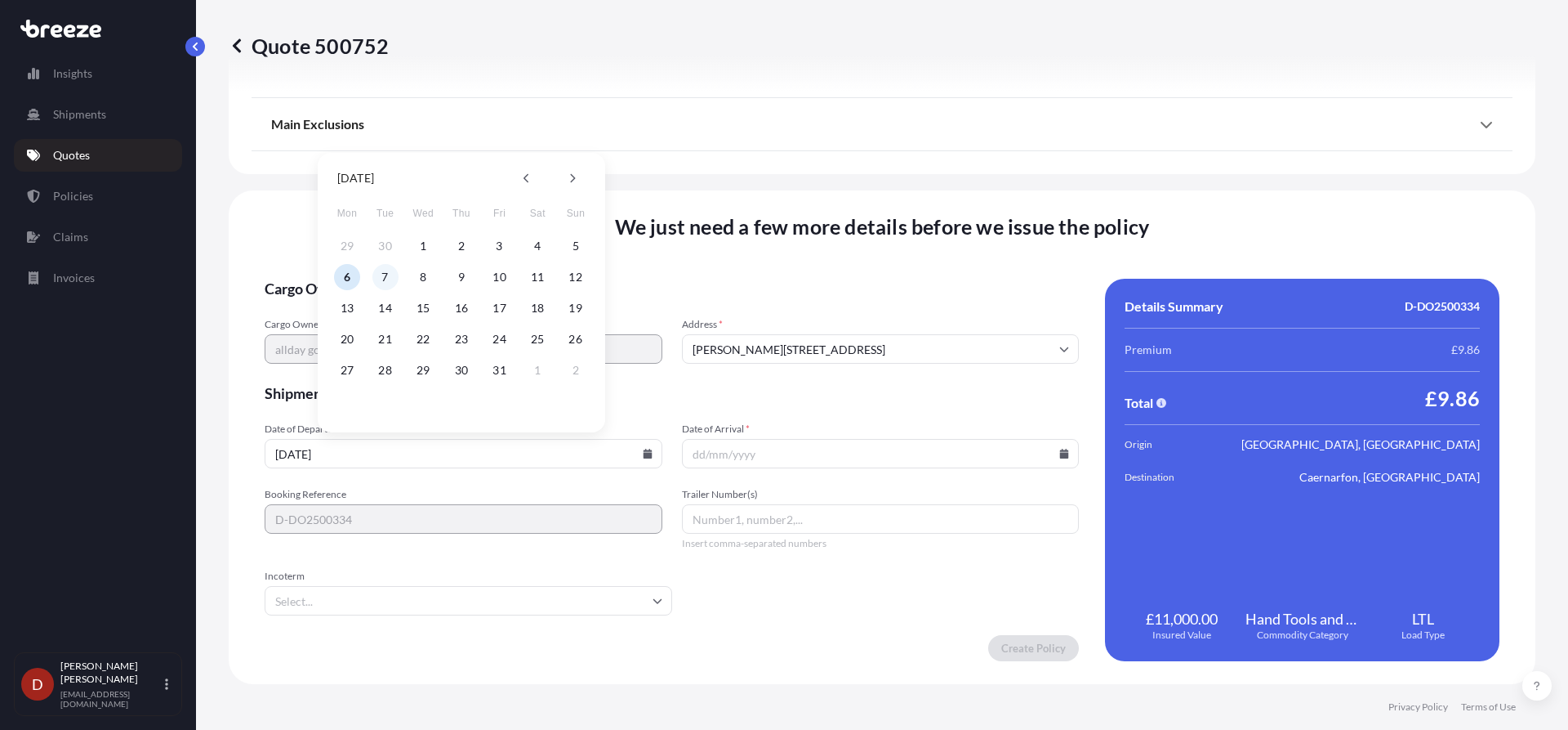
type input "[DATE]"
click at [882, 466] on input "Date of Arrival *" at bounding box center [881, 453] width 398 height 30
click at [1059, 452] on icon at bounding box center [1064, 453] width 10 height 10
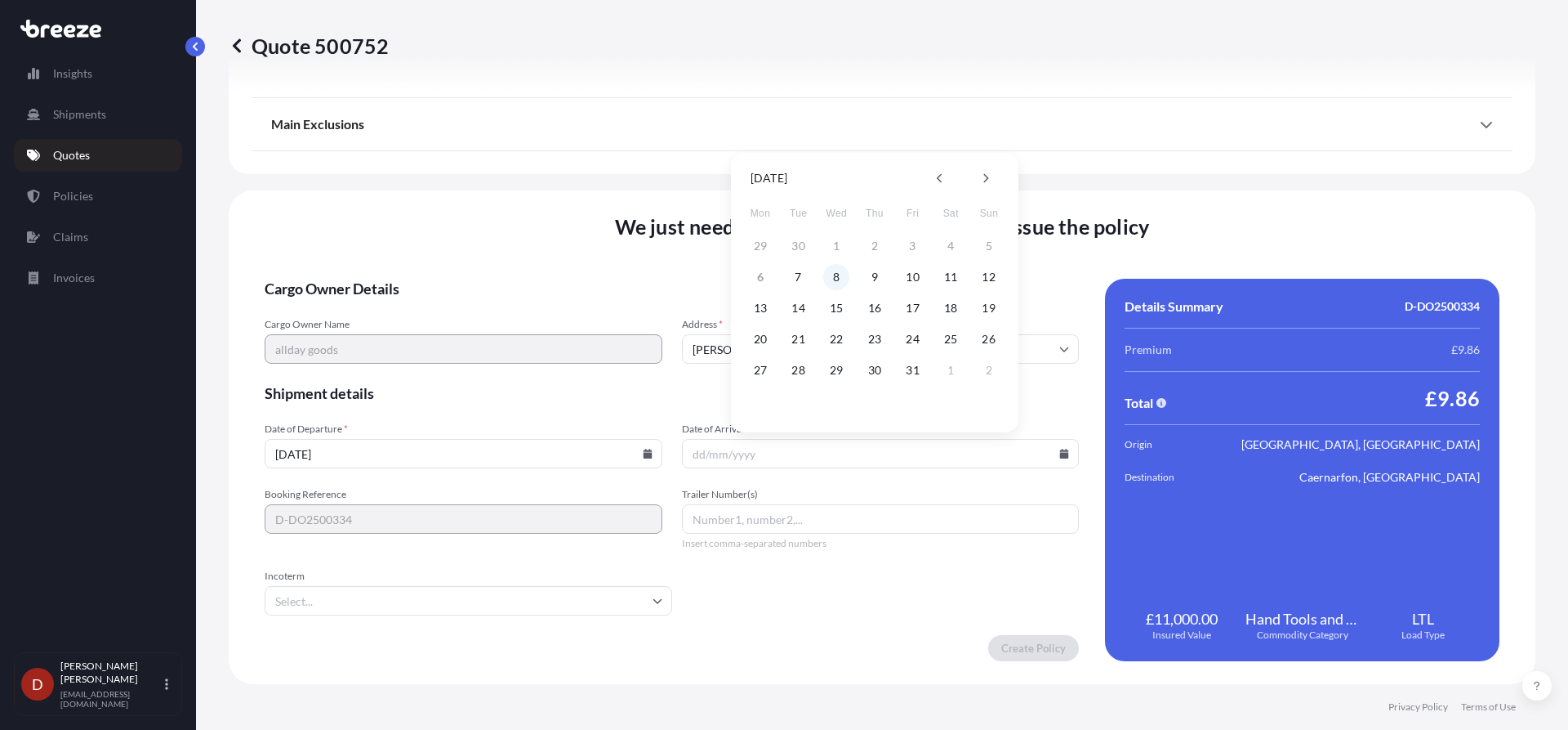
click at [837, 280] on button "8" at bounding box center [836, 277] width 26 height 26
type input "[DATE]"
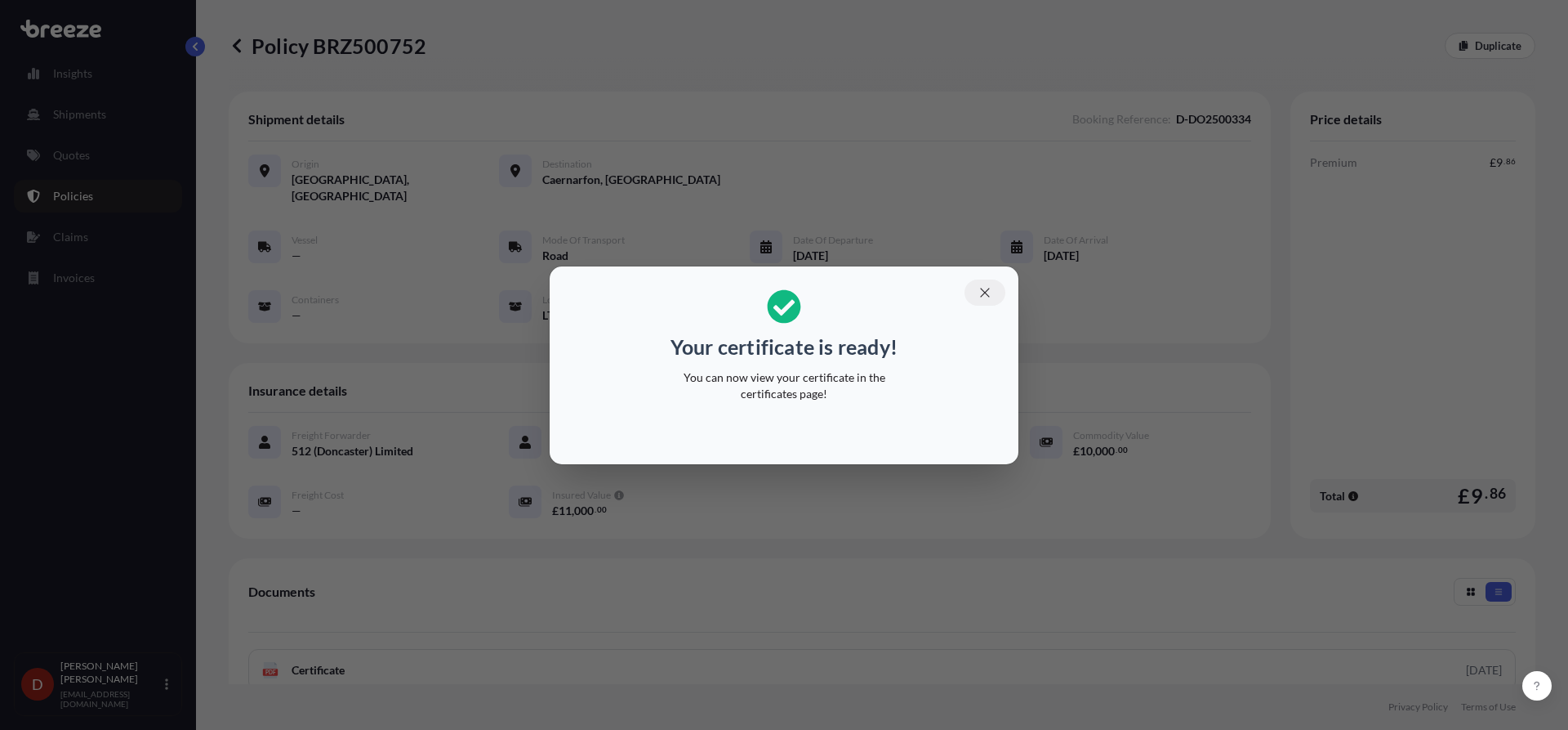
click at [972, 290] on button "button" at bounding box center [984, 292] width 40 height 26
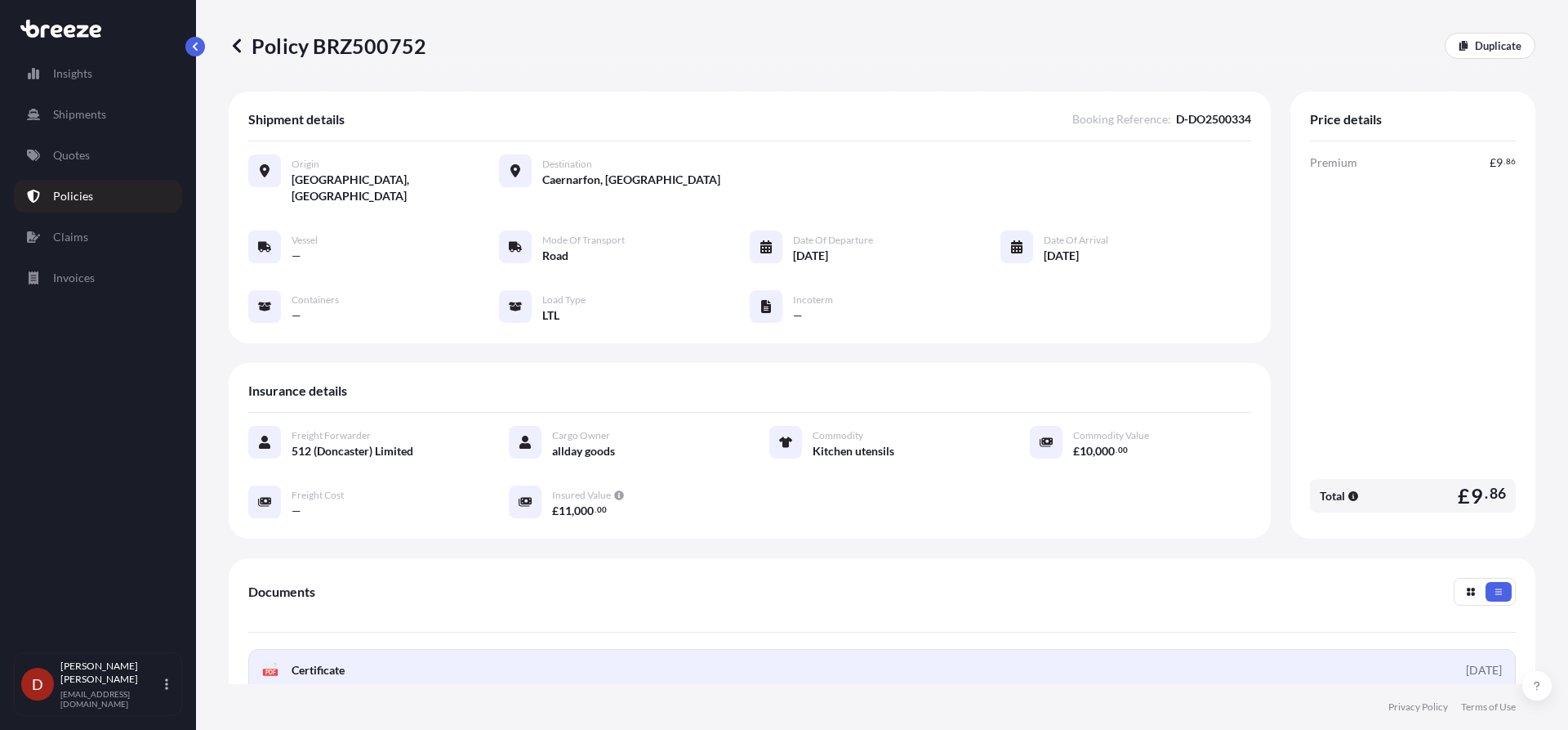
click at [1084, 666] on link "PDF Certificate [DATE]" at bounding box center [881, 670] width 1268 height 42
